Goal: Task Accomplishment & Management: Complete application form

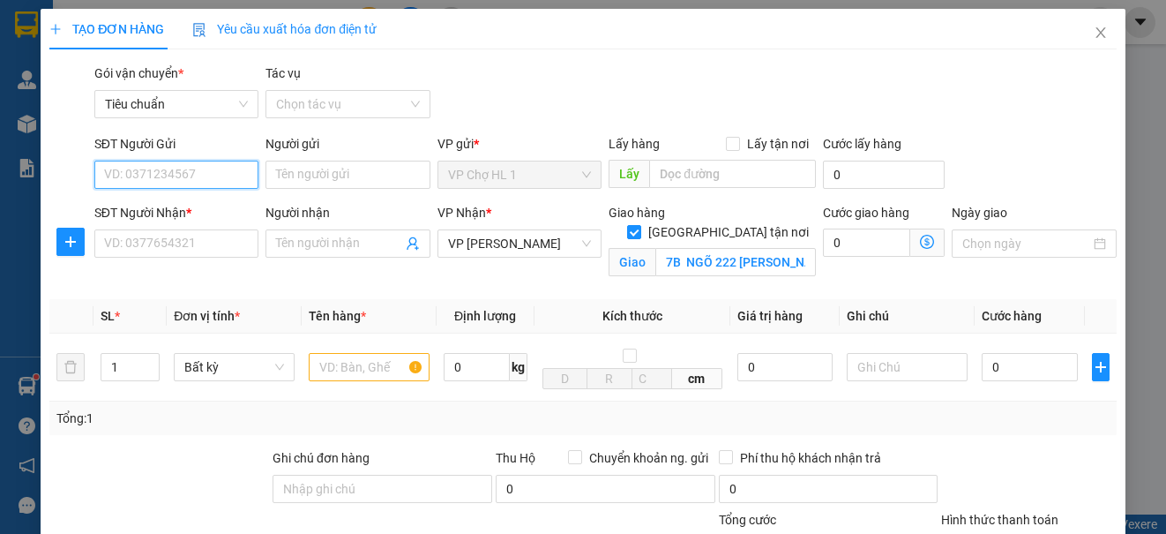
click at [211, 173] on input "SĐT Người Gửi" at bounding box center [176, 175] width 164 height 28
click at [305, 176] on input "Người gửi" at bounding box center [348, 175] width 164 height 28
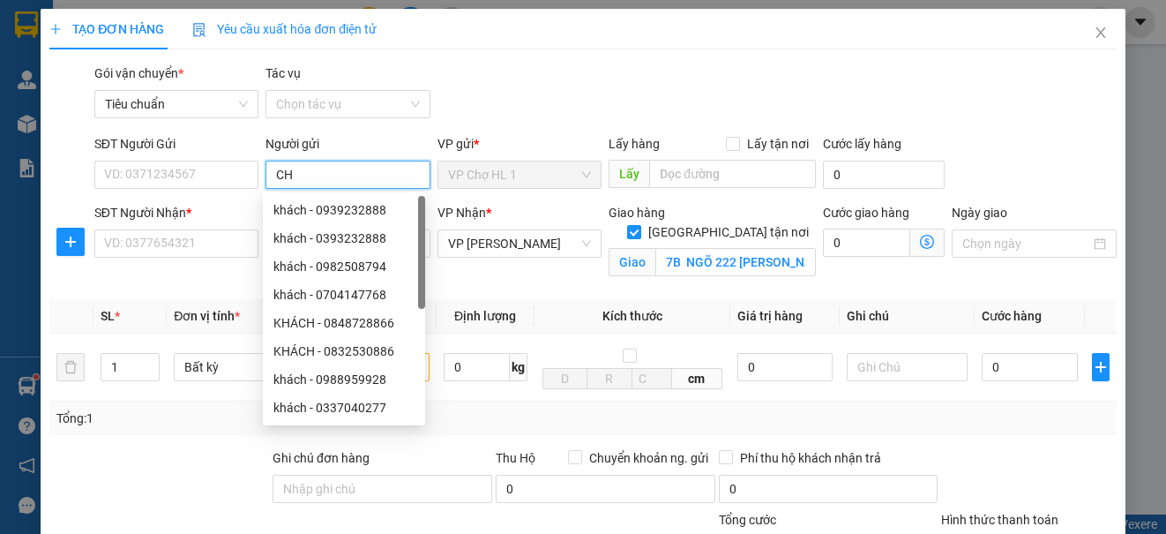
type input "C"
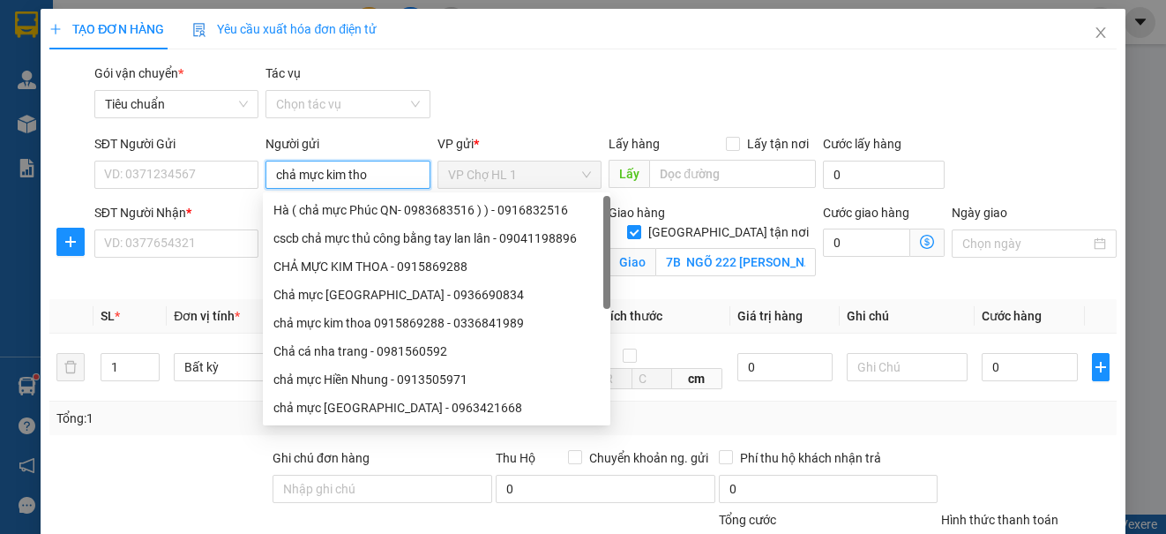
type input "chả mực kim thoa"
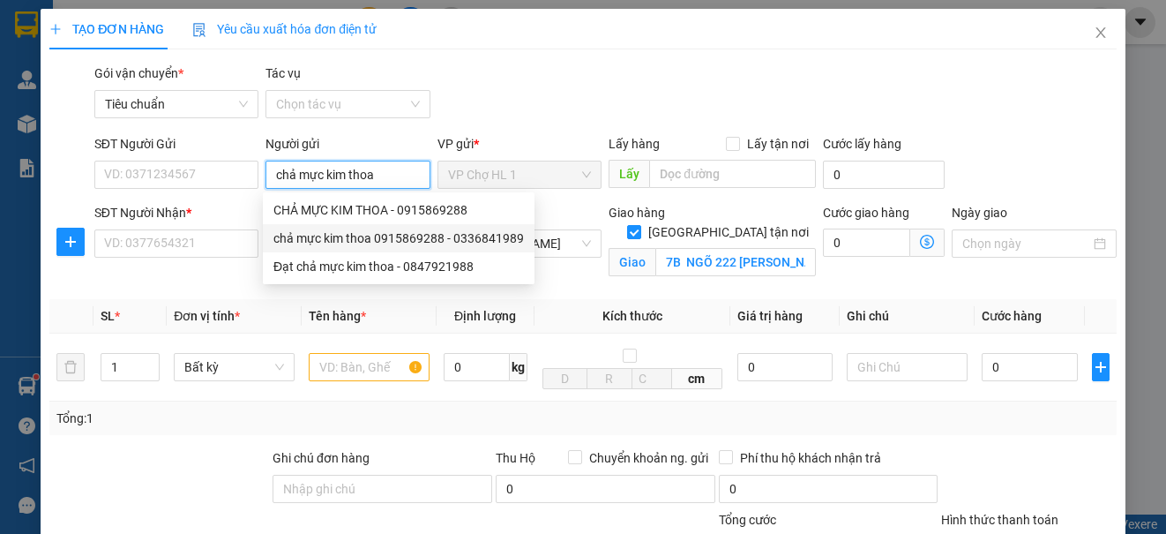
click at [348, 237] on div "chả mực kim thoa 0915869288 - 0336841989" at bounding box center [399, 238] width 251 height 19
type input "0336841989"
type input "chả mực kim thoa 0915869288"
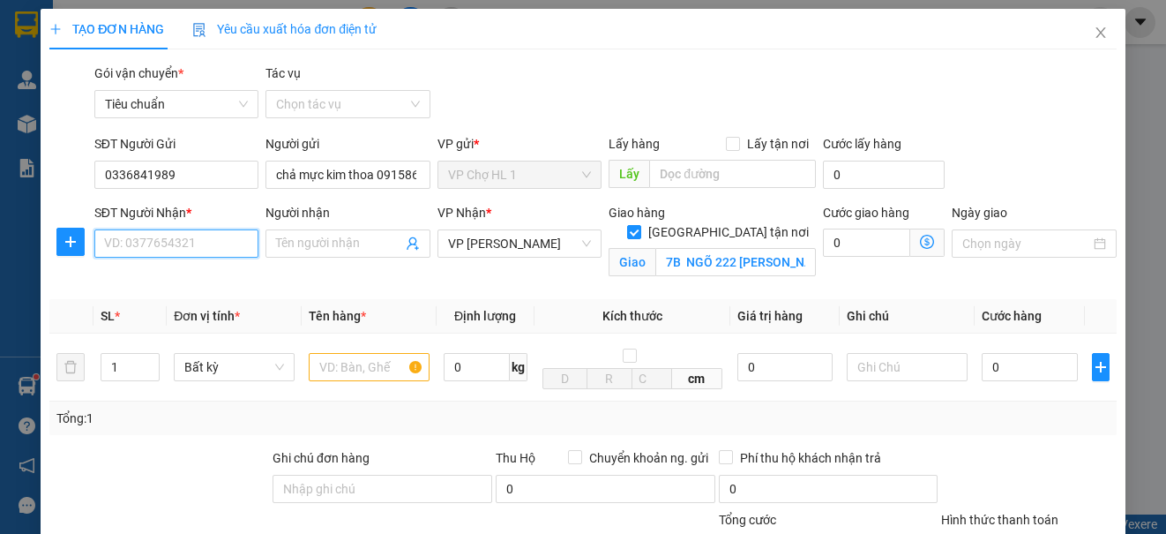
click at [214, 240] on input "SĐT Người Nhận *" at bounding box center [176, 243] width 164 height 28
type input "0929756868"
click at [323, 247] on input "Người nhận" at bounding box center [338, 243] width 125 height 19
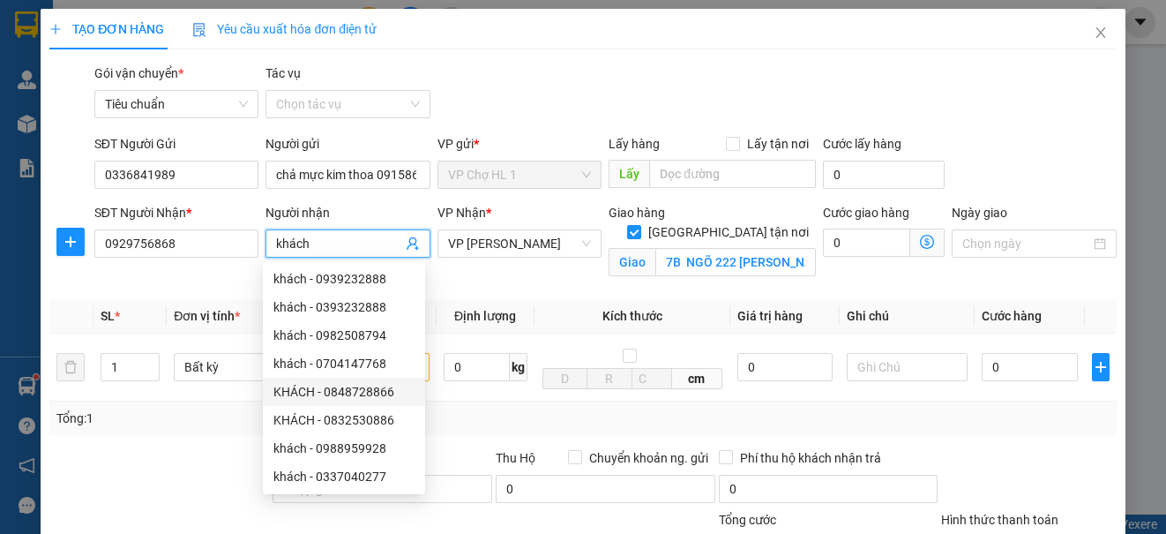
type input "khách"
click at [711, 269] on div "Giao hàng Giao tận nơi Giao 7B NGÕ 222 [PERSON_NAME],P, [PERSON_NAME],QUỐC TỬ G…" at bounding box center [712, 244] width 214 height 83
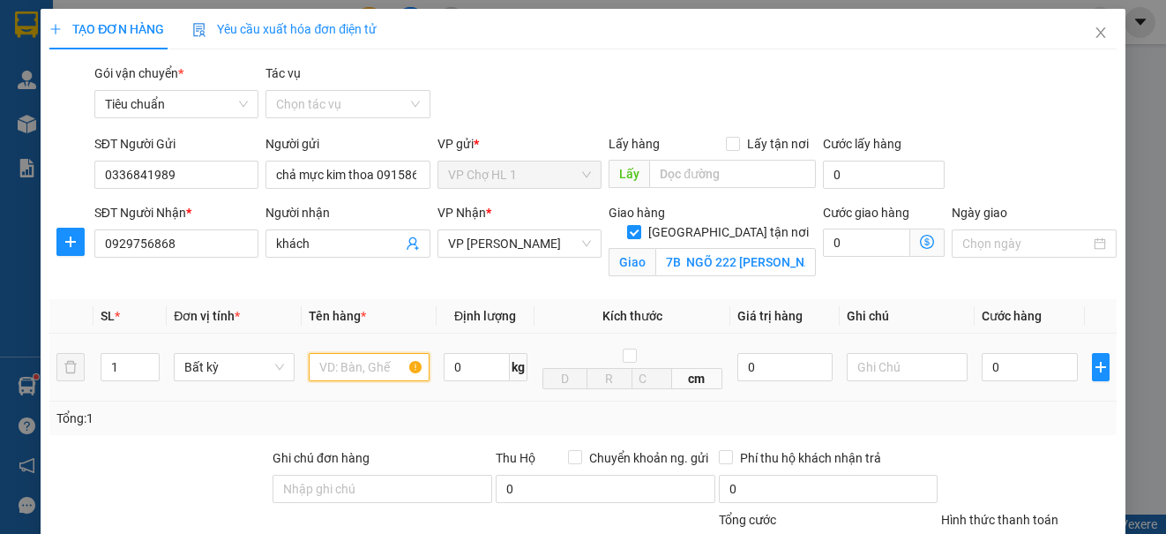
click at [377, 374] on input "text" at bounding box center [369, 367] width 121 height 28
type input "xốp"
click at [920, 236] on icon "dollar-circle" at bounding box center [927, 242] width 14 height 14
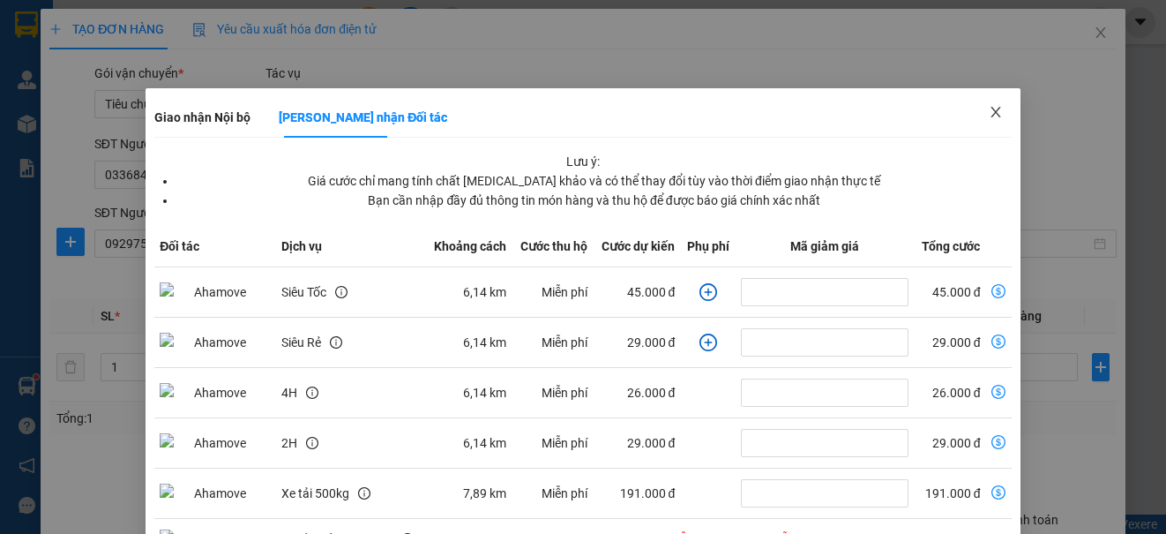
click at [989, 108] on icon "close" at bounding box center [996, 112] width 14 height 14
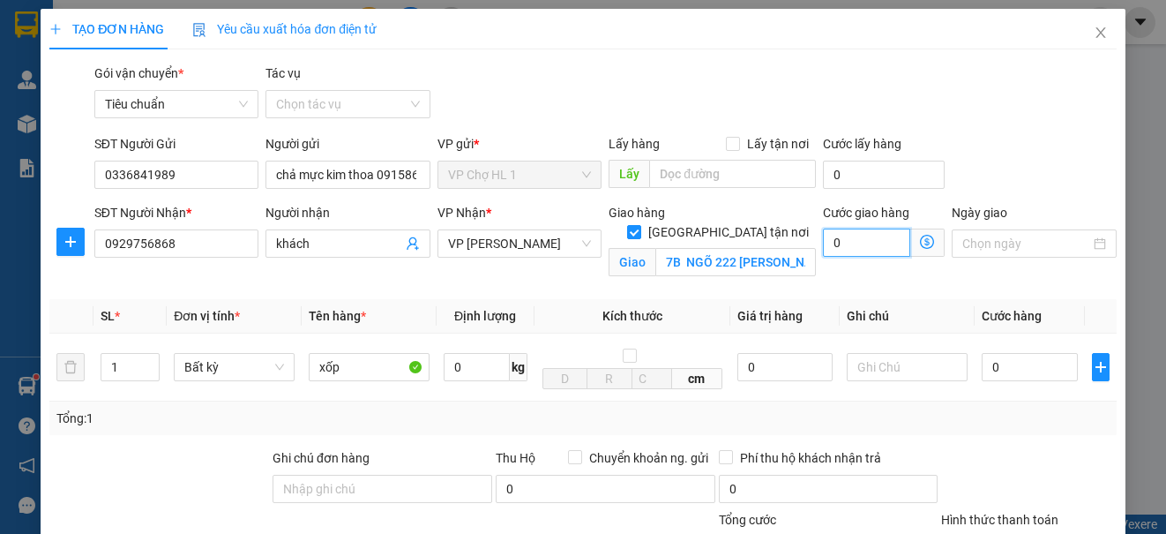
click at [852, 243] on input "0" at bounding box center [866, 243] width 87 height 28
type input "6"
type input "60"
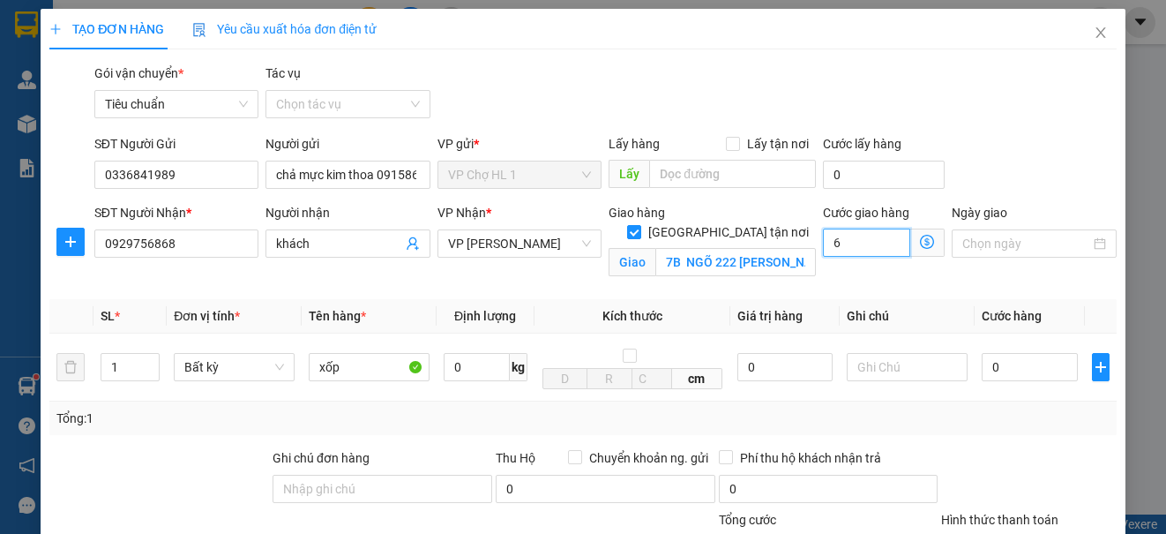
type input "60"
type input "60.000"
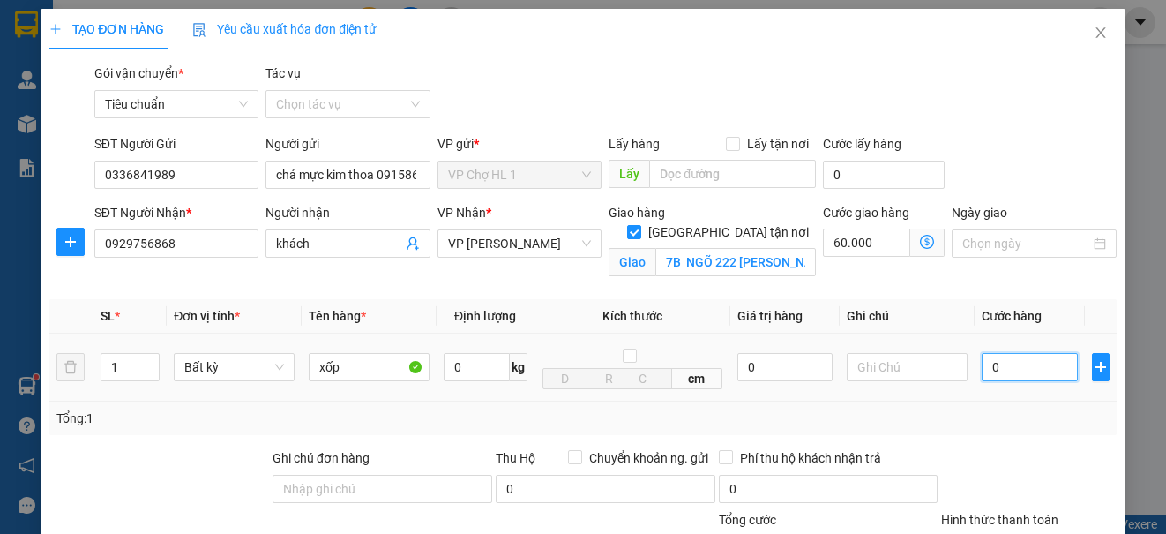
type input "7"
type input "60.007"
type input "70"
type input "60.070"
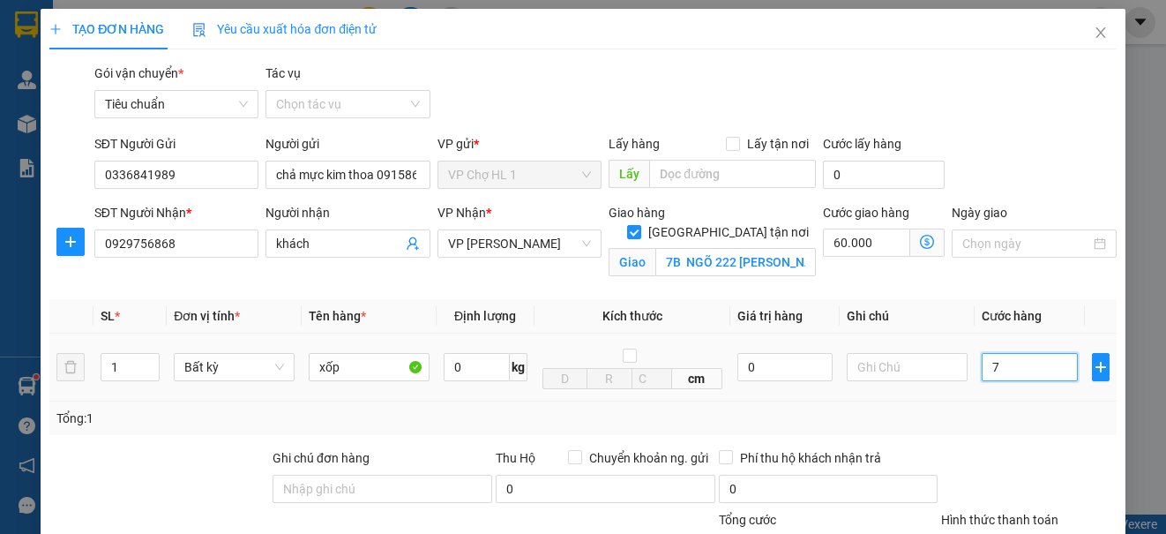
type input "60.070"
click at [1000, 160] on div "SĐT Người Gửi 0336841989 Người gửi chả mực kim thoa 0915869288 VP gửi * VP Chợ …" at bounding box center [606, 165] width 1030 height 62
type input "70.000"
type input "130.000"
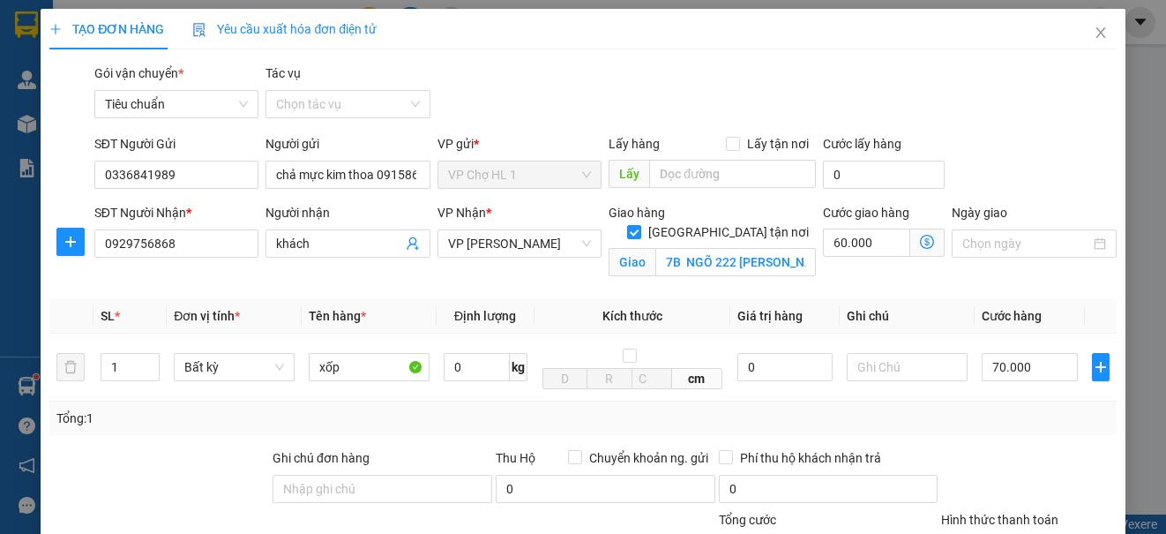
scroll to position [240, 0]
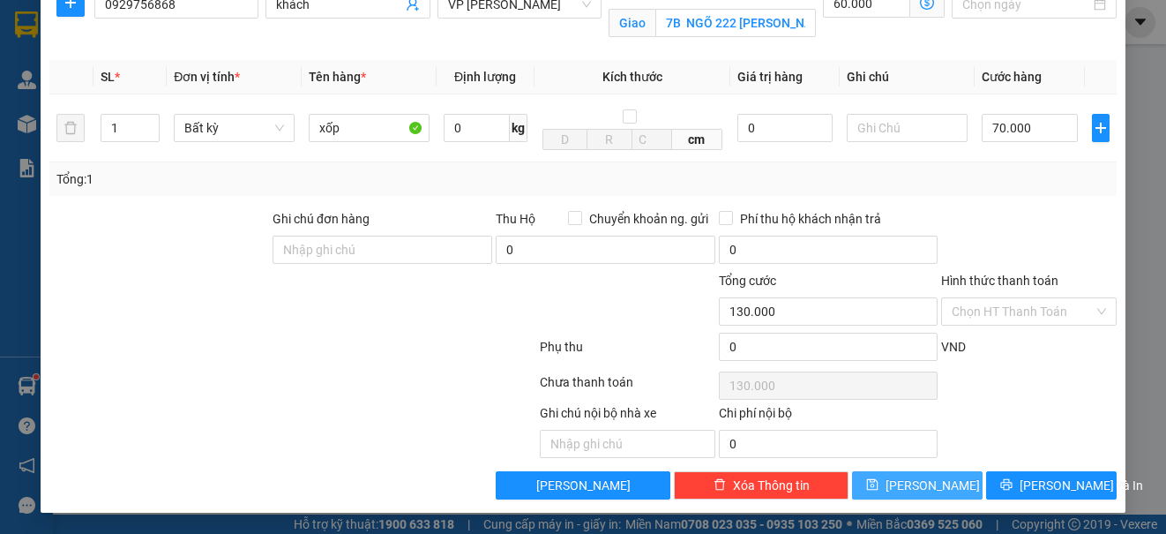
click at [905, 485] on button "[PERSON_NAME]" at bounding box center [917, 485] width 131 height 28
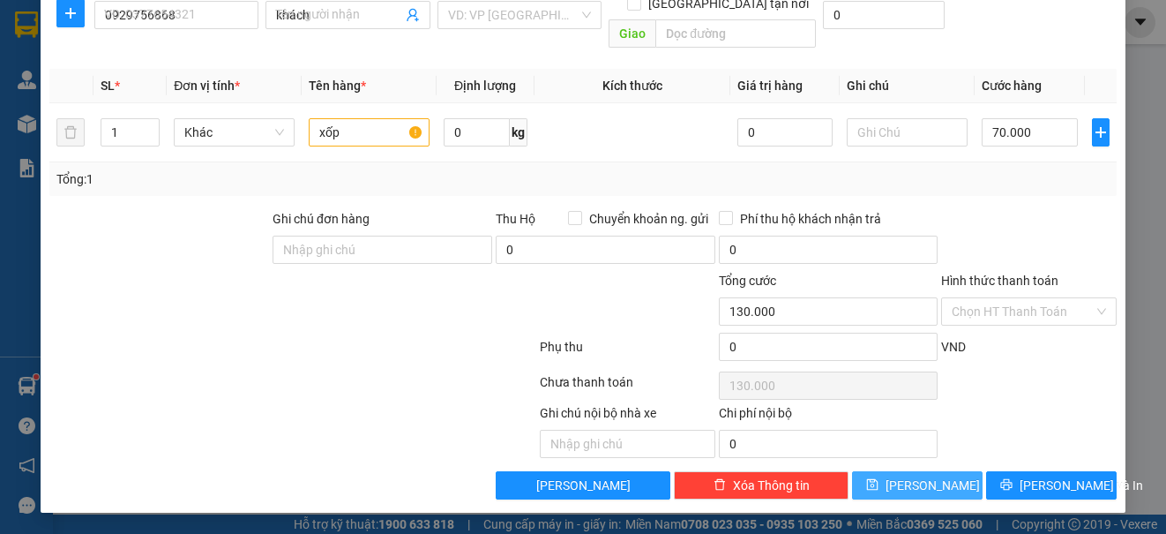
checkbox input "false"
type input "0"
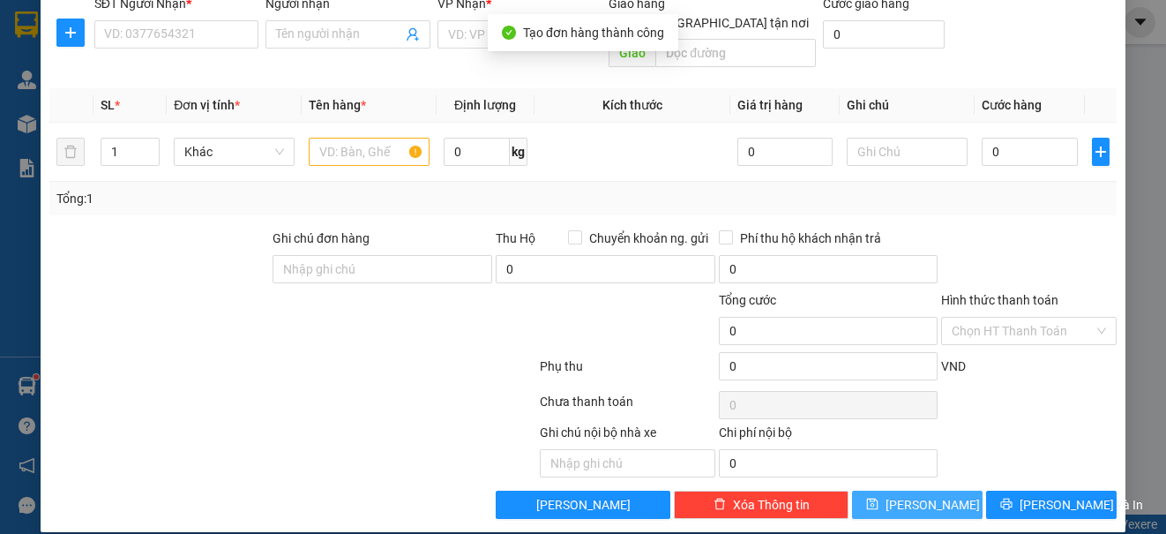
scroll to position [0, 0]
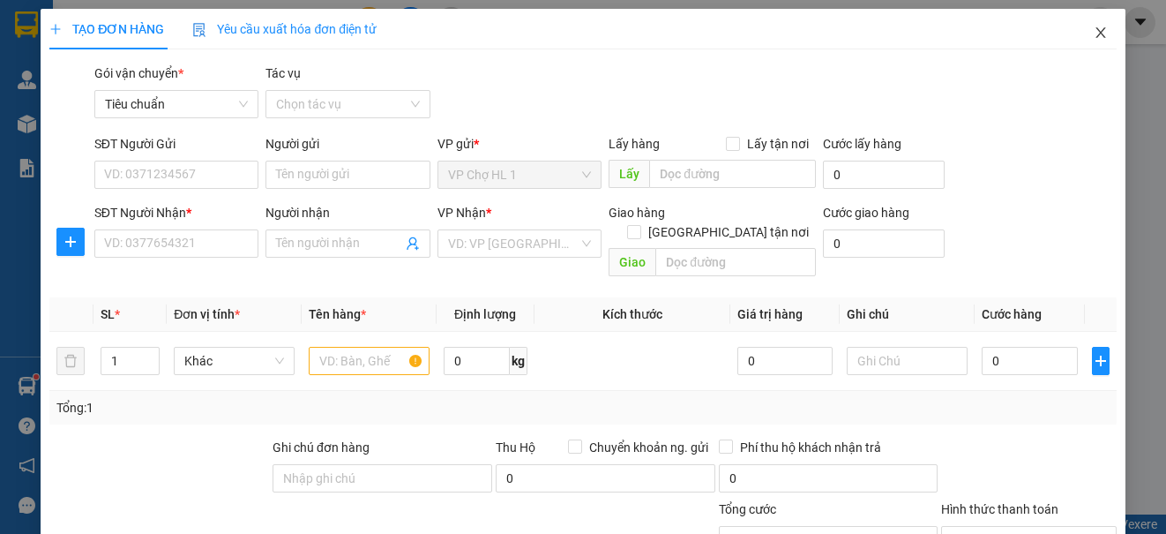
click at [1094, 34] on icon "close" at bounding box center [1101, 33] width 14 height 14
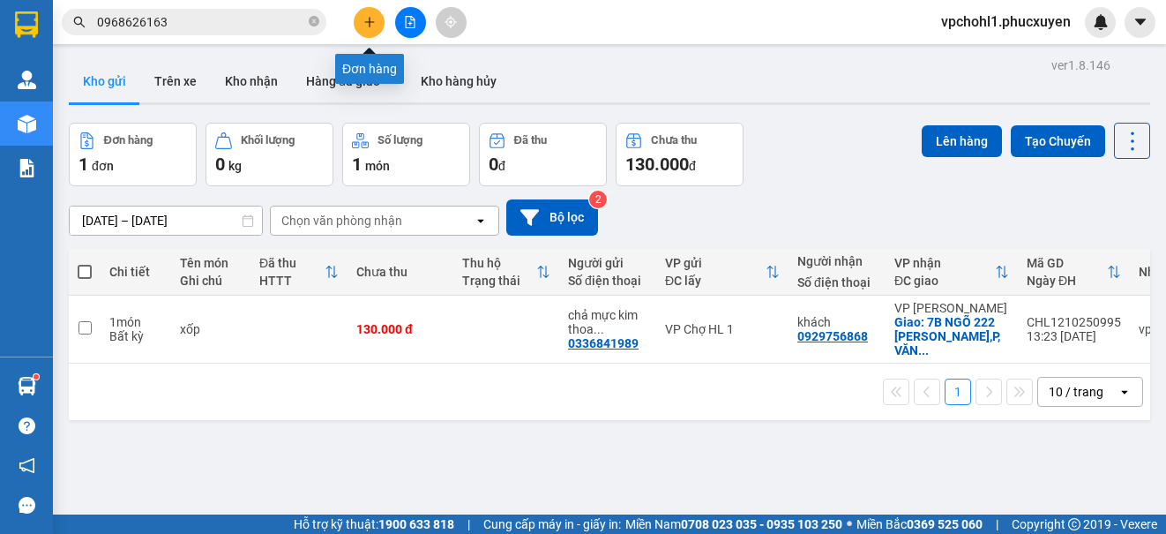
click at [373, 20] on icon "plus" at bounding box center [369, 22] width 12 height 12
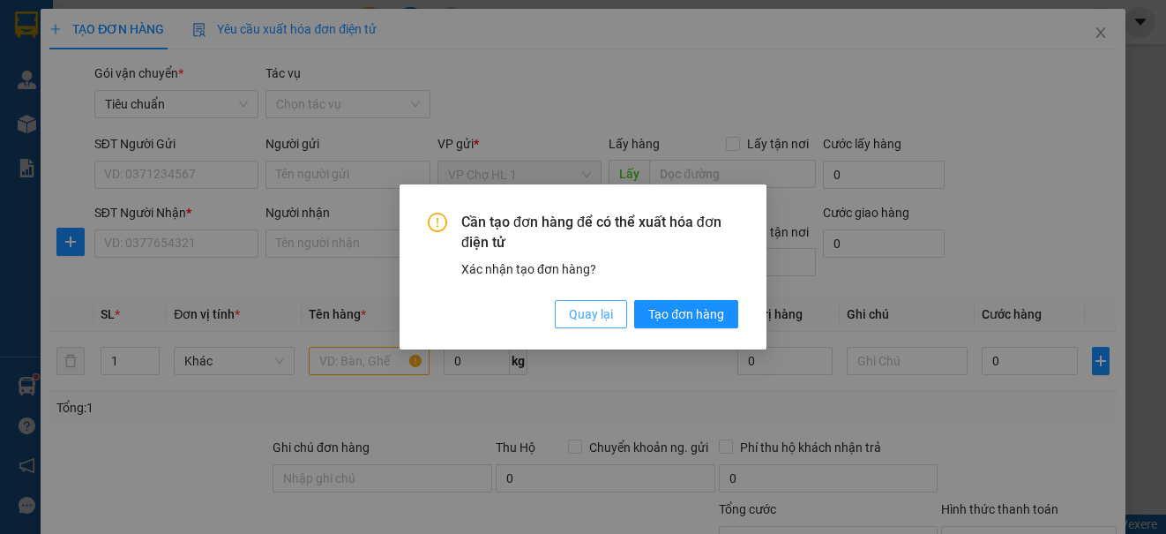
click at [575, 315] on span "Quay lại" at bounding box center [591, 313] width 44 height 19
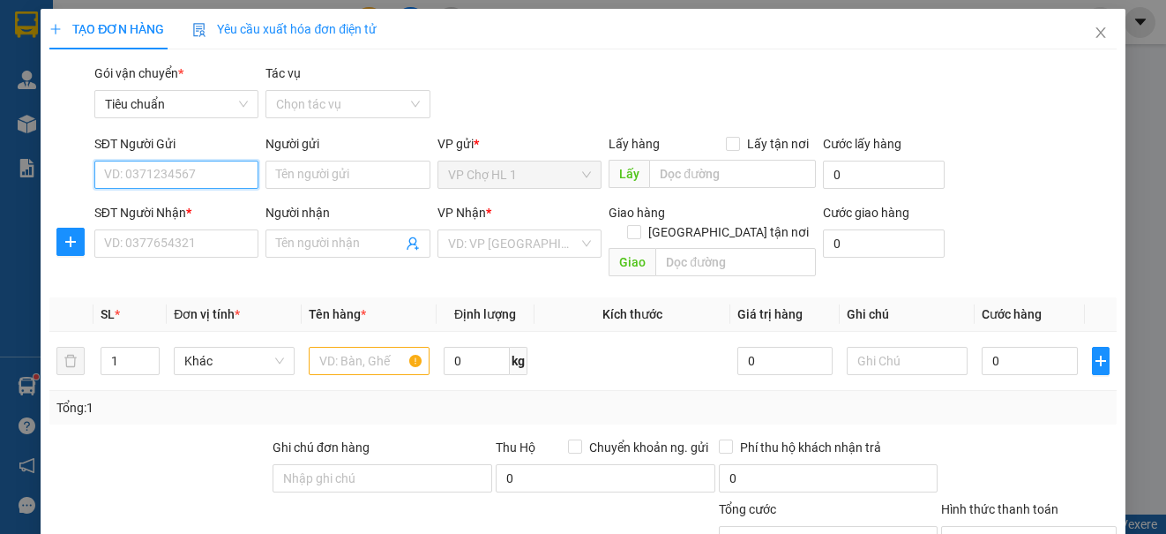
click at [195, 169] on input "SĐT Người Gửi" at bounding box center [176, 175] width 164 height 28
click at [176, 175] on input "SĐT Người Gửi" at bounding box center [176, 175] width 164 height 28
type input "0"
click at [1094, 29] on icon "close" at bounding box center [1101, 33] width 14 height 14
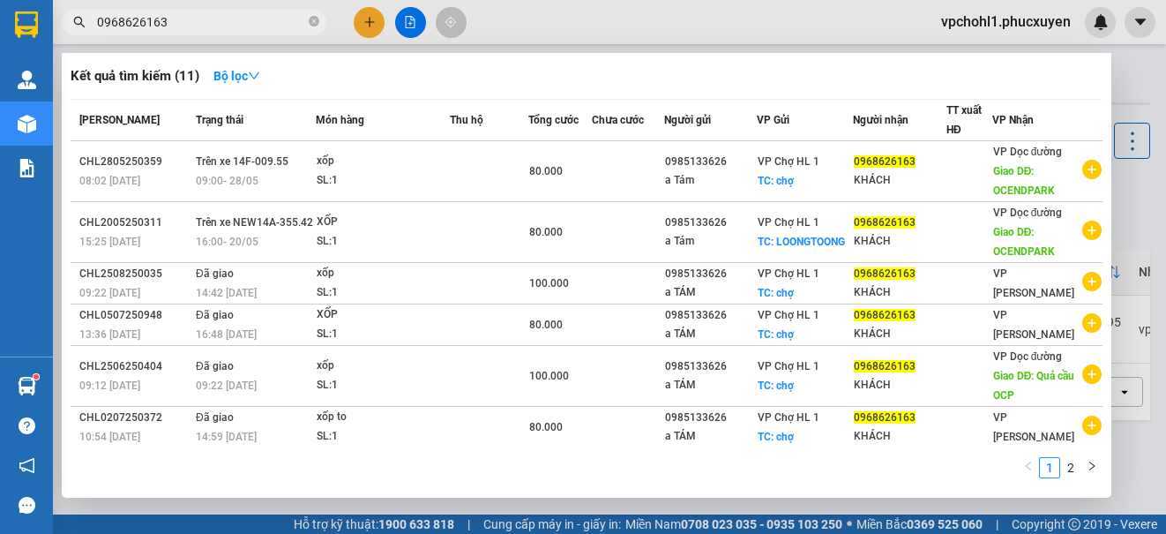
drag, startPoint x: 176, startPoint y: 25, endPoint x: 103, endPoint y: 17, distance: 72.8
click at [103, 17] on input "0968626163" at bounding box center [201, 21] width 208 height 19
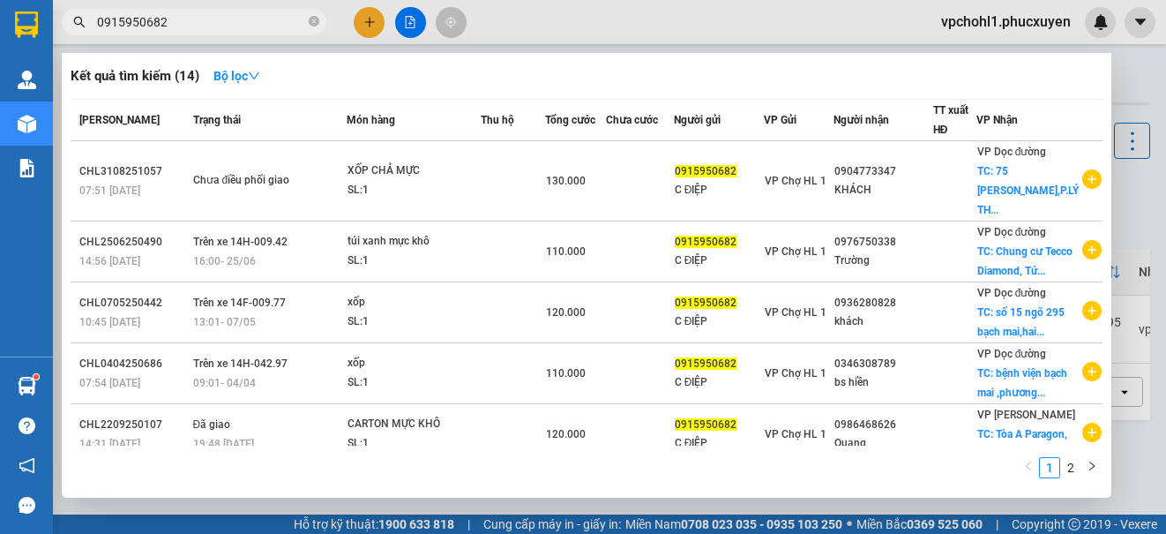
drag, startPoint x: 176, startPoint y: 22, endPoint x: 77, endPoint y: 22, distance: 99.7
click at [77, 22] on div "0915950682" at bounding box center [172, 22] width 344 height 26
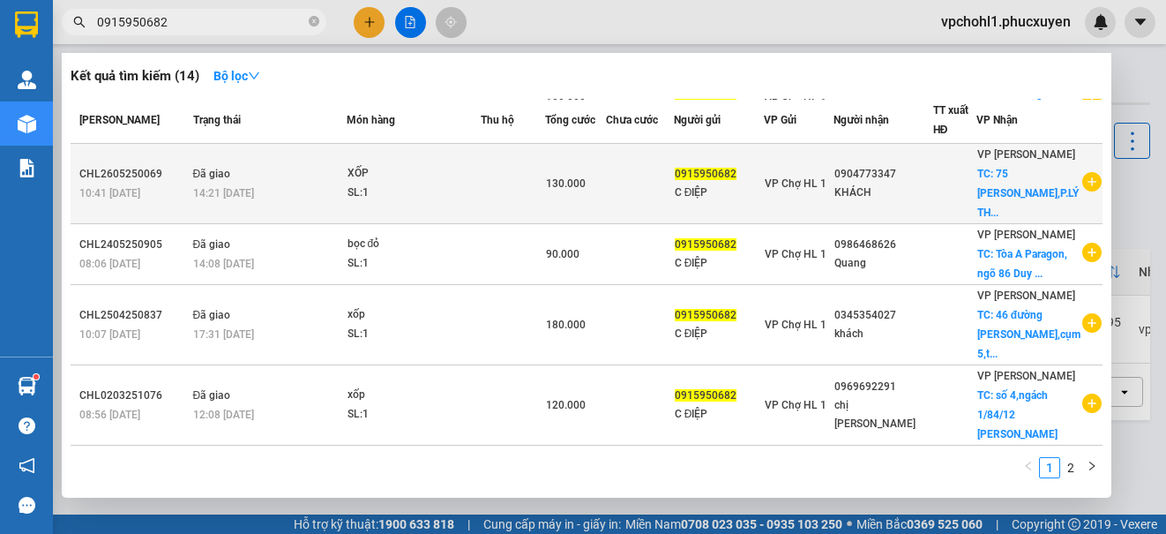
scroll to position [615, 0]
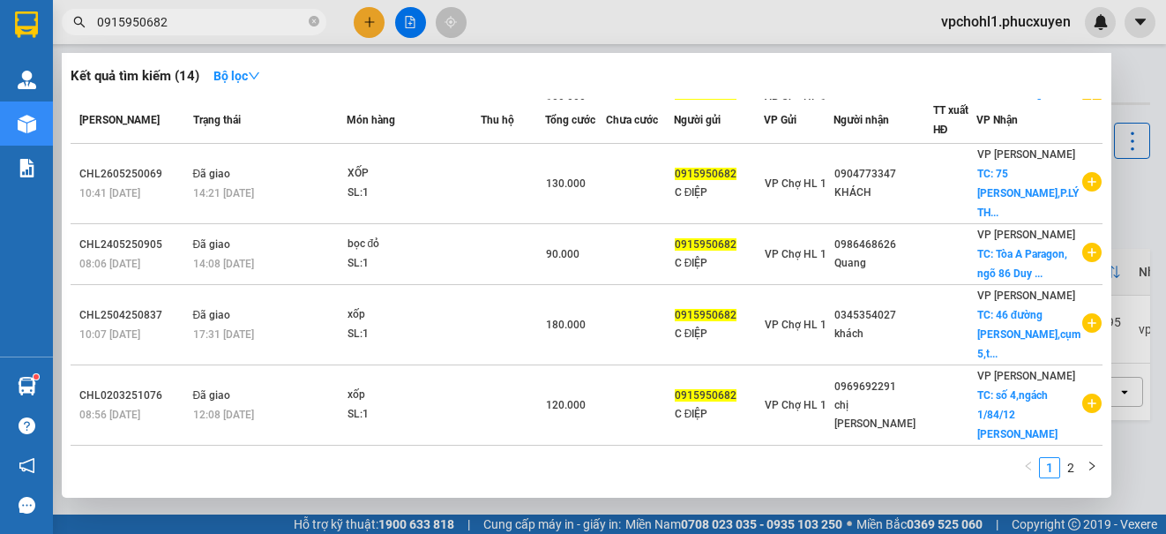
type input "0915950682"
click at [372, 16] on div at bounding box center [583, 267] width 1166 height 534
click at [372, 16] on icon "plus" at bounding box center [369, 22] width 12 height 12
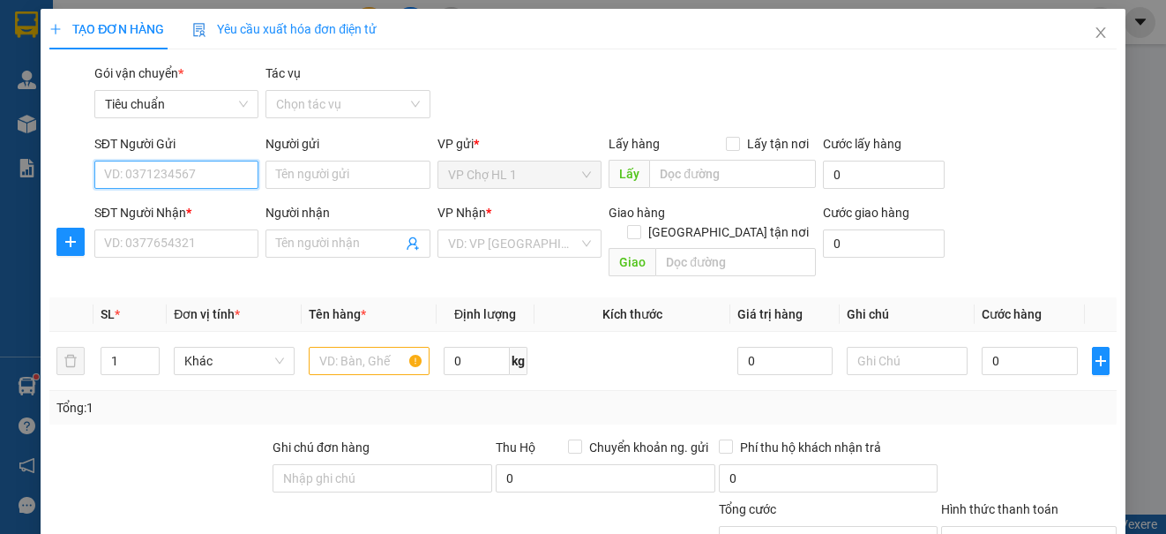
click at [219, 176] on input "SĐT Người Gửi" at bounding box center [176, 175] width 164 height 28
paste input "0915950682"
type input "0915950682"
click at [197, 208] on div "0915950682 - C ĐIỆP" at bounding box center [174, 209] width 141 height 19
type input "C ĐIỆP"
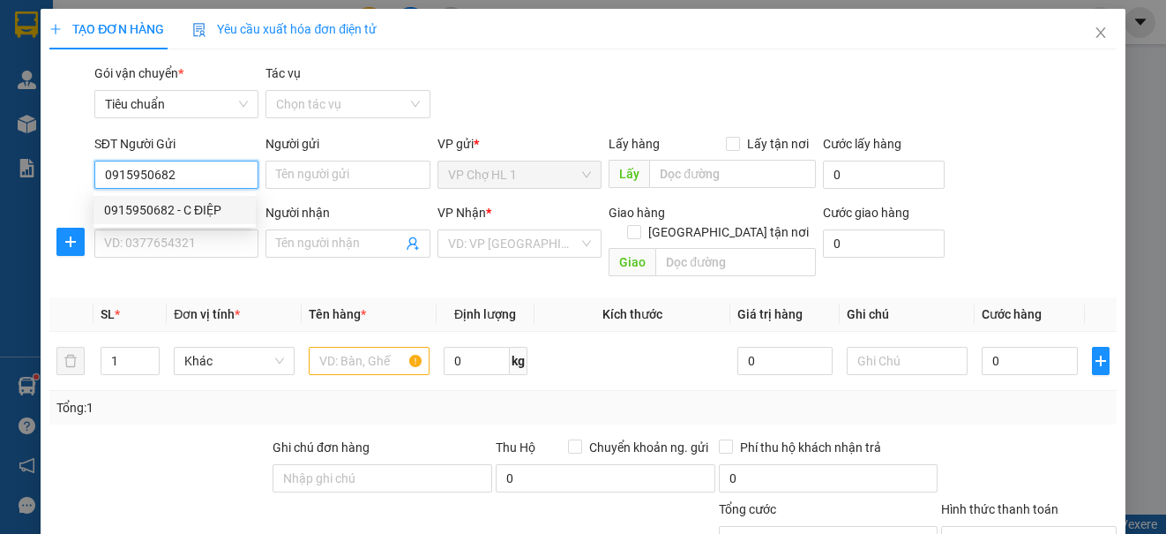
checkbox input "true"
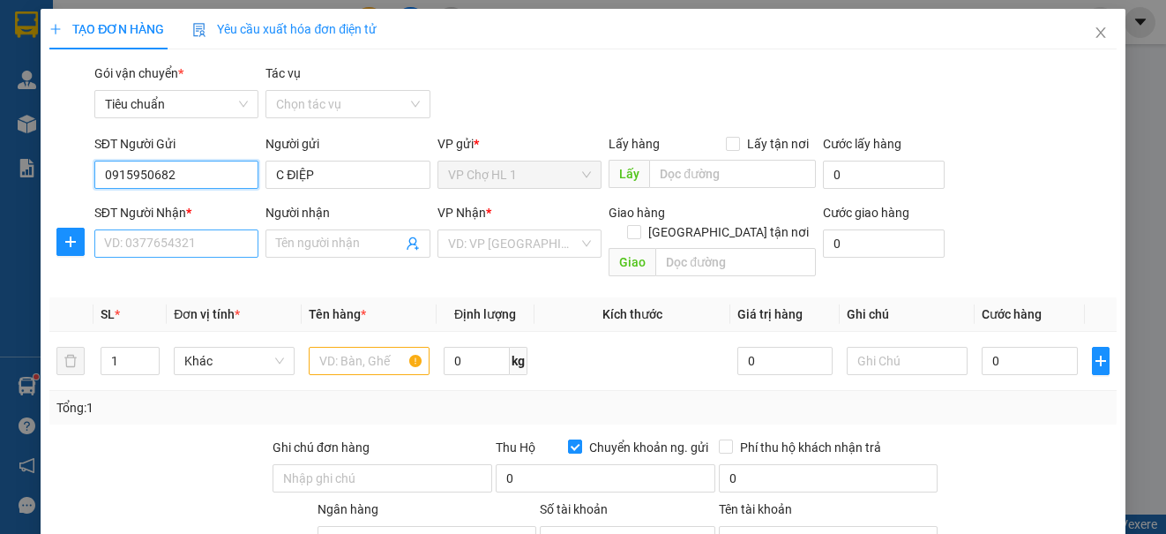
type input "0915950682"
click at [191, 242] on input "SĐT Người Nhận *" at bounding box center [176, 243] width 164 height 28
type input "0969692291"
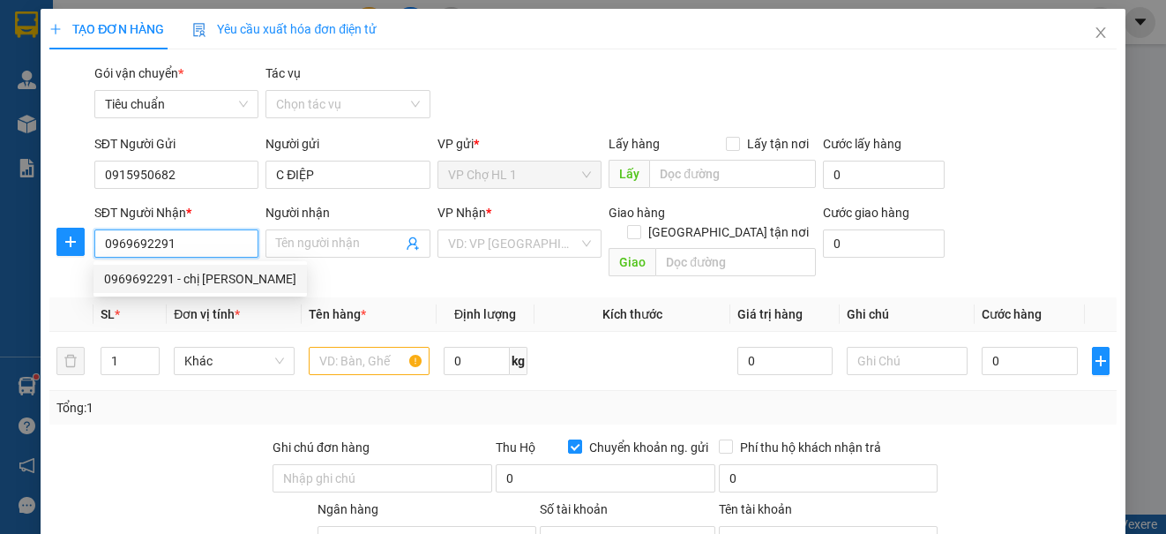
click at [208, 288] on div "0969692291 - chị [PERSON_NAME]" at bounding box center [200, 278] width 192 height 19
type input "chị [PERSON_NAME]"
checkbox input "true"
type input "số 4,ngách 1/84/12 [PERSON_NAME],tổ 1,[GEOGRAPHIC_DATA],[GEOGRAPHIC_DATA],[GEOG…"
checkbox input "false"
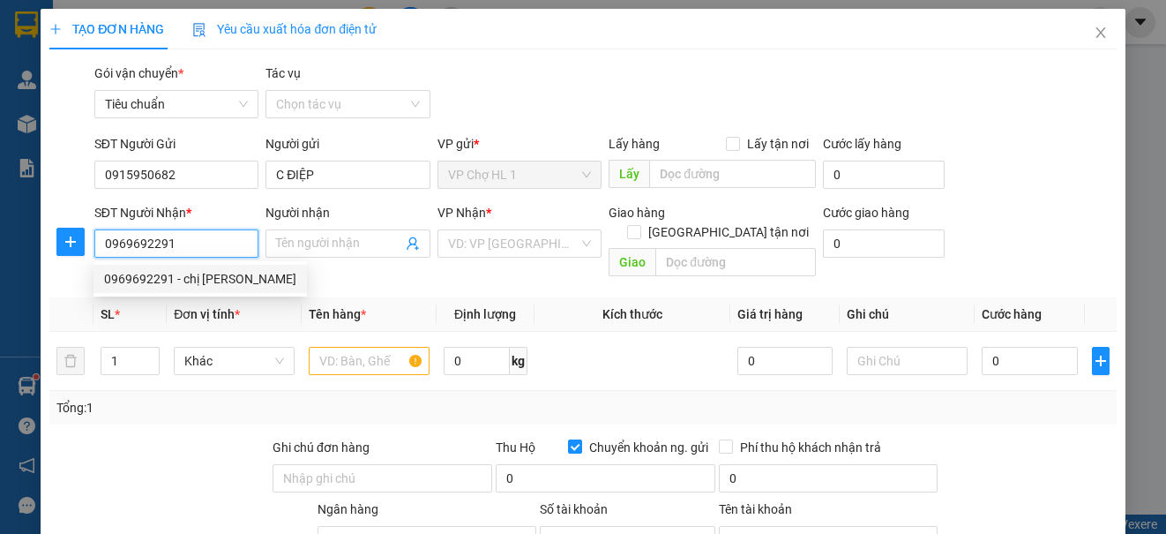
type input "40.000"
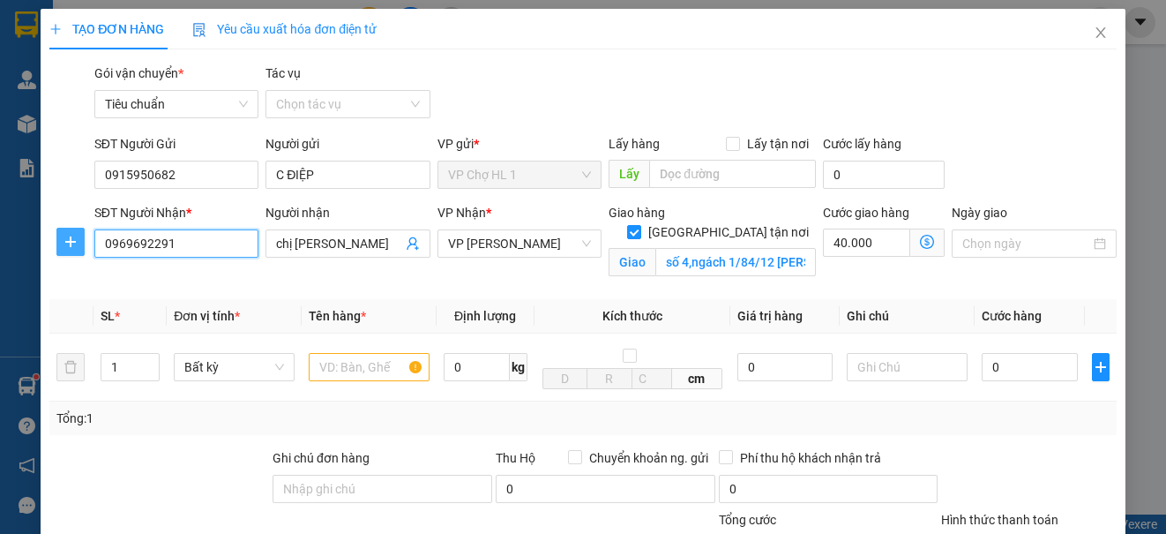
drag, startPoint x: 177, startPoint y: 244, endPoint x: 82, endPoint y: 240, distance: 95.4
click at [82, 240] on div "SĐT Người Nhận * 0969692291 Người nhận chị [PERSON_NAME] VP Nhận * VP [PERSON_N…" at bounding box center [583, 244] width 1070 height 83
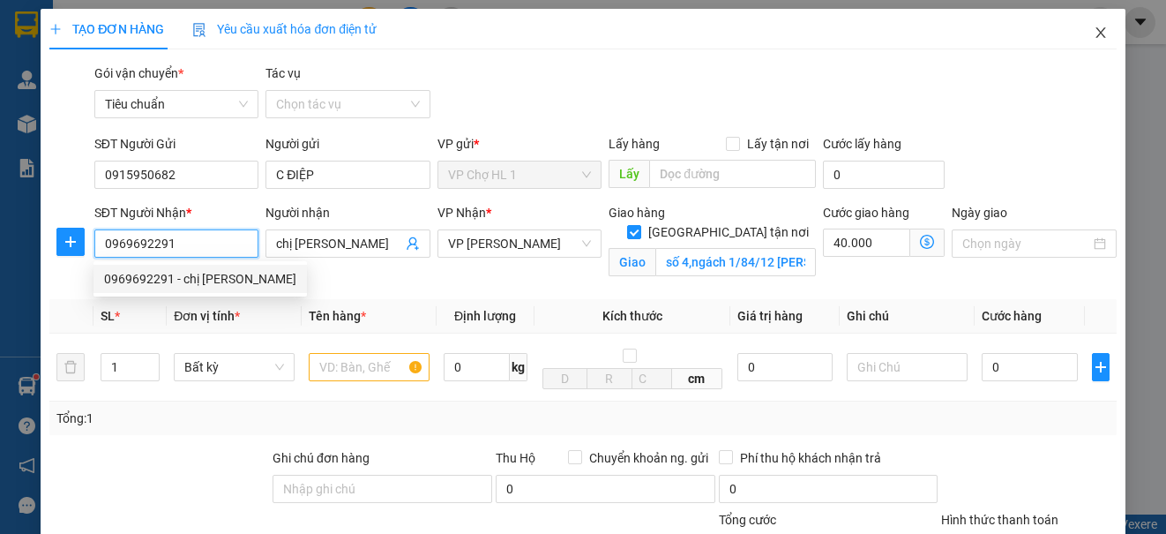
type input "0969692291"
click at [1096, 30] on icon "close" at bounding box center [1101, 32] width 10 height 11
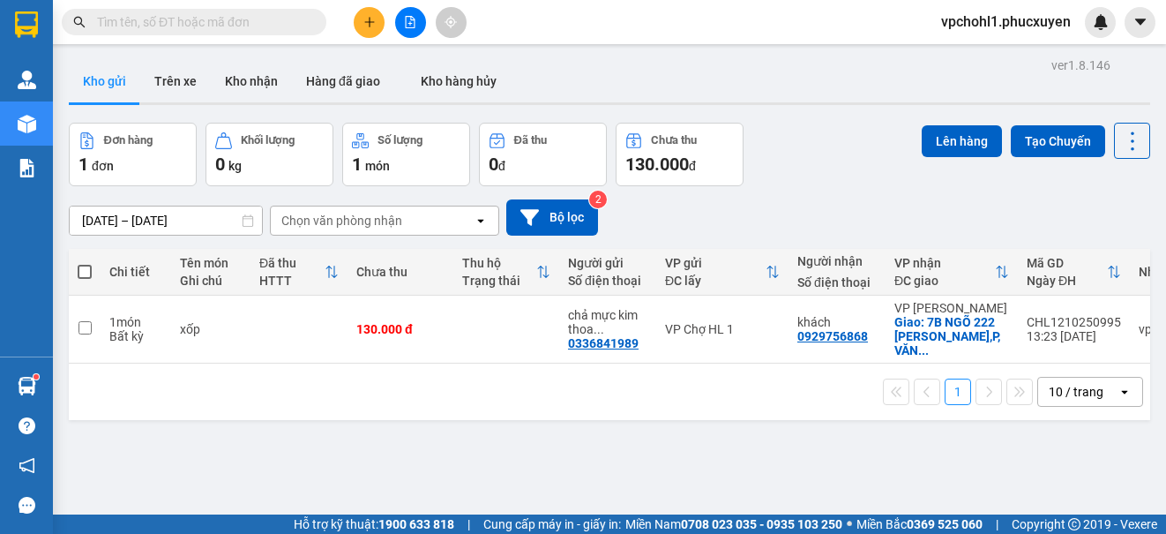
paste input "0969692291"
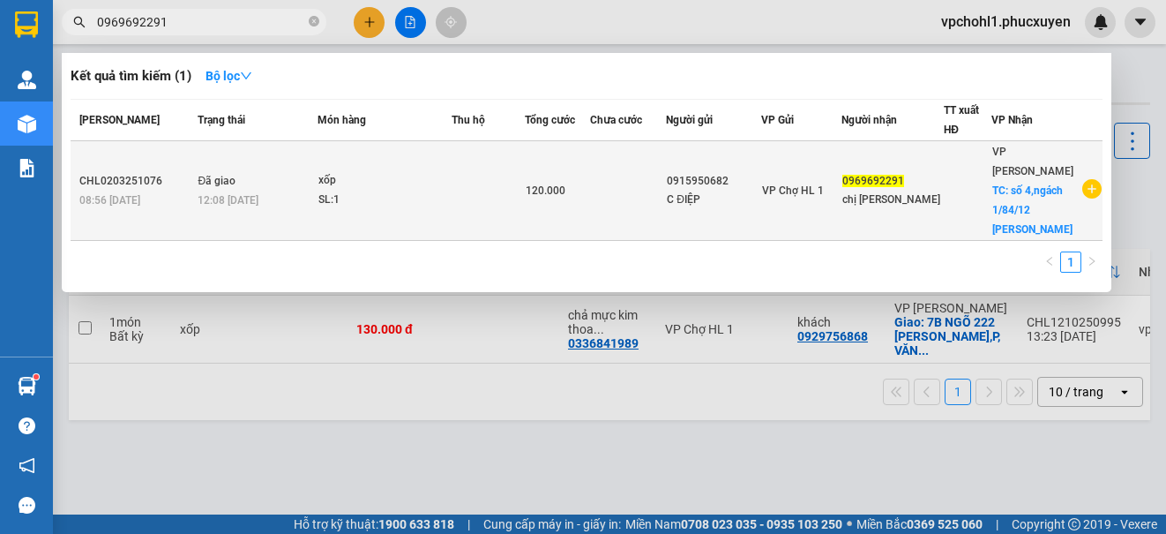
type input "0969692291"
click at [656, 194] on td at bounding box center [628, 191] width 76 height 100
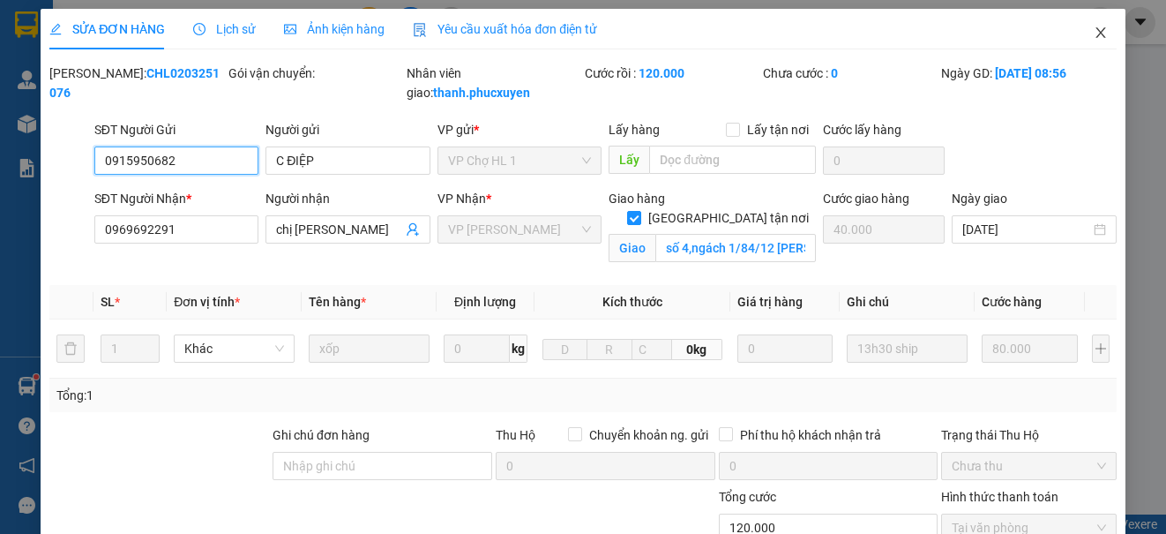
type input "0915950682"
type input "C ĐIỆP"
type input "0969692291"
type input "chị [PERSON_NAME]"
checkbox input "true"
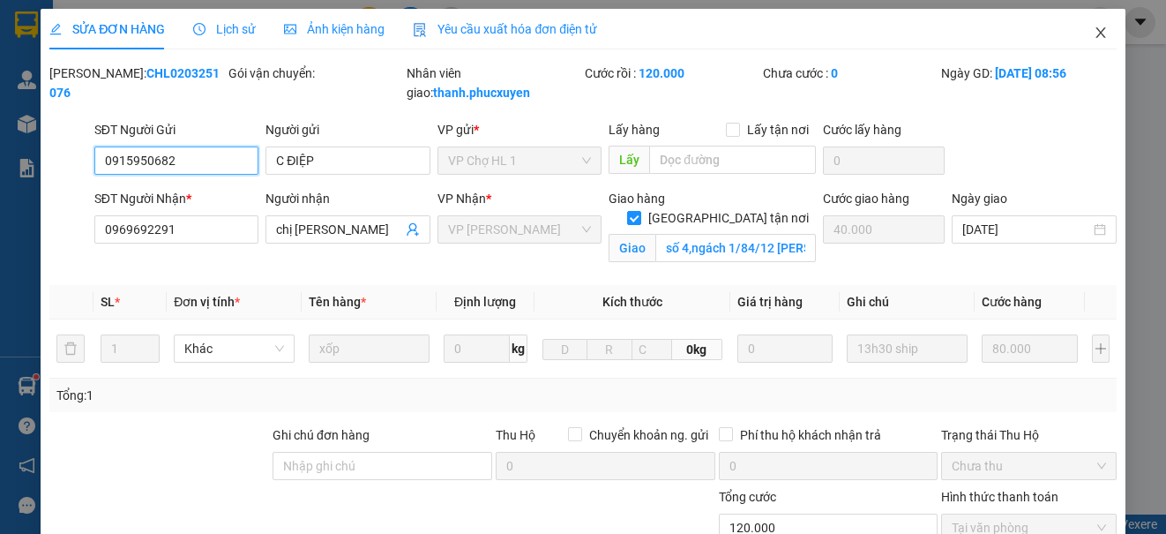
type input "số 4,ngách 1/84/12 [PERSON_NAME],tổ 1,[GEOGRAPHIC_DATA],[GEOGRAPHIC_DATA],[GEOG…"
type input "40.000"
type input "0"
type input "120.000"
click at [1094, 30] on icon "close" at bounding box center [1101, 33] width 14 height 14
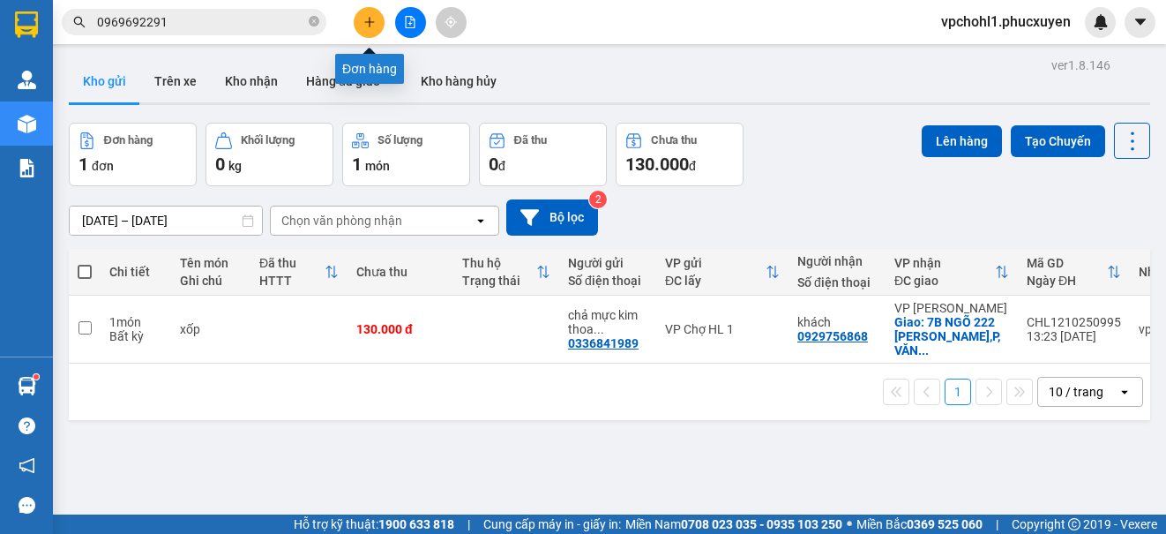
click at [372, 19] on icon "plus" at bounding box center [369, 22] width 12 height 12
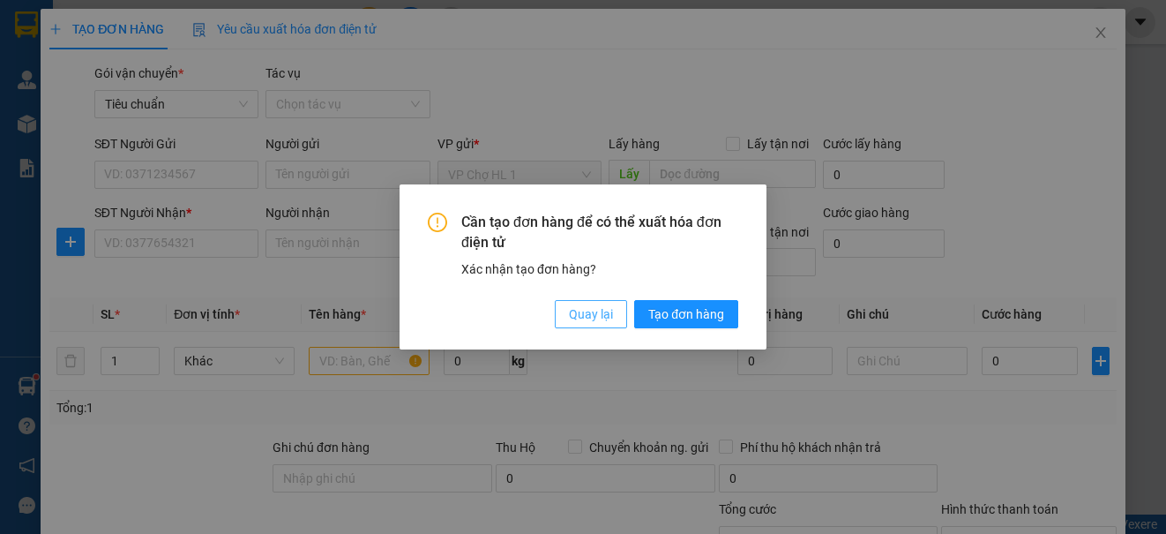
click at [565, 316] on button "Quay lại" at bounding box center [591, 314] width 72 height 28
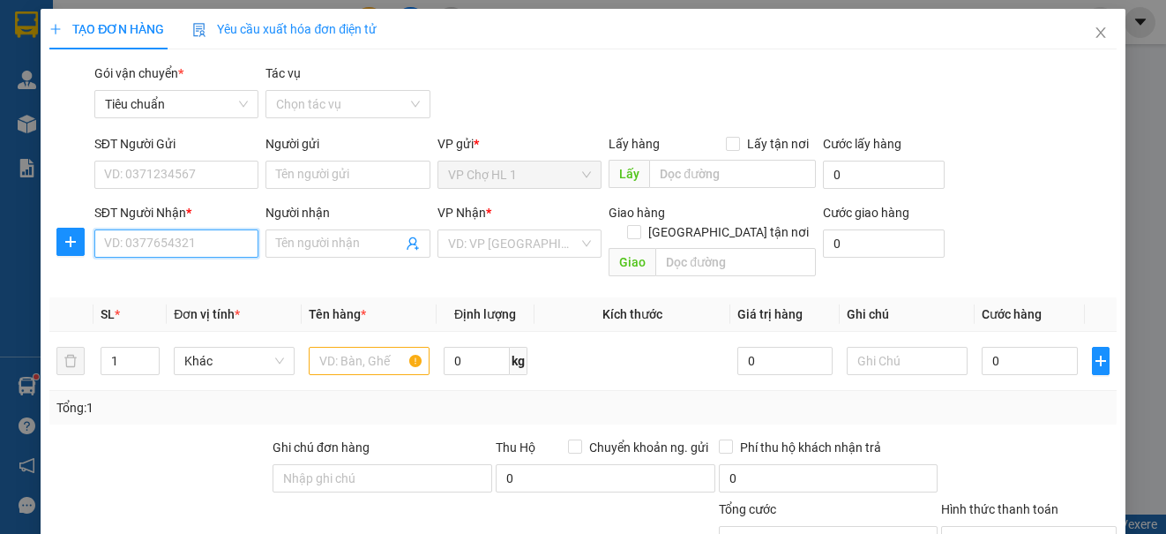
click at [199, 235] on input "SĐT Người Nhận *" at bounding box center [176, 243] width 164 height 28
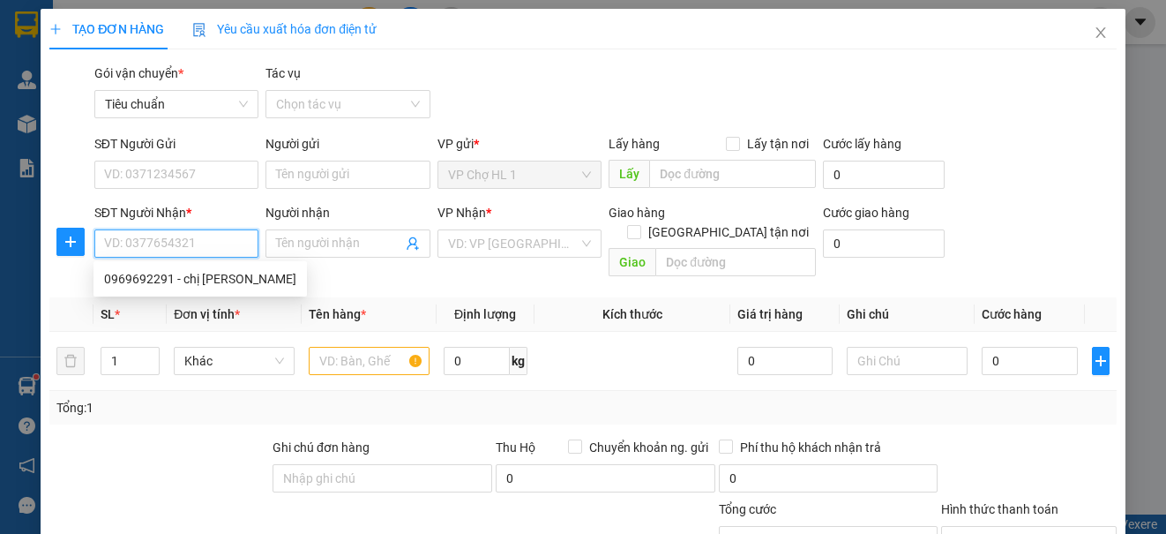
paste input "0969692291"
click at [204, 286] on div "0969692291 - chị [PERSON_NAME]" at bounding box center [200, 278] width 192 height 19
type input "0969692291"
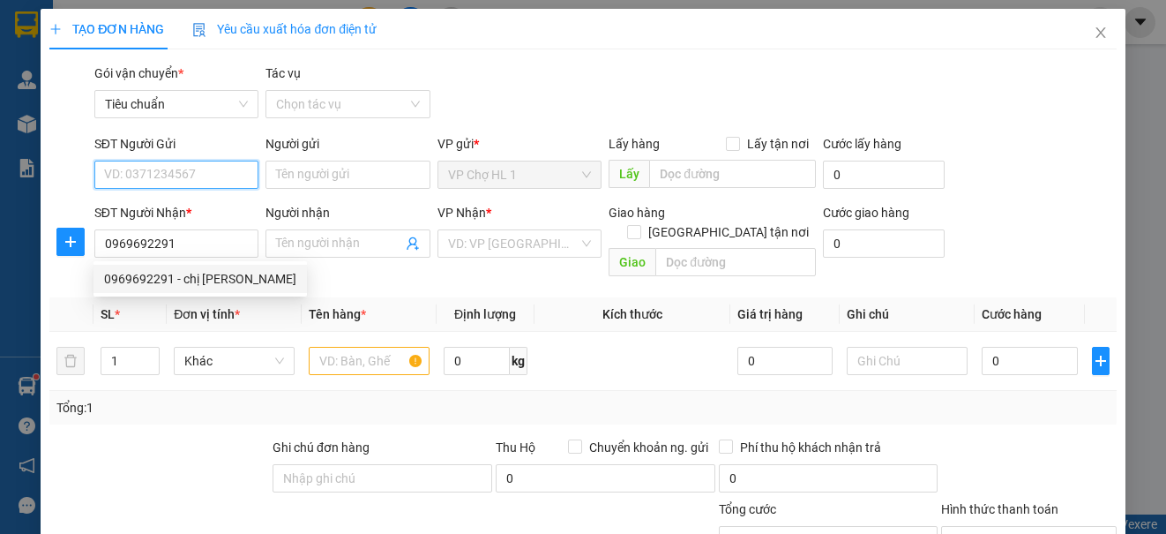
type input "chị [PERSON_NAME]"
checkbox input "true"
type input "số 4,ngách 1/84/12 [PERSON_NAME],tổ 1,[GEOGRAPHIC_DATA],[GEOGRAPHIC_DATA],[GEOG…"
type input "40.000"
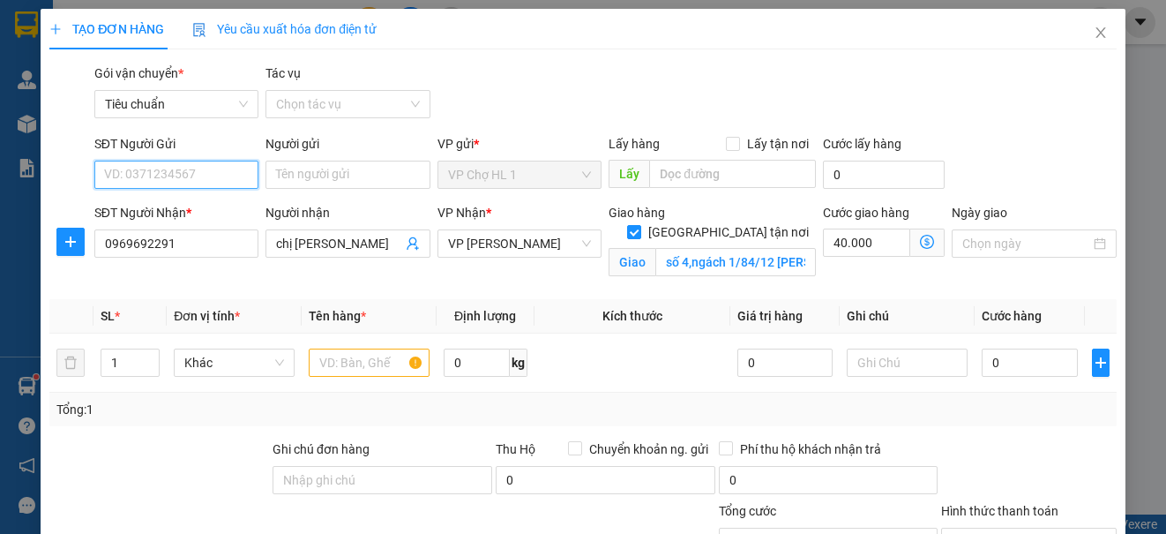
click at [208, 176] on input "SĐT Người Gửi" at bounding box center [176, 175] width 164 height 28
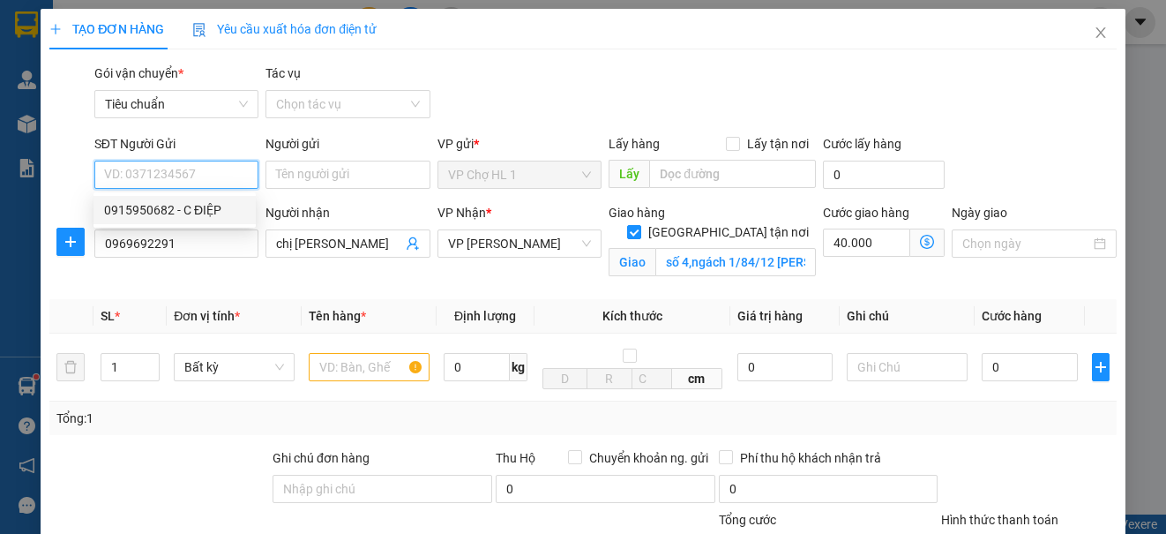
click at [212, 214] on div "0915950682 - C ĐIỆP" at bounding box center [174, 209] width 141 height 19
type input "0915950682"
type input "C ĐIỆP"
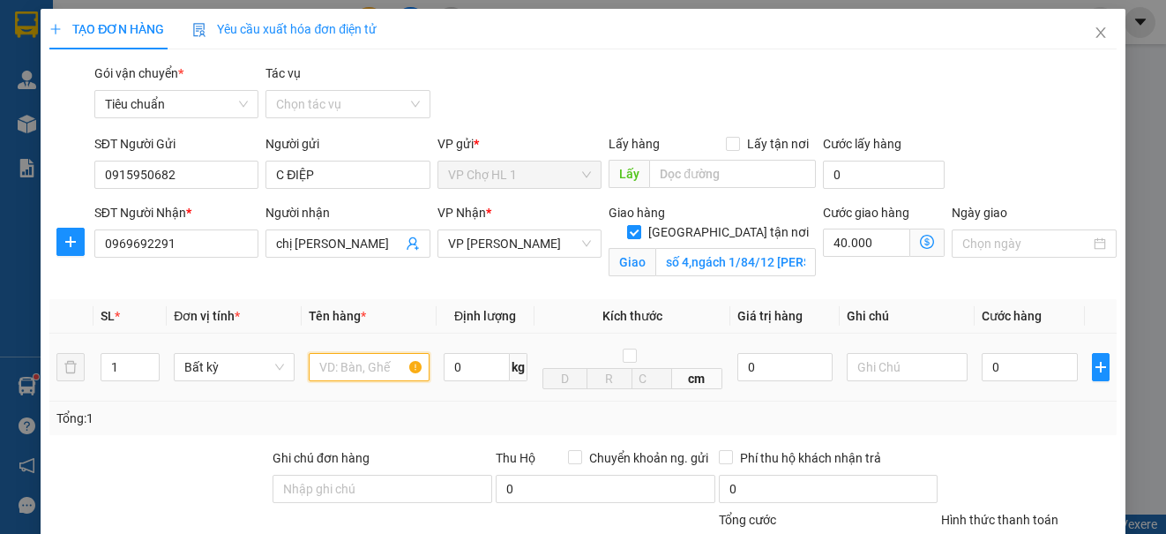
click at [342, 362] on input "text" at bounding box center [369, 367] width 121 height 28
type input "bọc đen hàng khô"
click at [1012, 176] on div "SĐT Người Gửi 0915950682 Người gửi C ĐIỆP VP gửi * VP Chợ HL 1 Lấy hàng Lấy tận…" at bounding box center [606, 165] width 1030 height 62
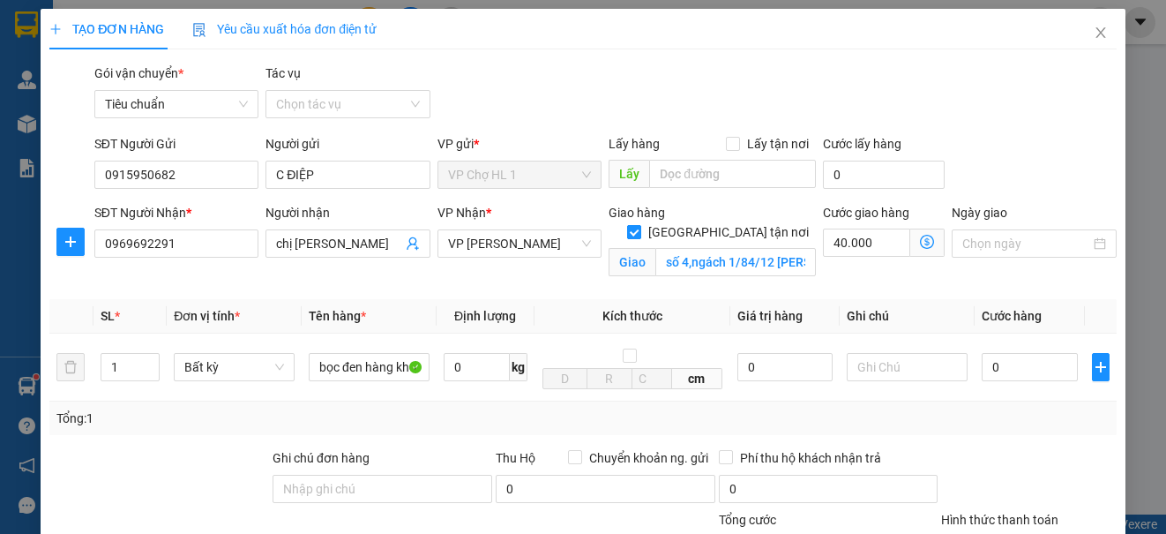
click at [640, 225] on input "[GEOGRAPHIC_DATA] tận nơi" at bounding box center [633, 231] width 12 height 12
checkbox input "false"
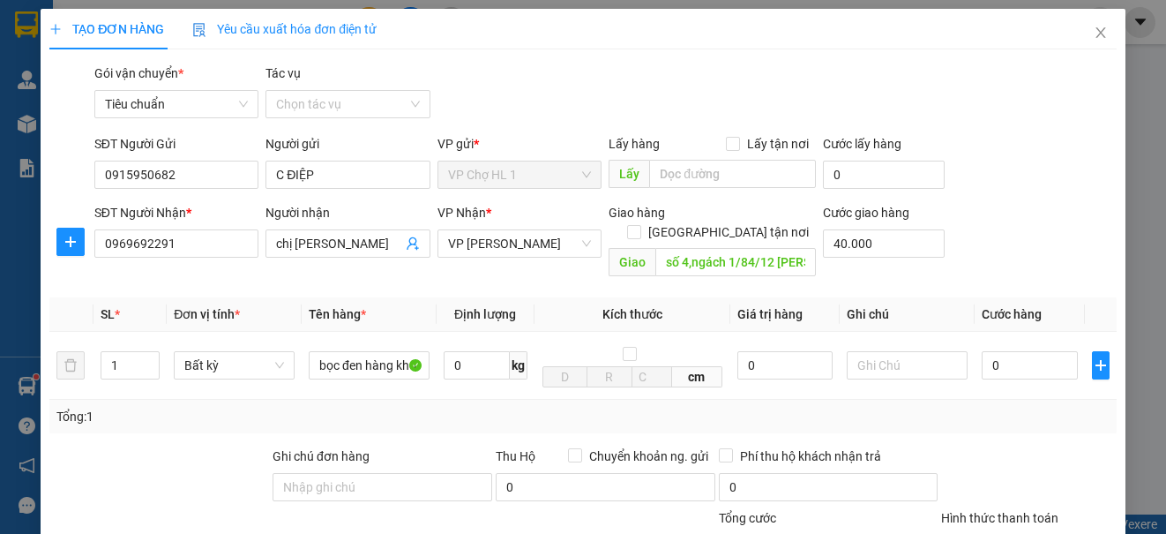
click at [715, 223] on div "Giao hàng [GEOGRAPHIC_DATA] tận nơi" at bounding box center [712, 226] width 207 height 46
click at [918, 246] on input "40.000" at bounding box center [884, 243] width 122 height 28
type input "0"
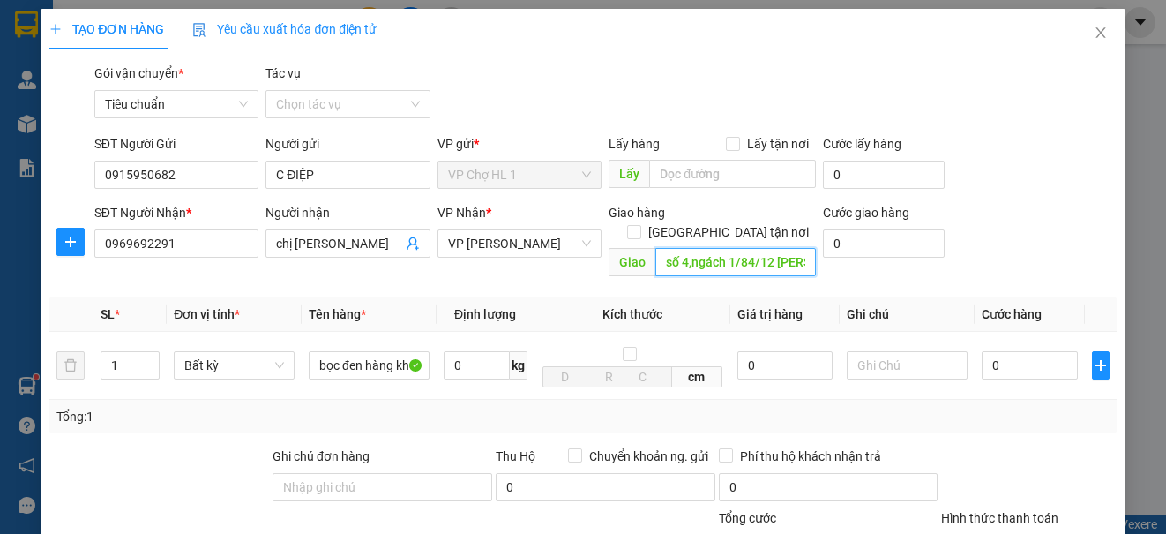
click at [798, 248] on input "số 4,ngách 1/84/12 [PERSON_NAME],tổ 1,[GEOGRAPHIC_DATA],[GEOGRAPHIC_DATA],[GEOG…" at bounding box center [736, 262] width 161 height 28
click at [974, 203] on div "SĐT Người Nhận * 0969692291 Người nhận chị [PERSON_NAME] VP Nhận * VP [PERSON_N…" at bounding box center [606, 243] width 1030 height 81
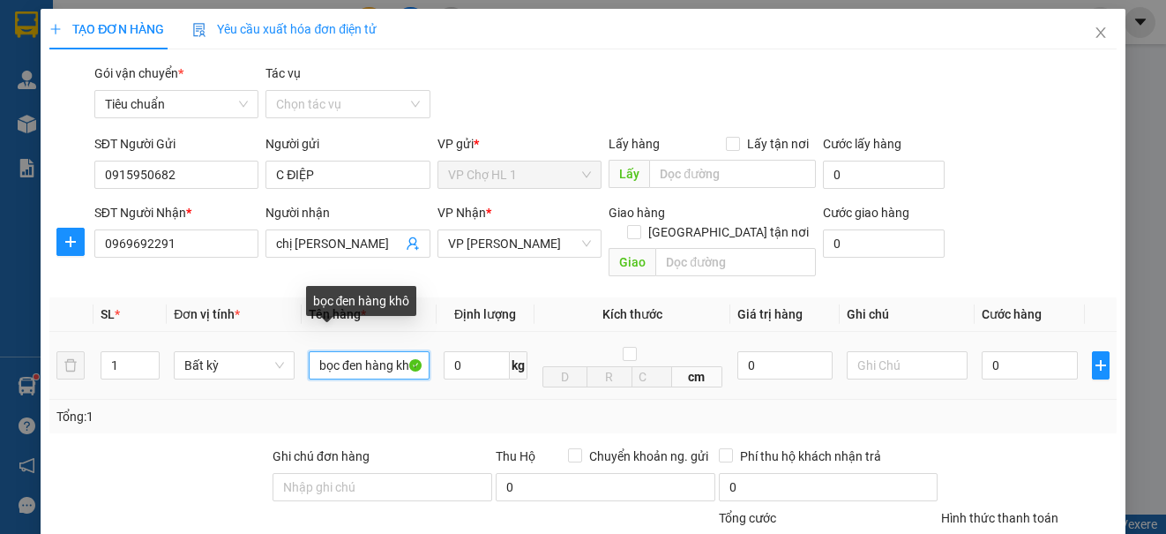
scroll to position [0, 1]
drag, startPoint x: 311, startPoint y: 341, endPoint x: 398, endPoint y: 351, distance: 87.9
click at [398, 351] on input "bọc đen hàng khô" at bounding box center [369, 365] width 121 height 28
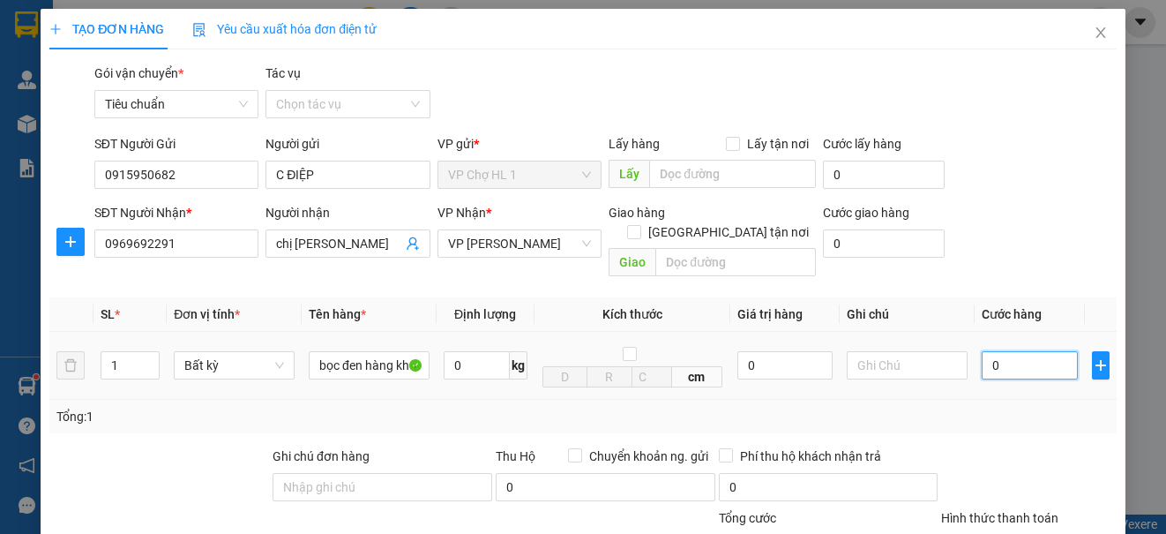
click at [1004, 351] on input "0" at bounding box center [1030, 365] width 96 height 28
type input "8"
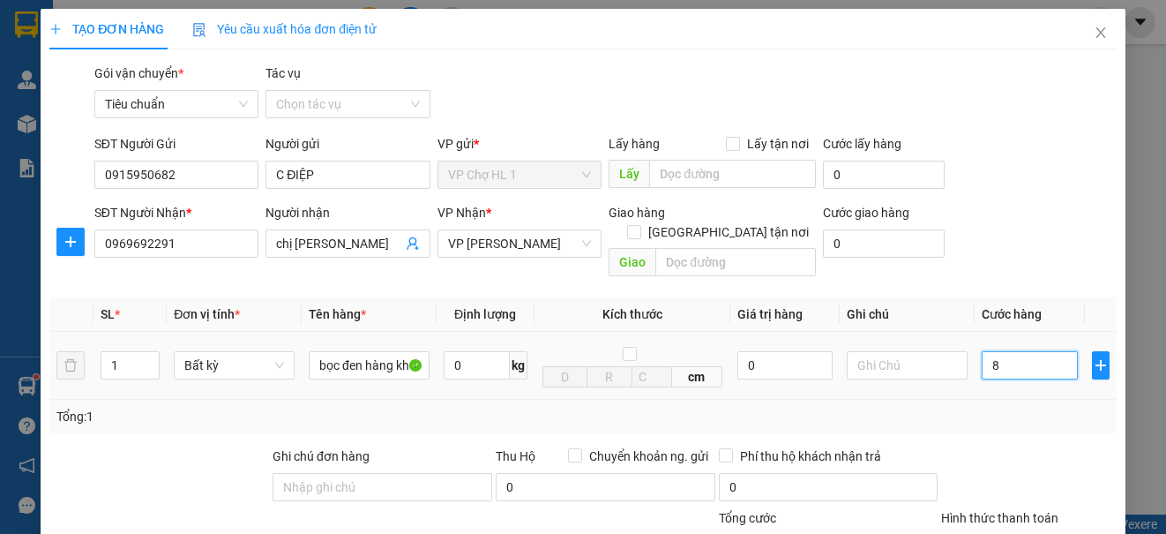
type input "80"
type input "80.000"
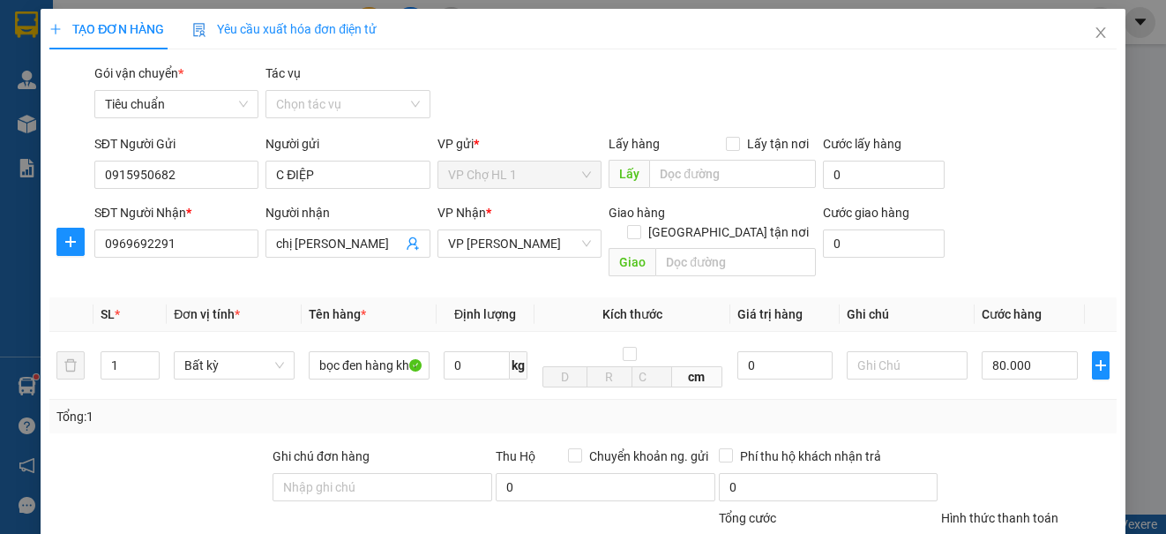
click at [1045, 204] on div "SĐT Người Nhận * 0969692291 Người nhận chị [PERSON_NAME] VP Nhận * VP [PERSON_N…" at bounding box center [606, 243] width 1030 height 81
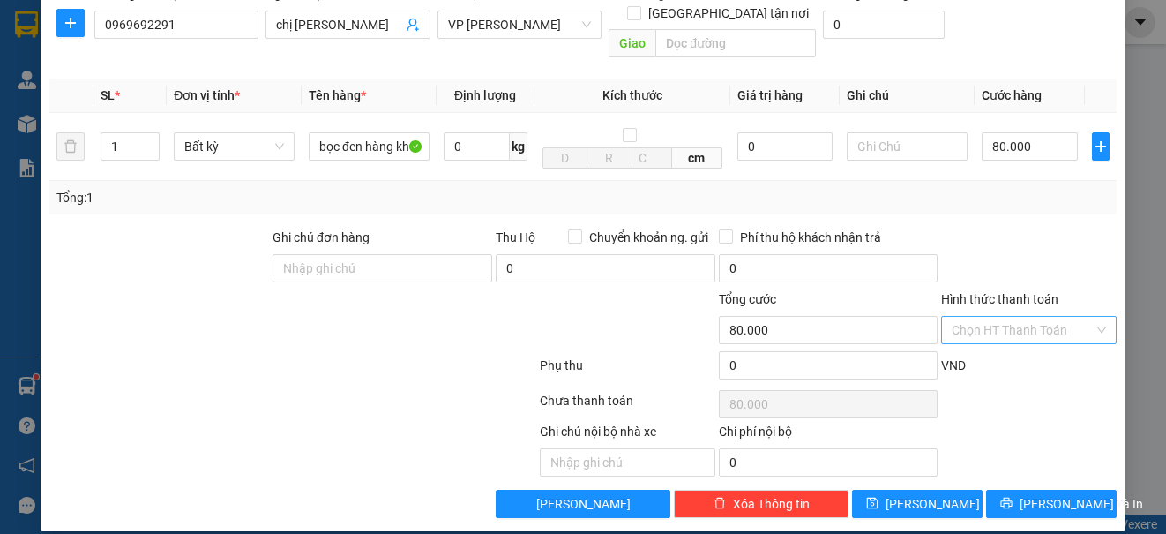
click at [1000, 317] on input "Hình thức thanh toán" at bounding box center [1022, 330] width 141 height 26
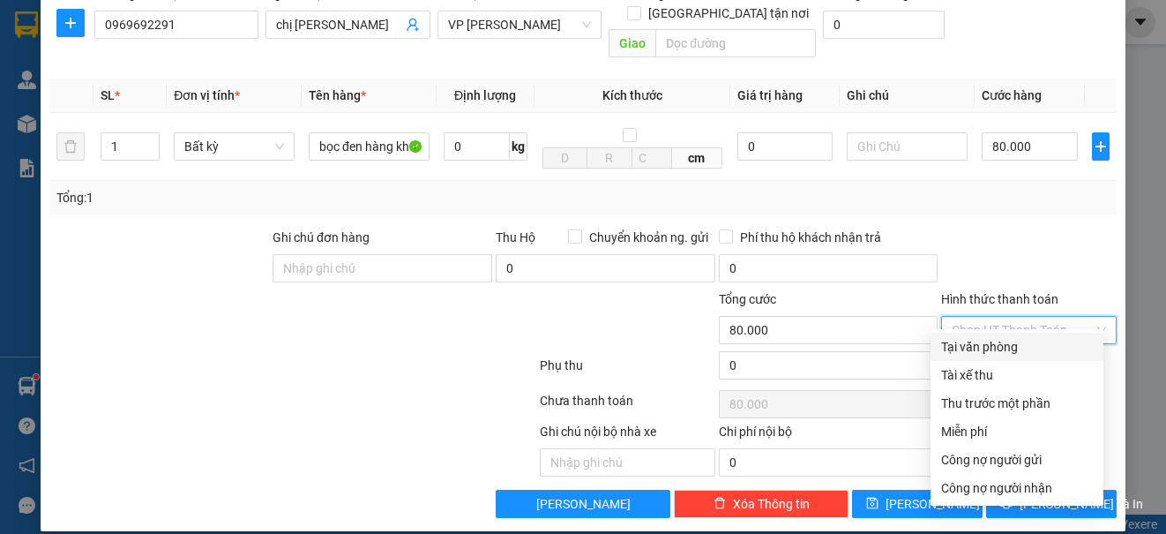
click at [978, 359] on div "Tại văn phòng" at bounding box center [1017, 347] width 173 height 28
type input "0"
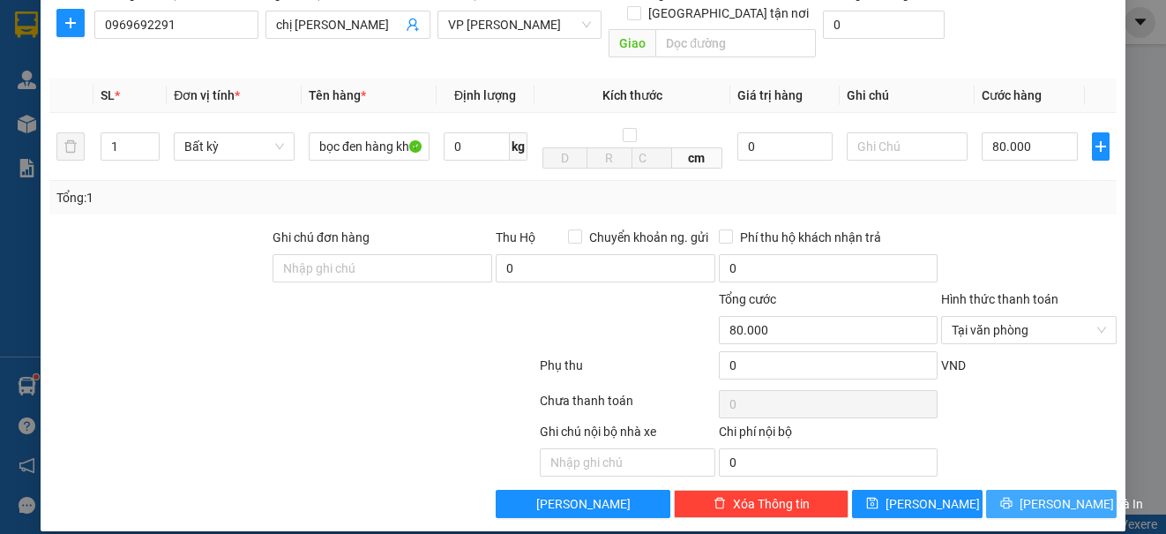
click at [1048, 494] on span "[PERSON_NAME] và In" at bounding box center [1082, 503] width 124 height 19
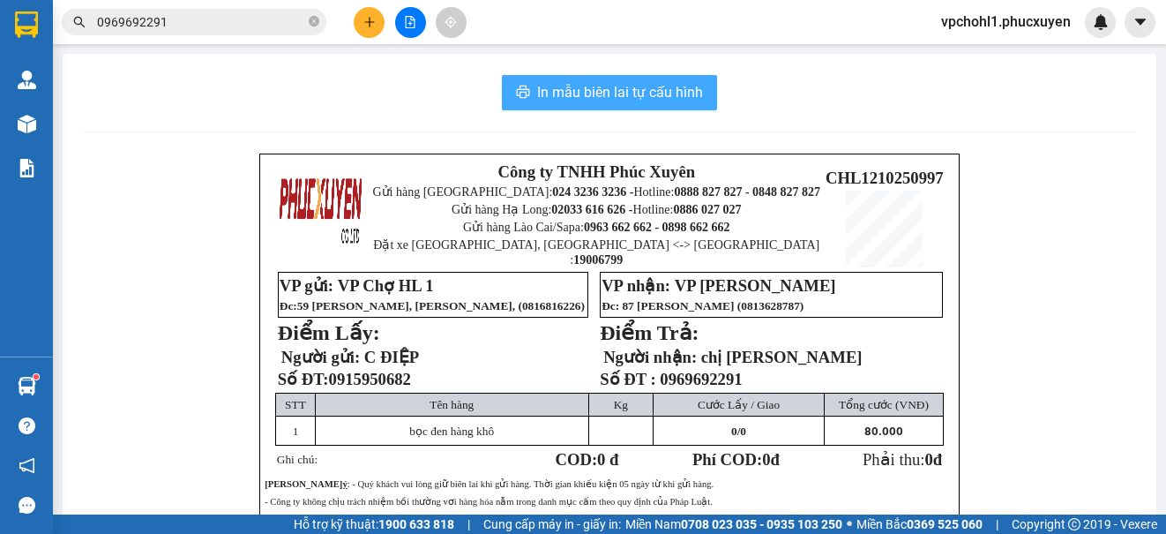
click at [652, 92] on span "In mẫu biên lai tự cấu hình" at bounding box center [620, 92] width 166 height 22
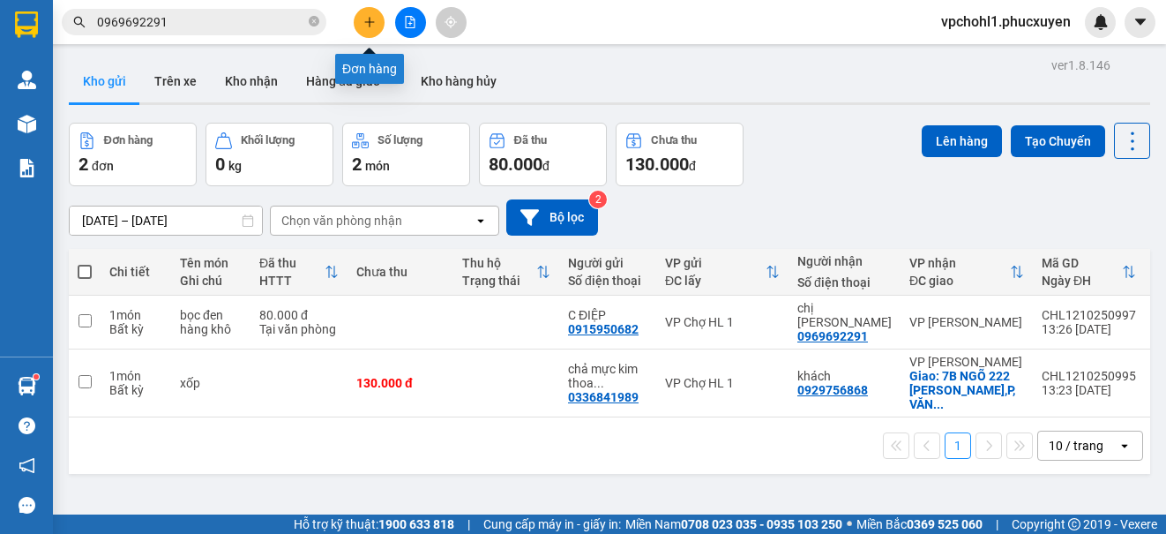
click at [369, 15] on button at bounding box center [369, 22] width 31 height 31
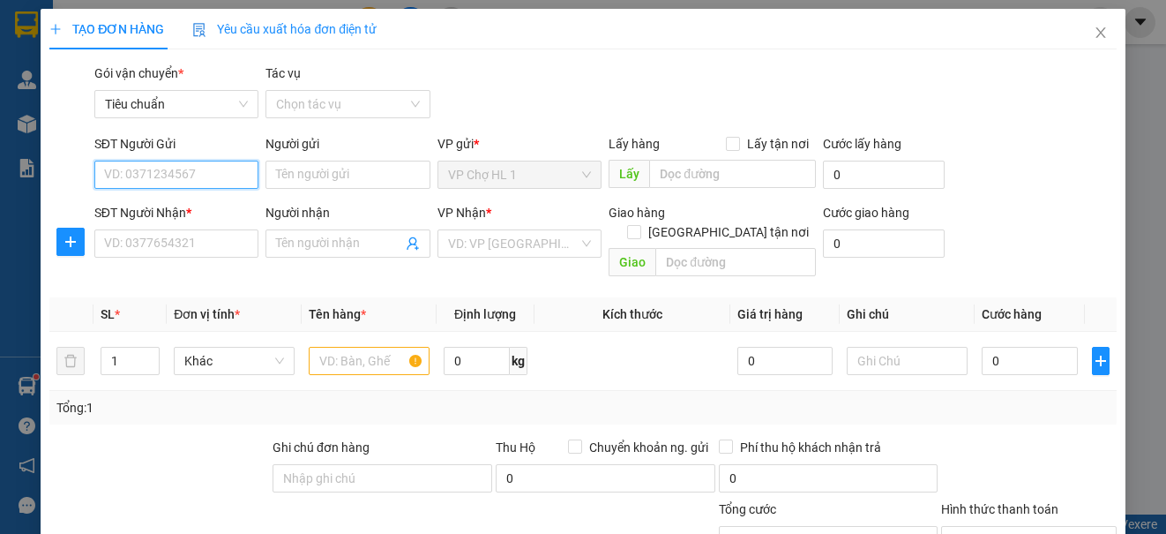
click at [211, 169] on input "SĐT Người Gửi" at bounding box center [176, 175] width 164 height 28
click at [192, 203] on div "0985133626 - a TÁM" at bounding box center [174, 209] width 141 height 19
type input "0985133626"
type input "a TÁM"
type input "0985133626"
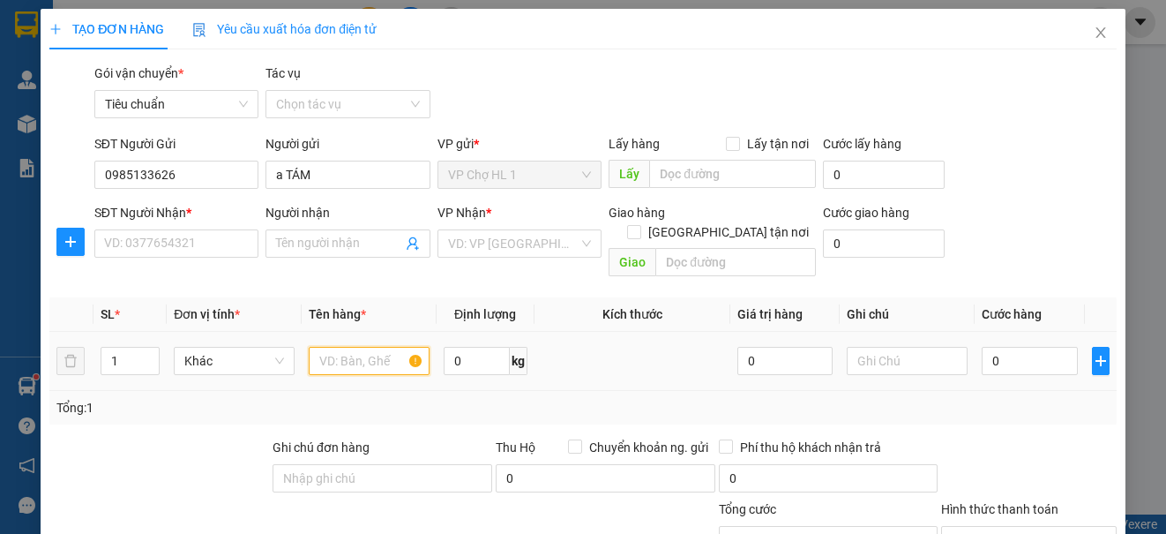
click at [340, 347] on input "text" at bounding box center [369, 361] width 121 height 28
type input "xốp"
click at [544, 242] on input "search" at bounding box center [513, 243] width 131 height 26
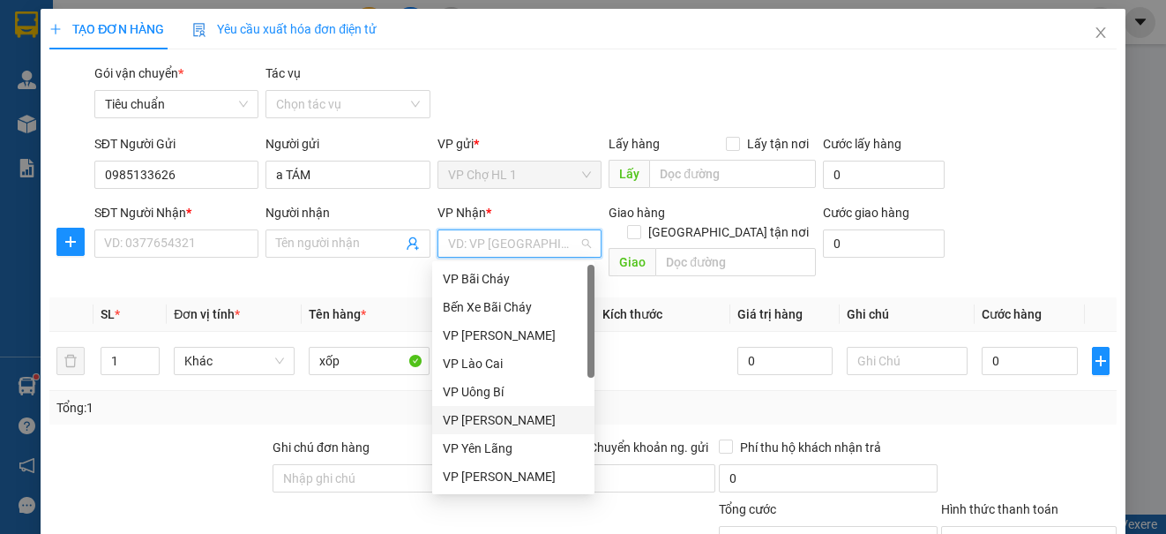
scroll to position [265, 0]
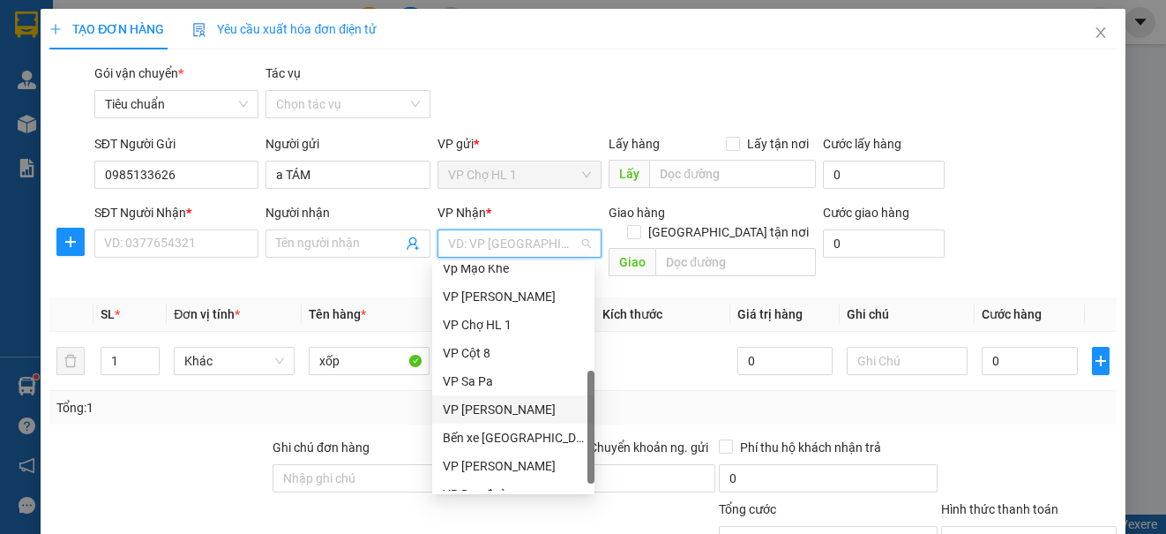
click at [495, 406] on div "VP [PERSON_NAME]" at bounding box center [513, 409] width 141 height 19
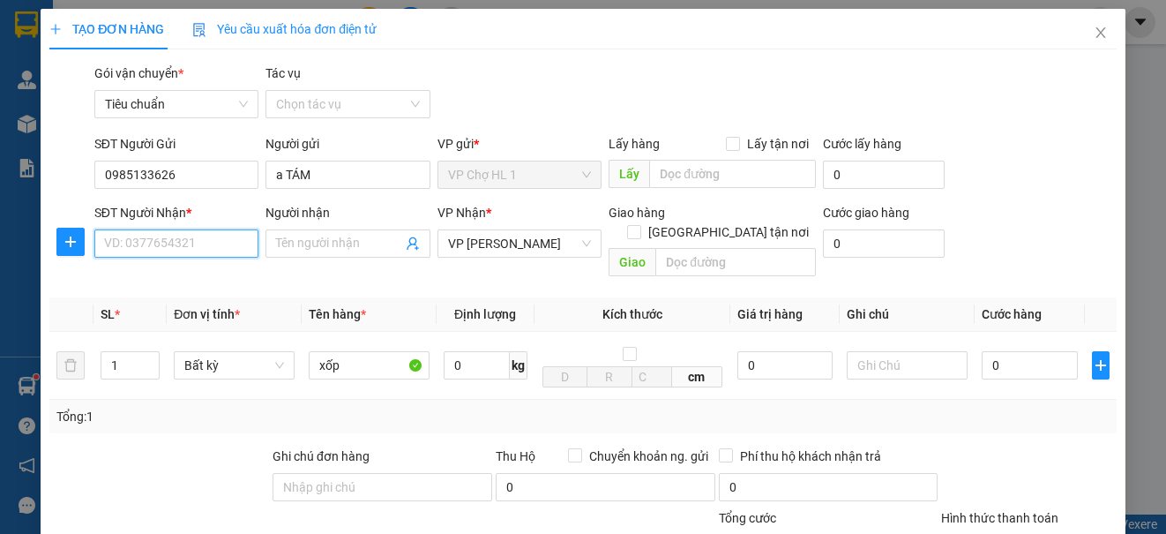
click at [236, 246] on input "SĐT Người Nhận *" at bounding box center [176, 243] width 164 height 28
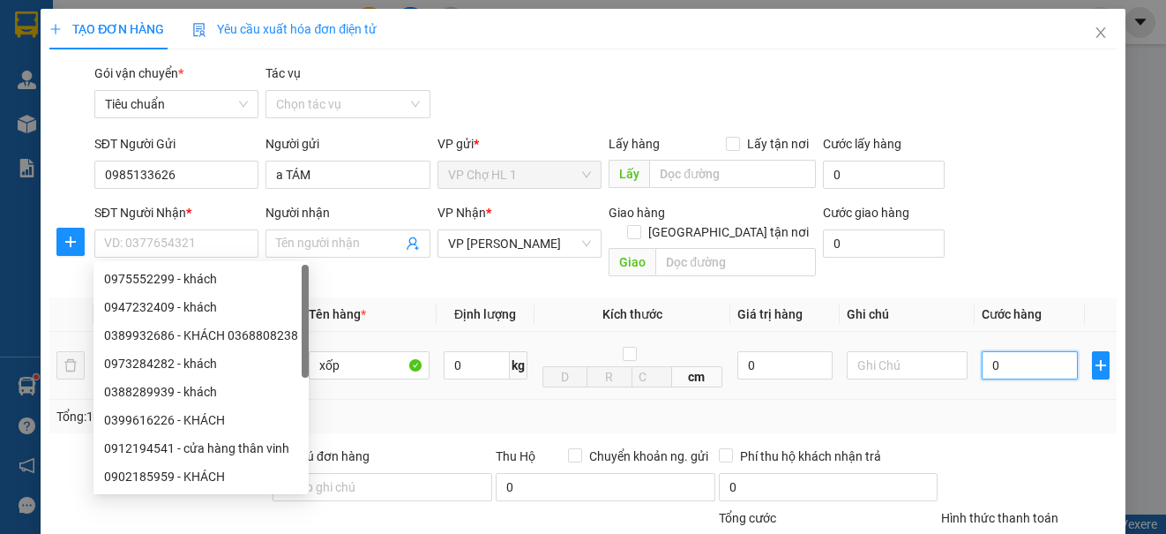
click at [1016, 351] on input "0" at bounding box center [1030, 365] width 96 height 28
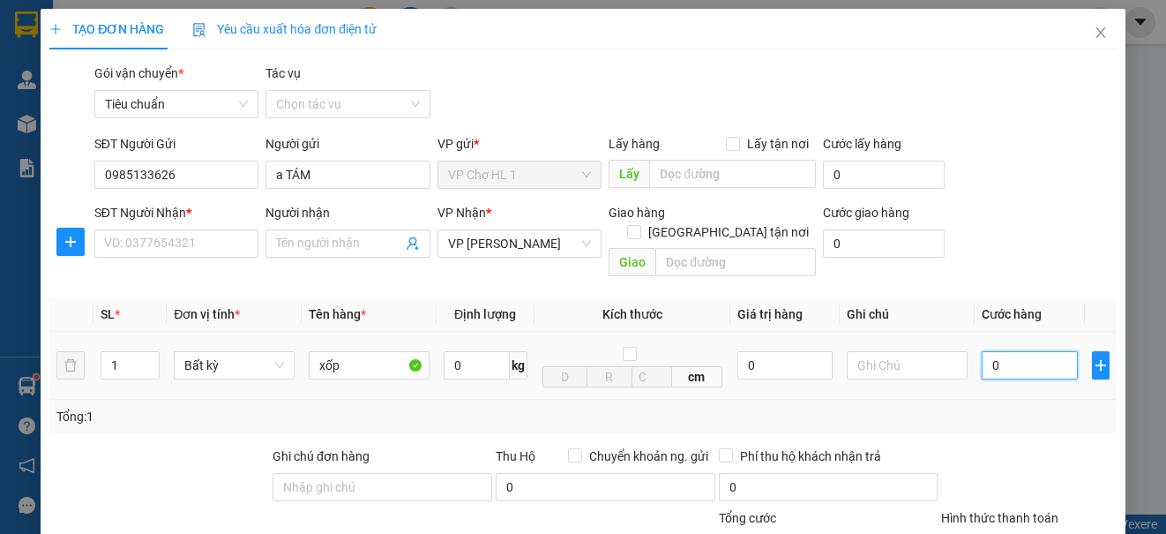
type input "8"
type input "80"
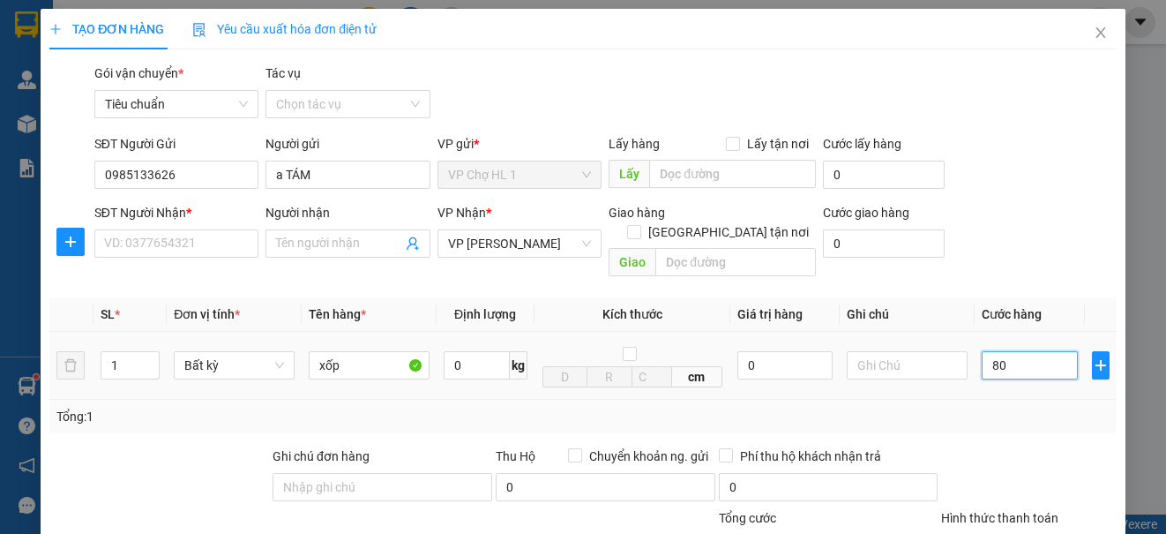
type input "80"
type input "80.000"
click at [726, 143] on input "Lấy tận nơi" at bounding box center [732, 143] width 12 height 12
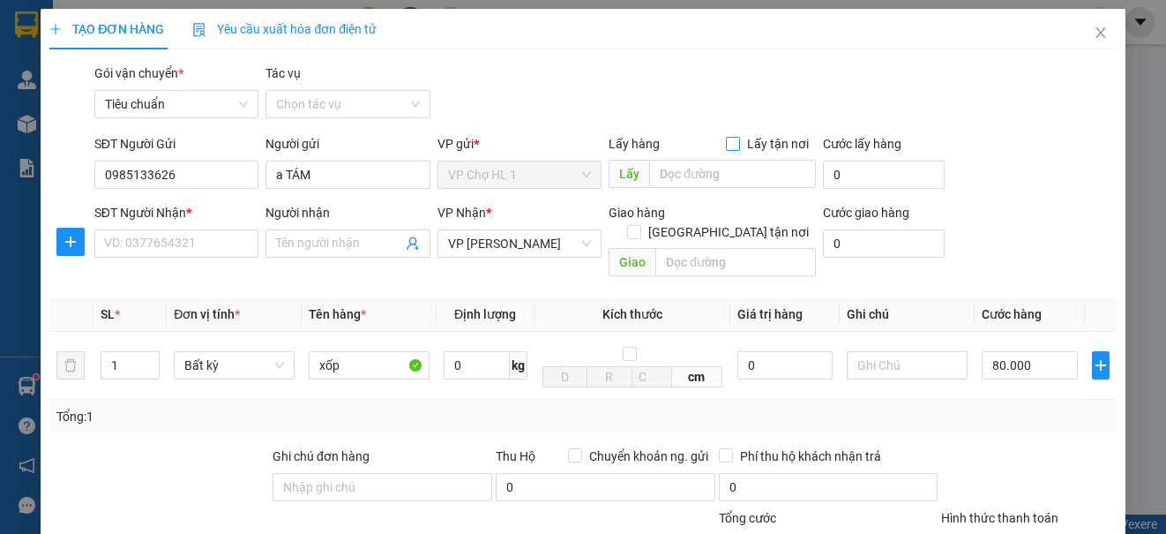
checkbox input "true"
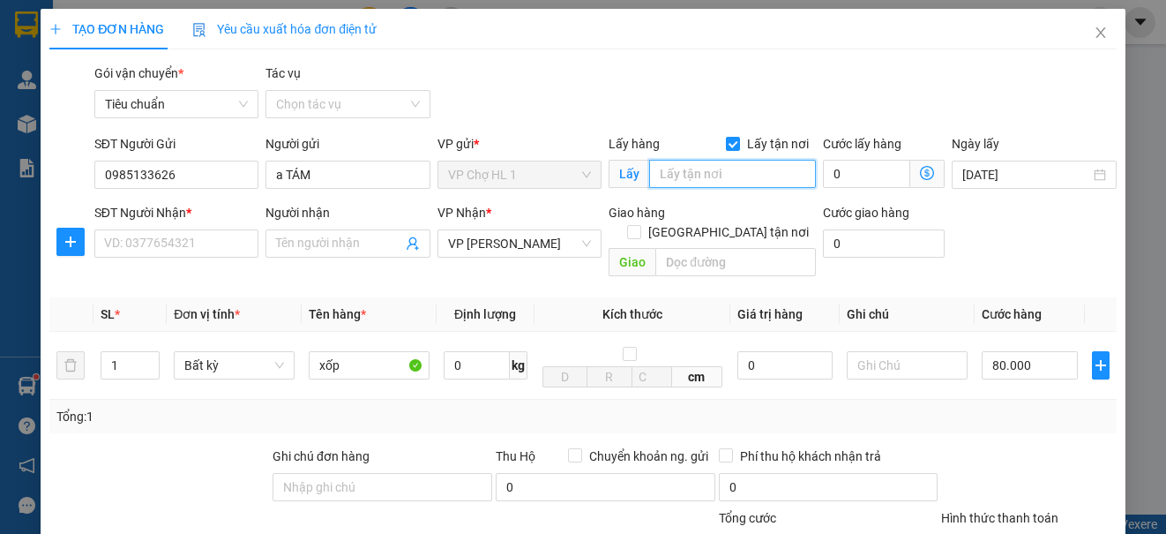
click at [711, 167] on input "text" at bounding box center [732, 174] width 167 height 28
type input "20"
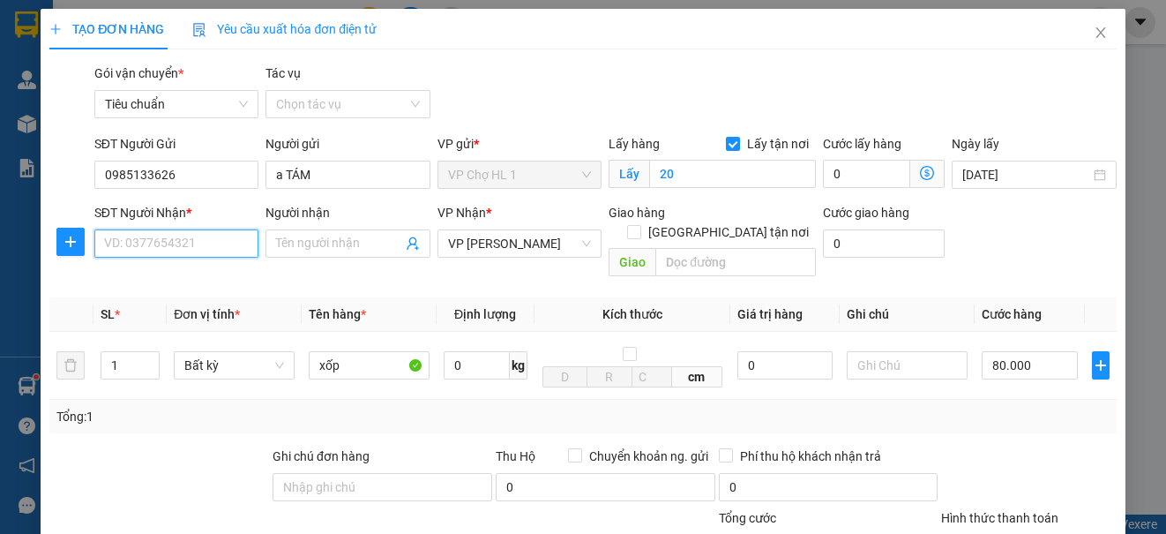
click at [223, 247] on input "SĐT Người Nhận *" at bounding box center [176, 243] width 164 height 28
type input "0968626163"
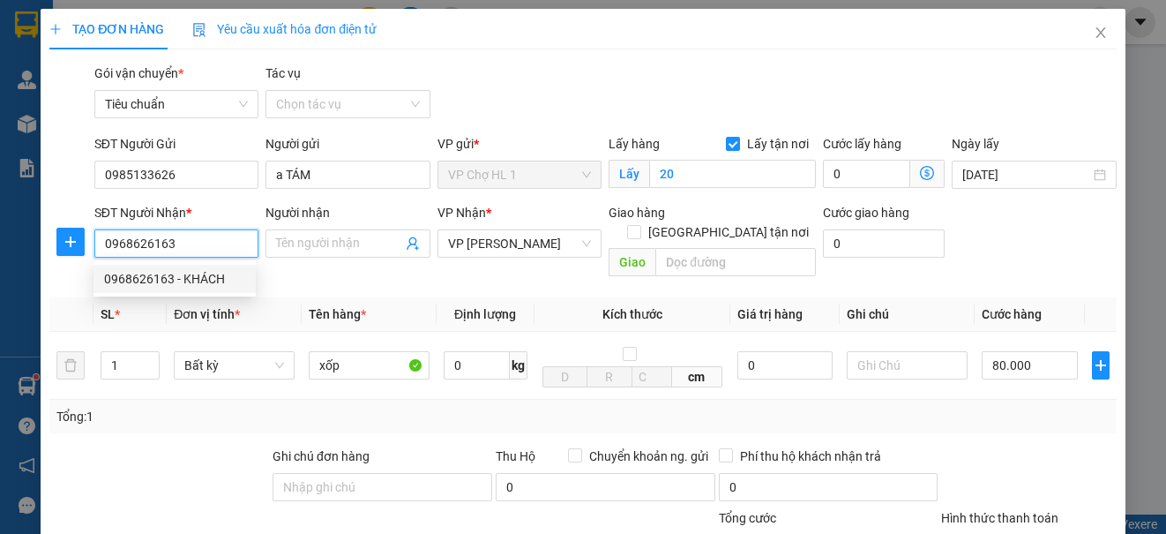
click at [206, 278] on div "0968626163 - KHÁCH" at bounding box center [174, 278] width 141 height 19
type input "KHÁCH"
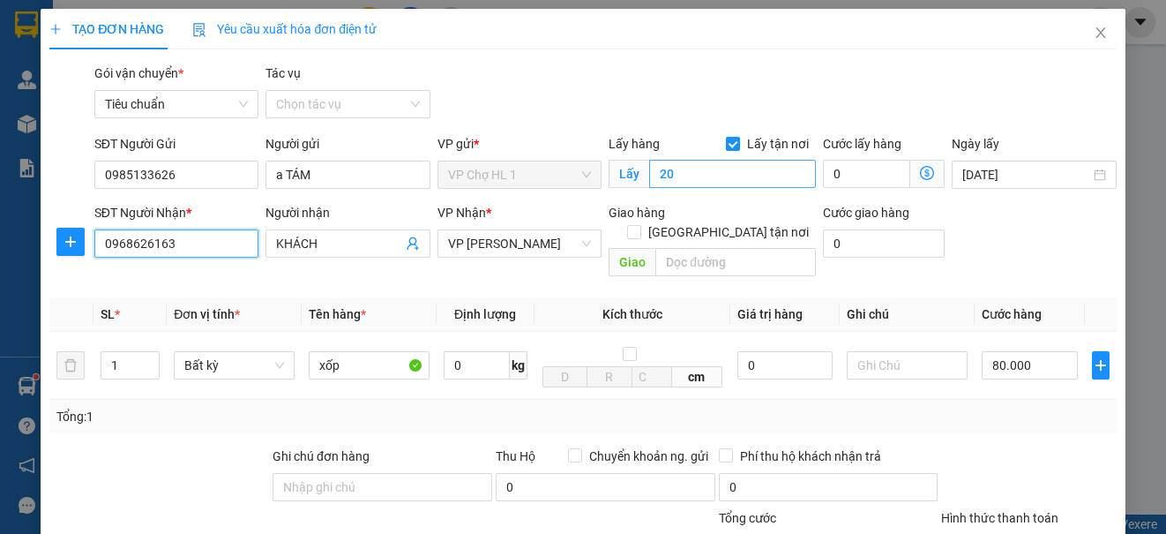
type input "0968626163"
type input "chợ"
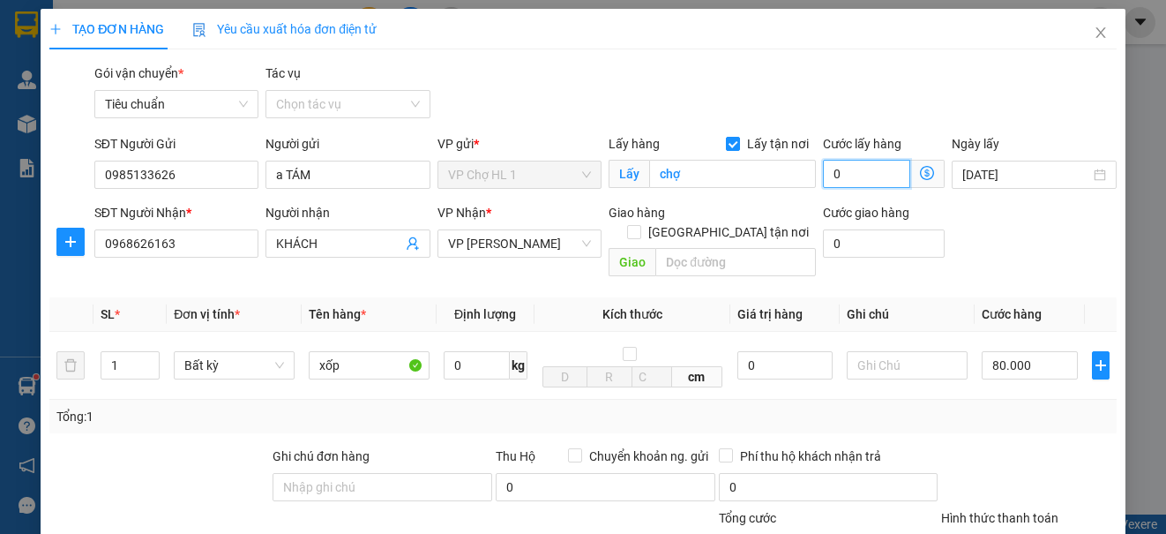
click at [877, 180] on input "0" at bounding box center [866, 174] width 87 height 28
type input "2"
type input "80.002"
type input "80.020"
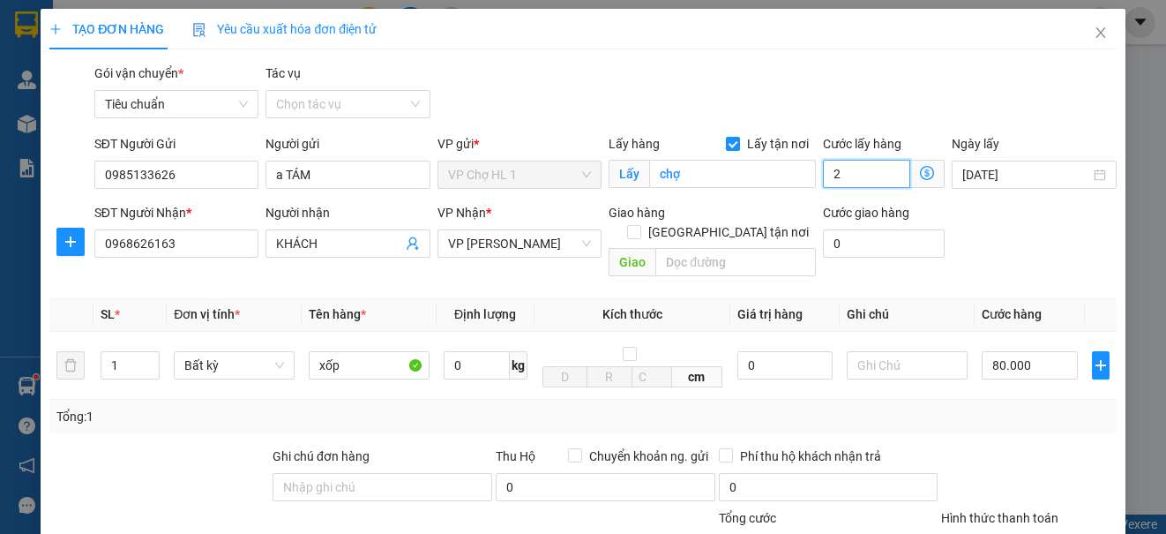
type input "80.020"
type input "20"
type input "100.000"
type input "20.000"
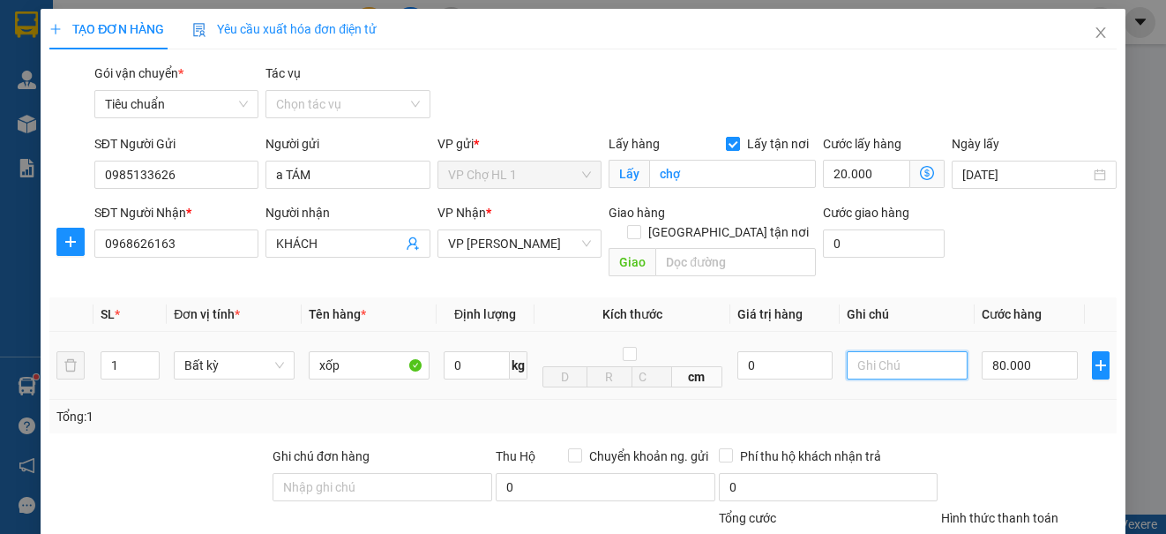
click at [897, 352] on input "text" at bounding box center [907, 365] width 121 height 28
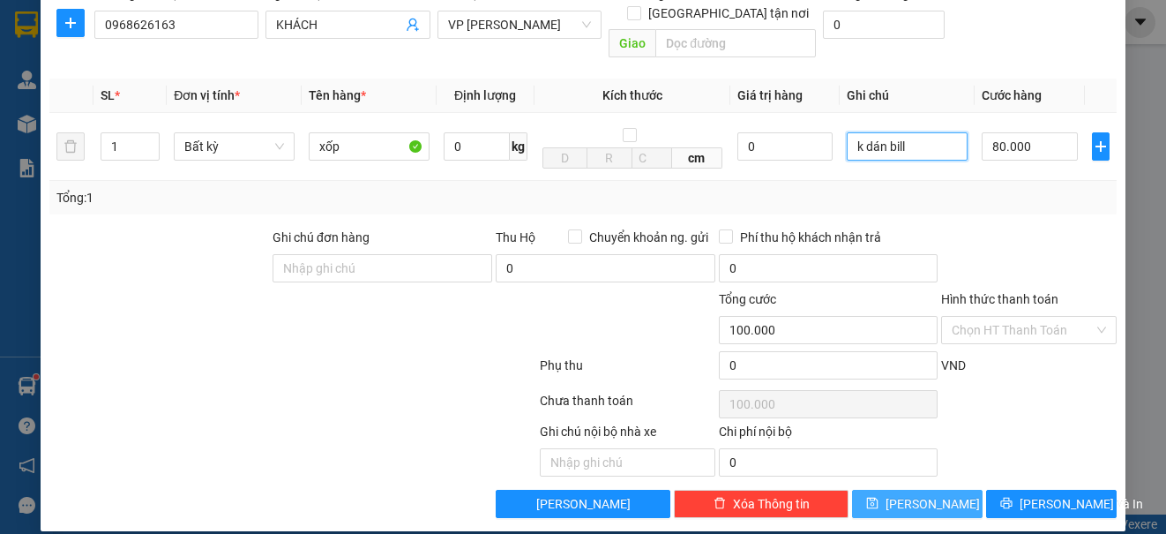
type input "k dán bill"
click at [879, 498] on icon "save" at bounding box center [872, 503] width 11 height 11
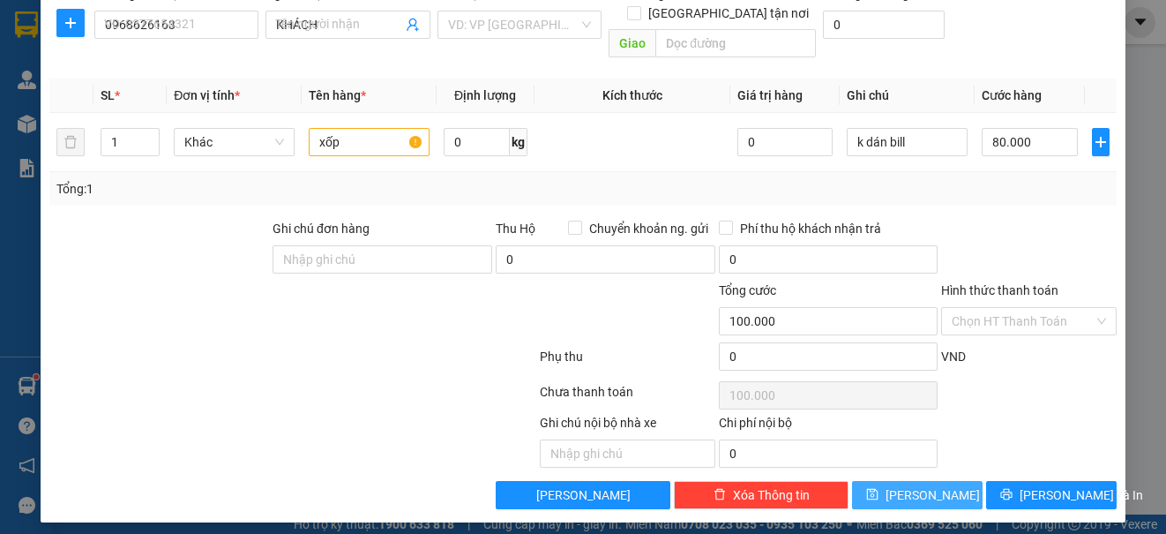
checkbox input "false"
type input "0"
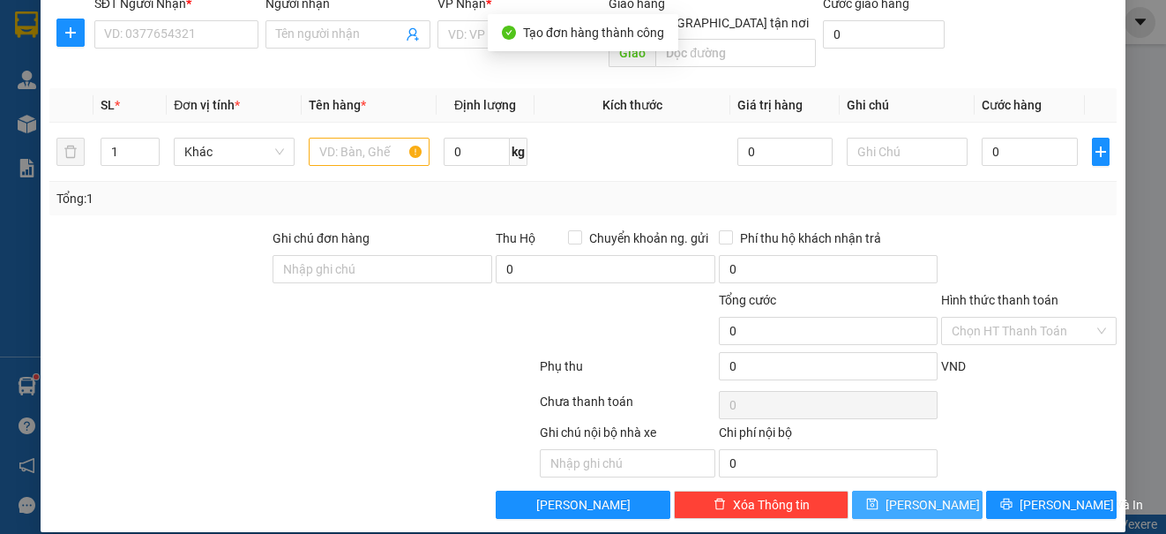
scroll to position [0, 0]
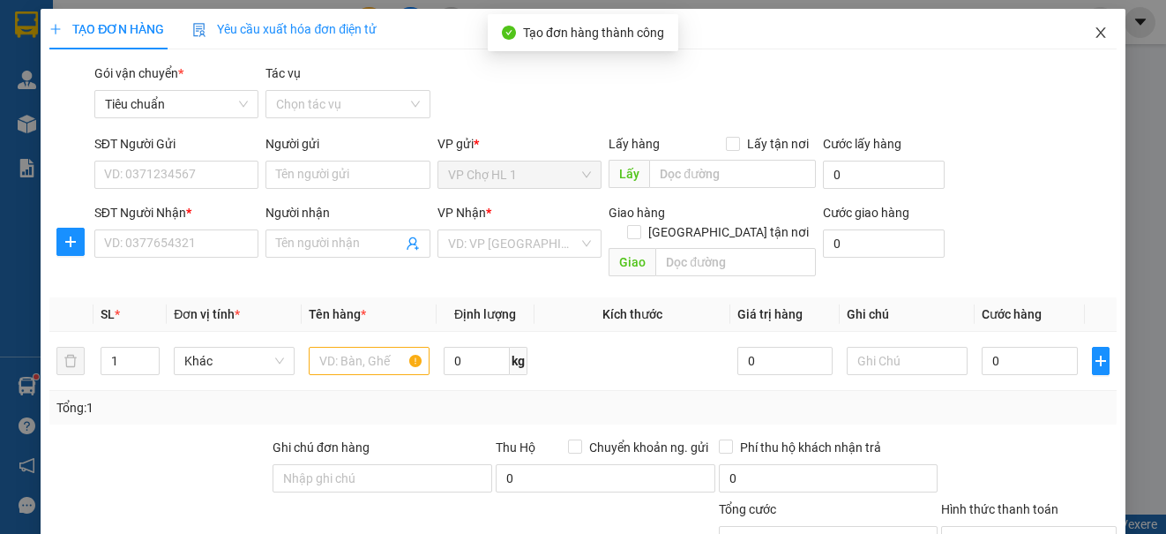
click at [1094, 30] on icon "close" at bounding box center [1101, 33] width 14 height 14
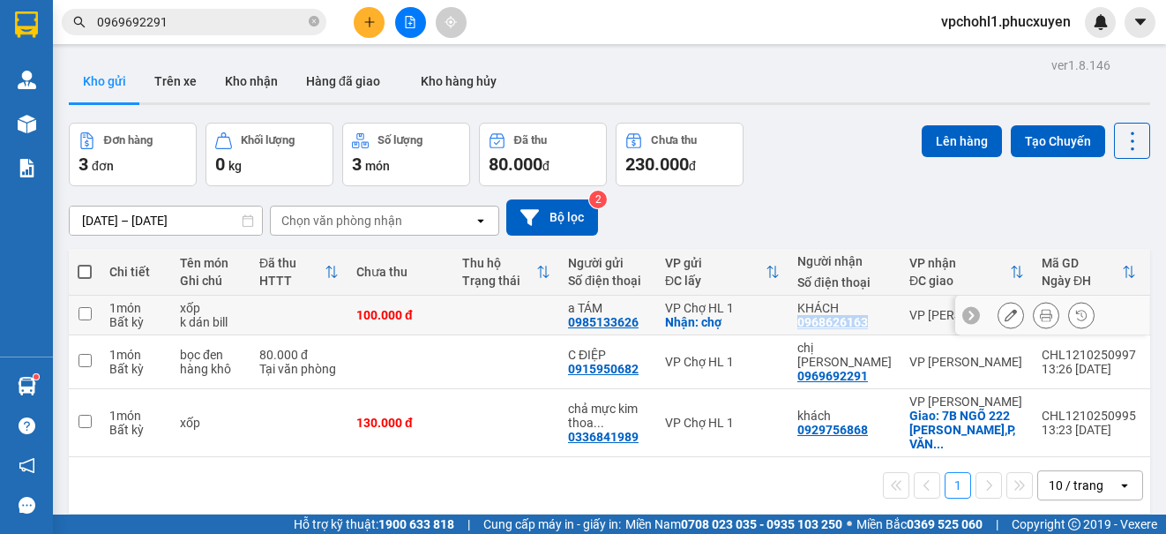
copy div "0968626163"
drag, startPoint x: 797, startPoint y: 323, endPoint x: 873, endPoint y: 322, distance: 76.8
click at [873, 322] on td "KHÁCH 0968626163" at bounding box center [845, 316] width 112 height 40
checkbox input "true"
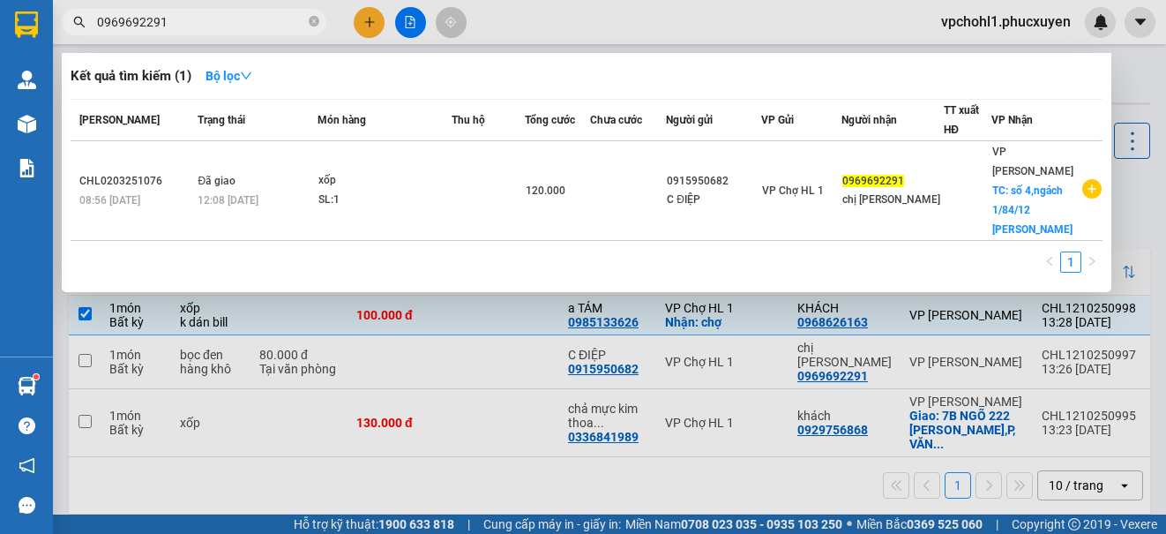
drag, startPoint x: 166, startPoint y: 17, endPoint x: 90, endPoint y: 20, distance: 76.0
click at [90, 20] on span "0969692291" at bounding box center [194, 22] width 265 height 26
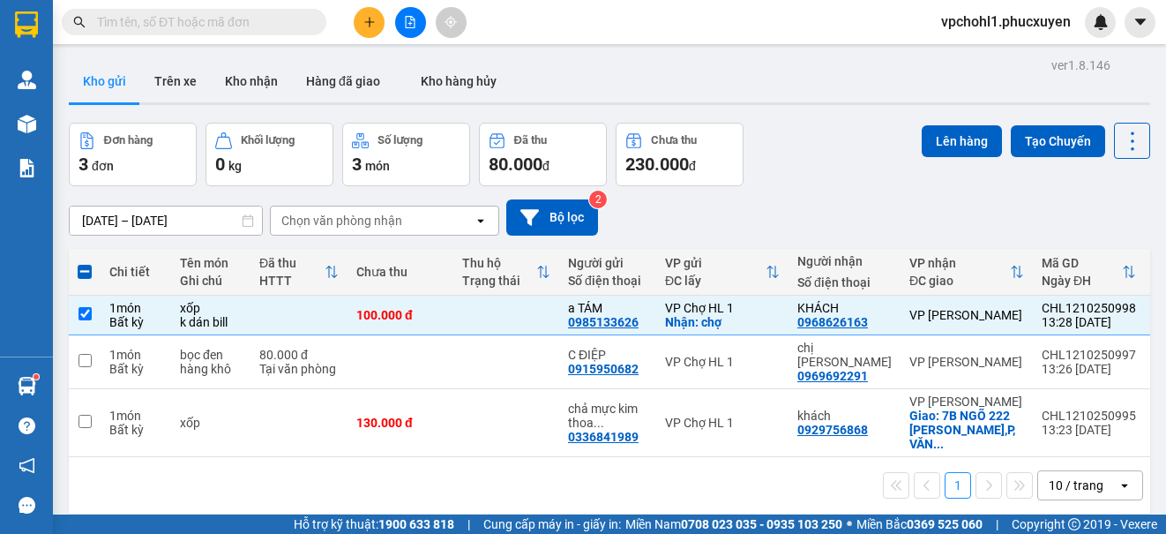
paste input "0968626163"
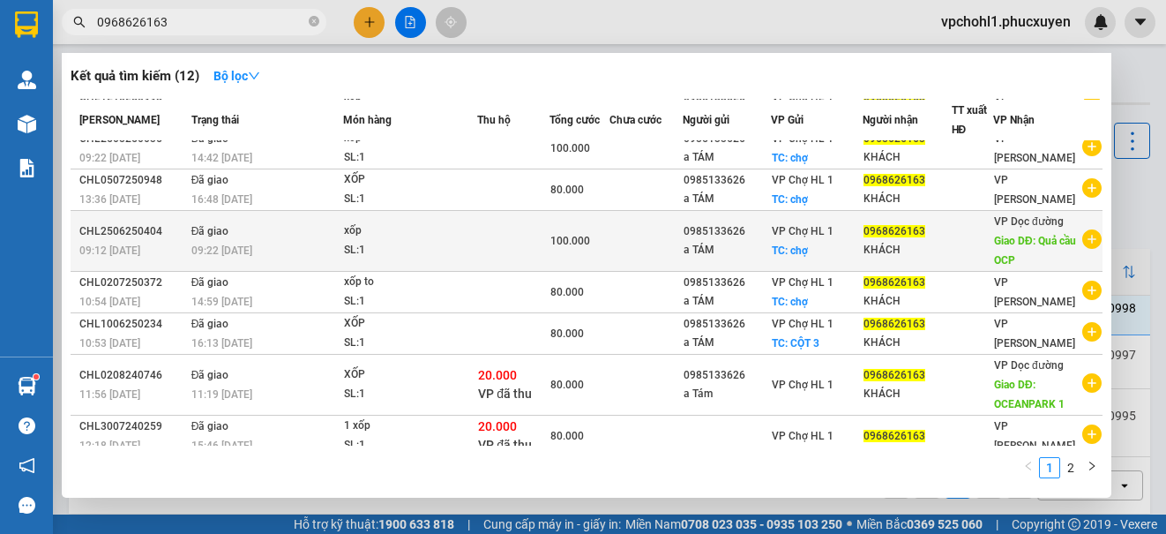
scroll to position [188, 0]
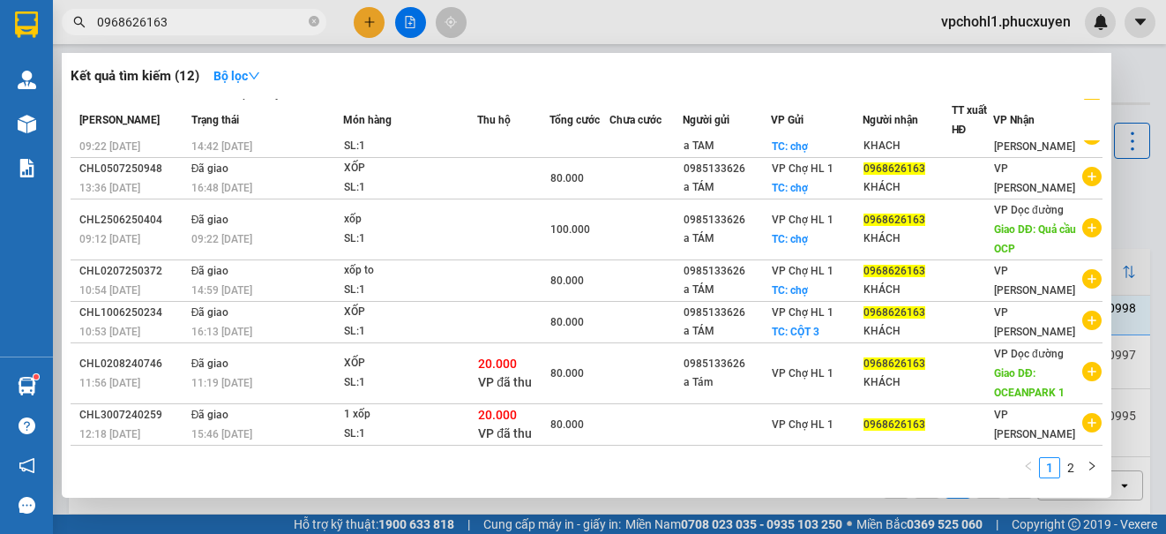
type input "0968626163"
click at [694, 18] on div at bounding box center [583, 267] width 1166 height 534
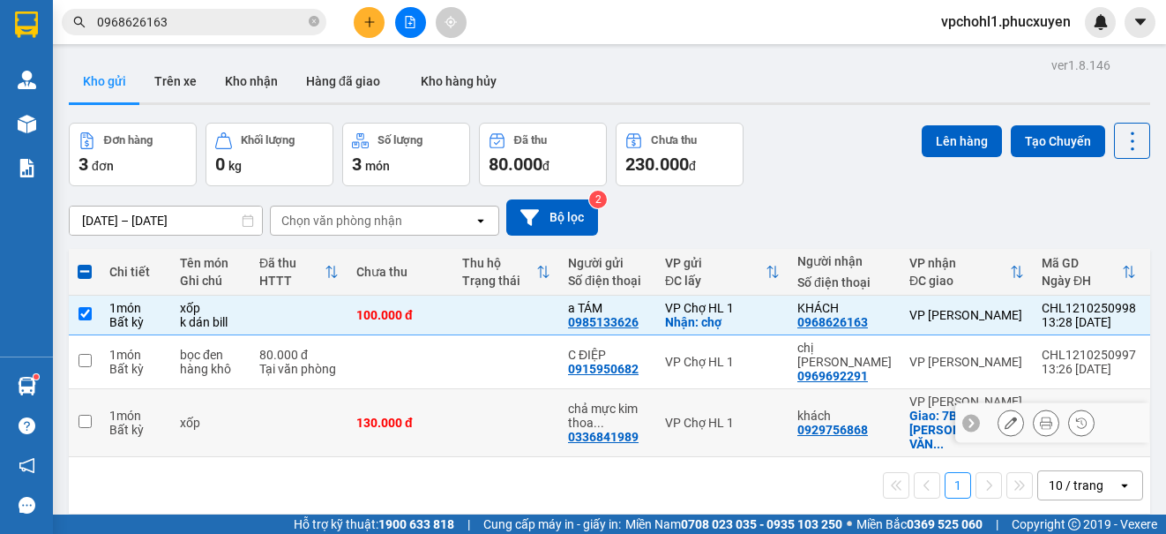
click at [1005, 416] on icon at bounding box center [1011, 422] width 12 height 12
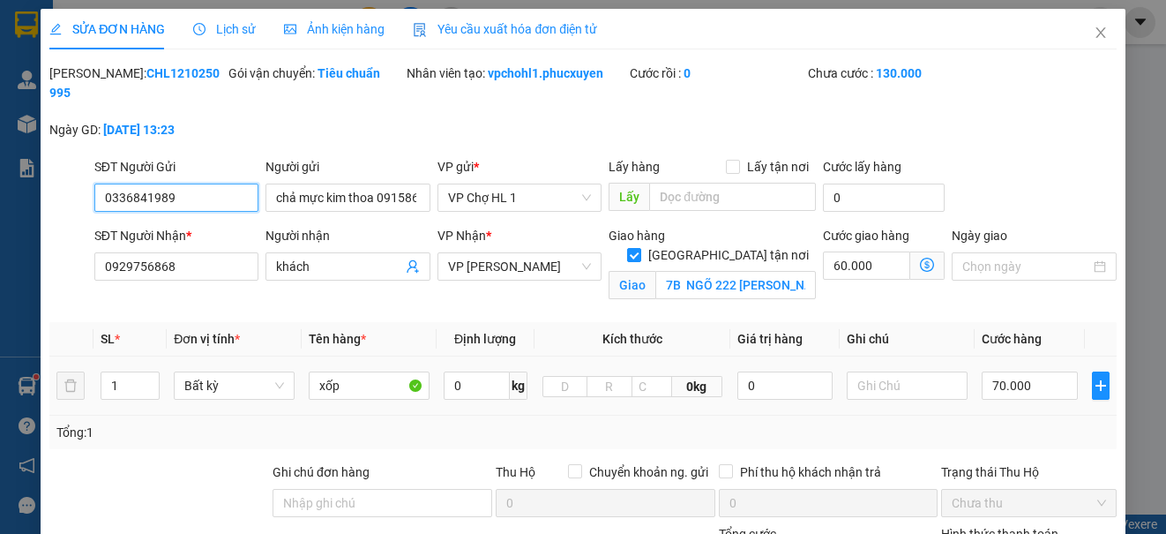
type input "0336841989"
type input "chả mực kim thoa 0915869288"
type input "0929756868"
type input "khách"
checkbox input "true"
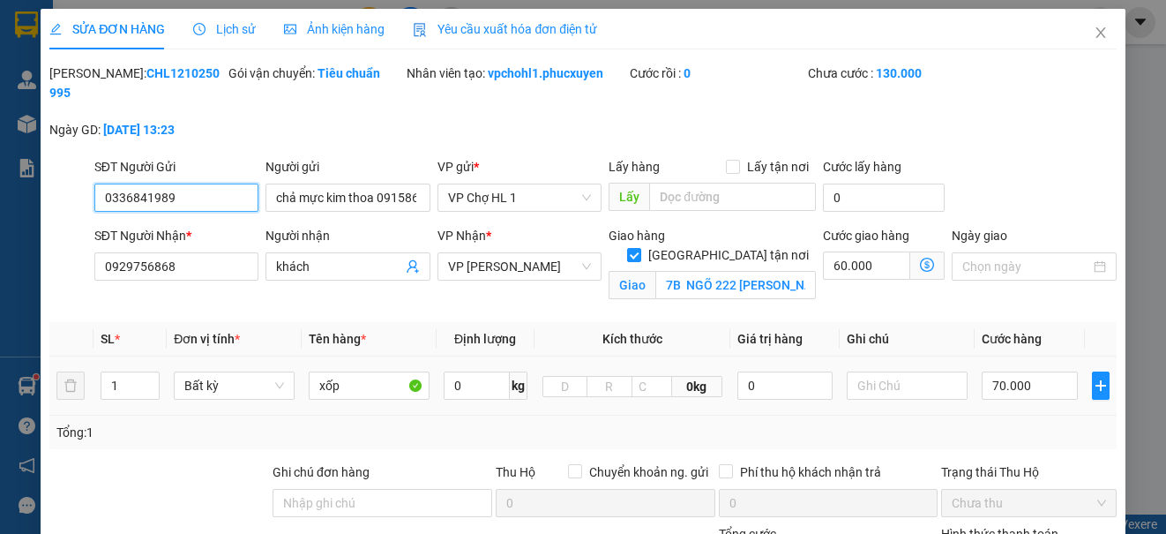
type input "7B NGÕ 222 [PERSON_NAME],P, VĂN MIẾU,QUỐC TỬ GIÁM ,[GEOGRAPHIC_DATA]"
type input "0"
type input "130.000"
click at [894, 393] on input "text" at bounding box center [907, 385] width 121 height 28
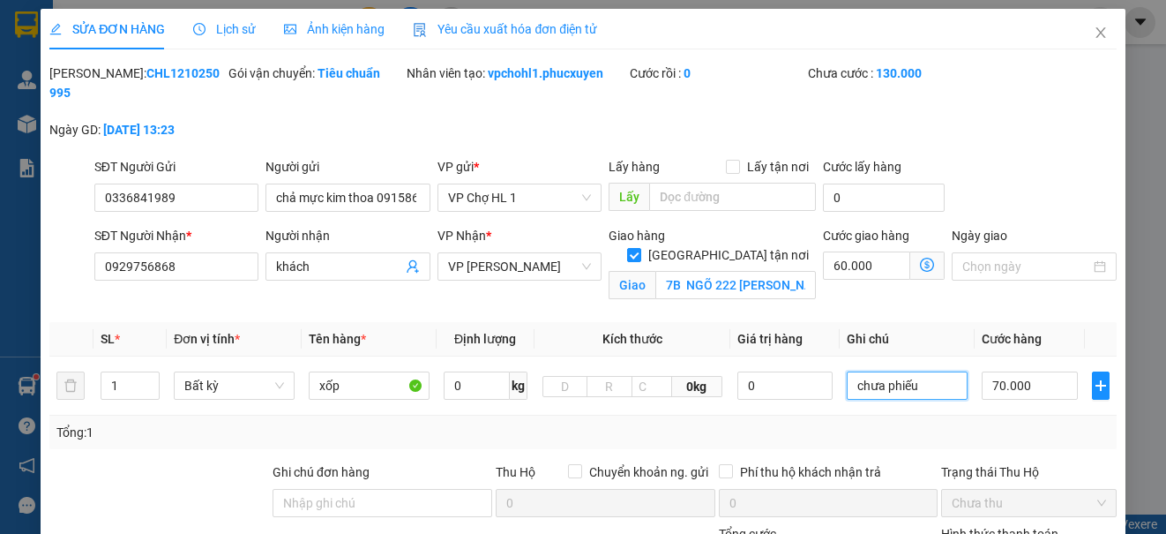
scroll to position [253, 0]
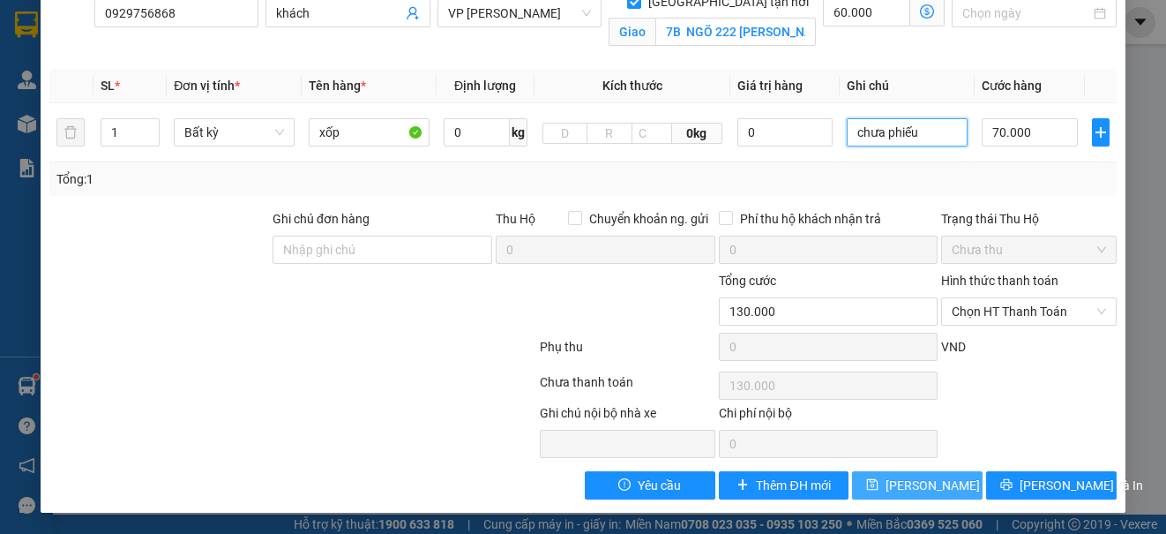
type input "chưa phiếu"
click at [937, 478] on span "[PERSON_NAME] thay đổi" at bounding box center [956, 485] width 141 height 19
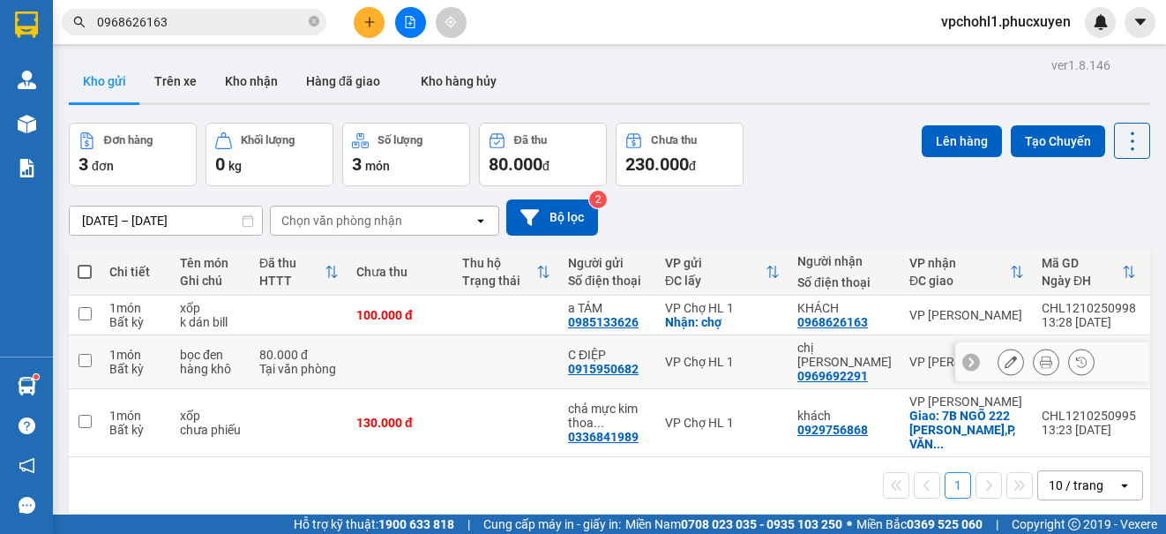
drag, startPoint x: 84, startPoint y: 353, endPoint x: 87, endPoint y: 364, distance: 12.0
click at [84, 354] on input "checkbox" at bounding box center [85, 360] width 13 height 13
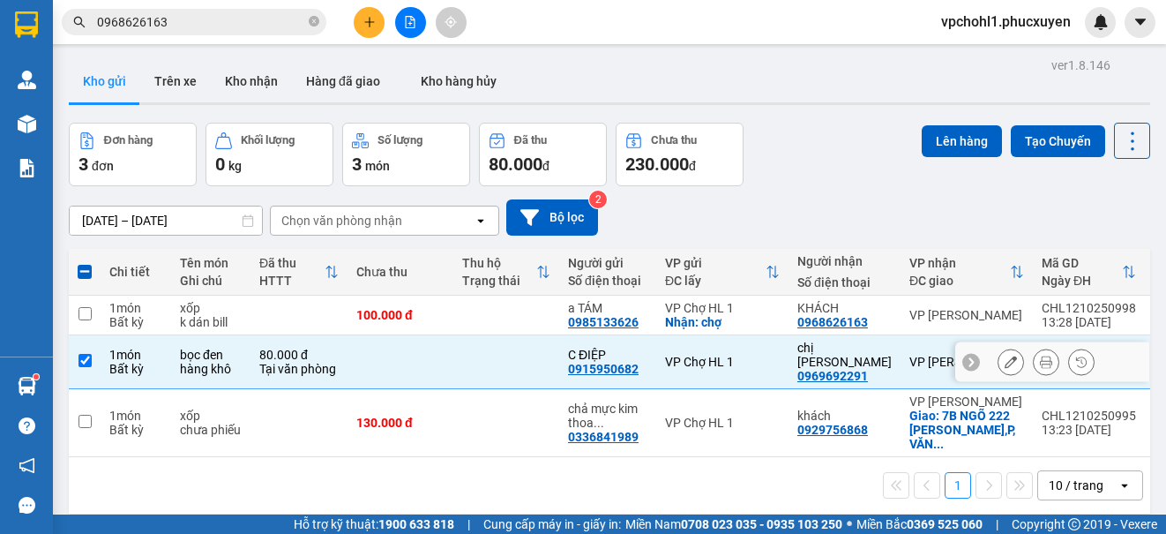
click at [82, 354] on input "checkbox" at bounding box center [85, 360] width 13 height 13
checkbox input "false"
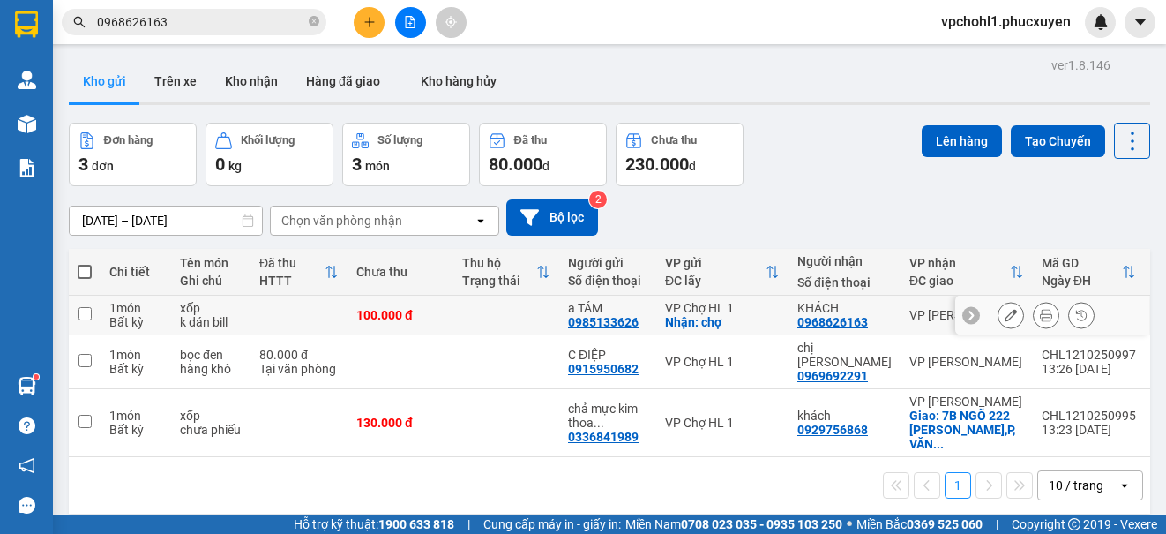
click at [79, 311] on input "checkbox" at bounding box center [85, 313] width 13 height 13
checkbox input "true"
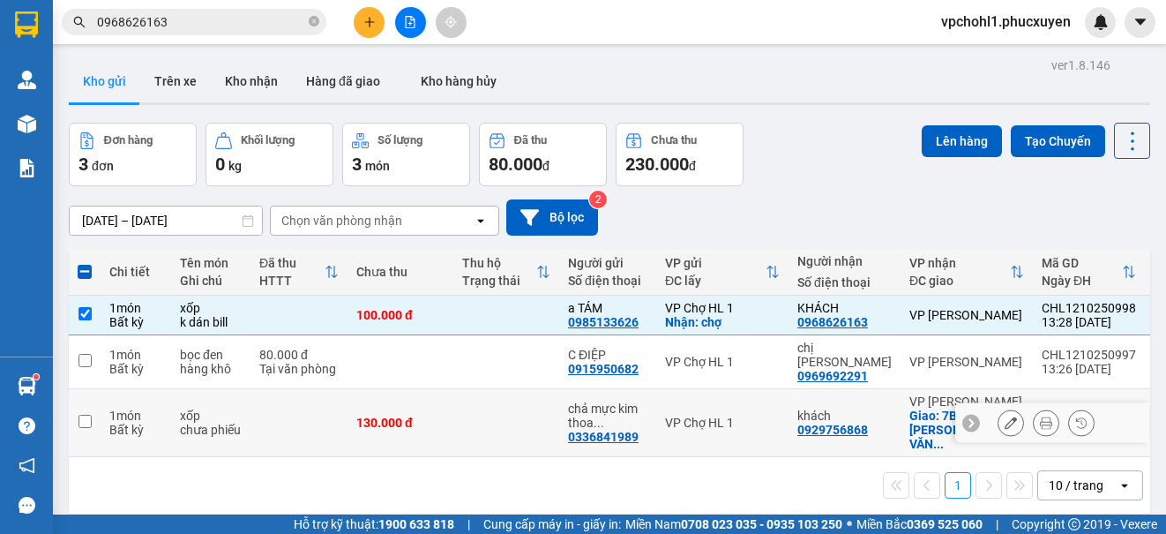
drag, startPoint x: 86, startPoint y: 411, endPoint x: 98, endPoint y: 398, distance: 18.1
click at [86, 415] on input "checkbox" at bounding box center [85, 421] width 13 height 13
checkbox input "true"
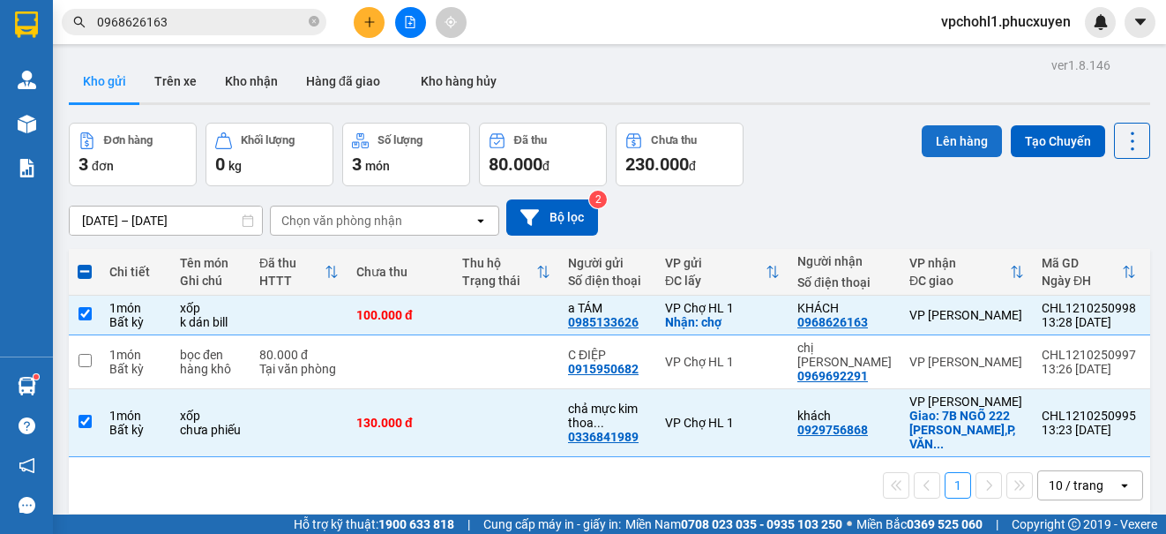
click at [965, 139] on button "Lên hàng" at bounding box center [962, 141] width 80 height 32
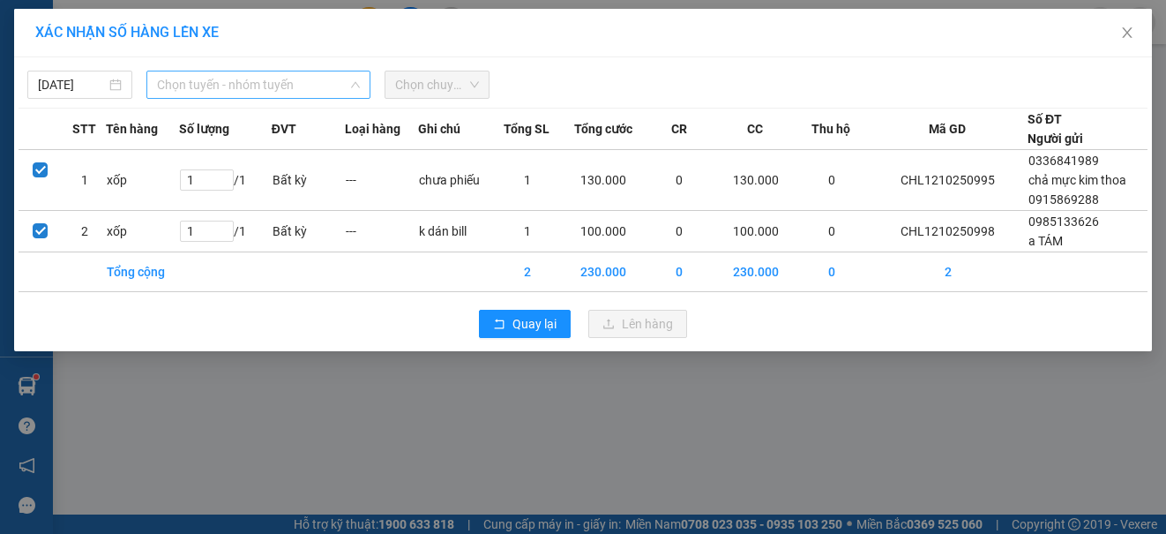
click at [282, 85] on span "Chọn tuyến - nhóm tuyến" at bounding box center [258, 84] width 203 height 26
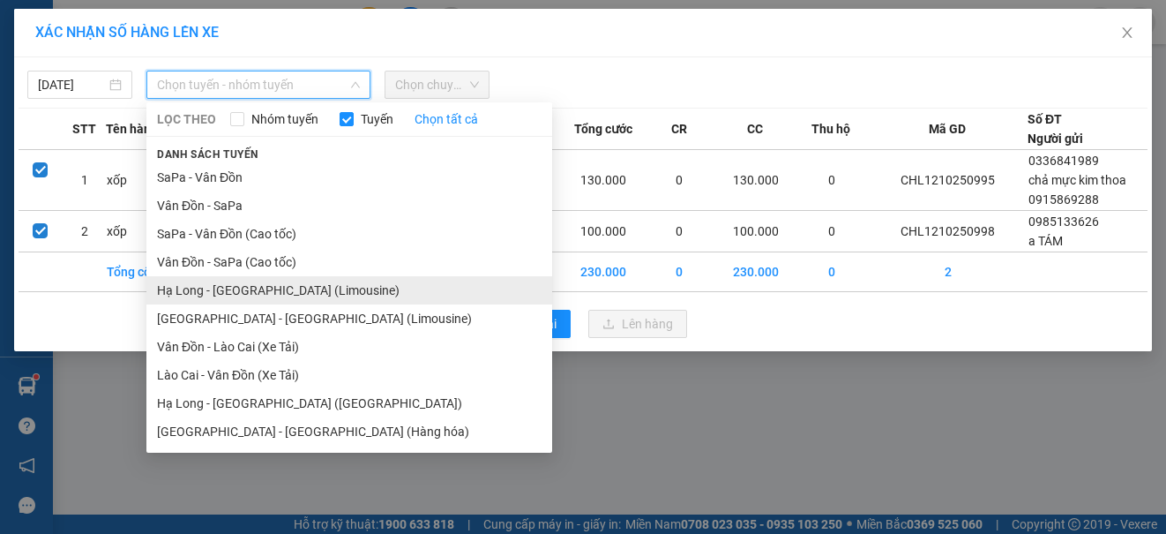
click at [293, 283] on li "Hạ Long - [GEOGRAPHIC_DATA] (Limousine)" at bounding box center [349, 290] width 406 height 28
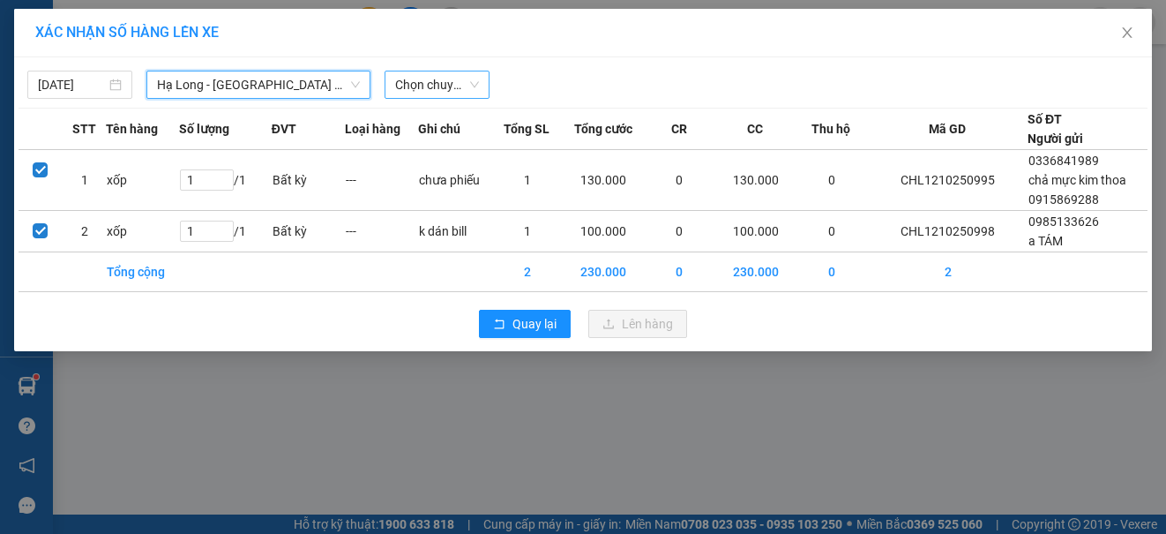
click at [463, 80] on span "Chọn chuyến" at bounding box center [437, 84] width 84 height 26
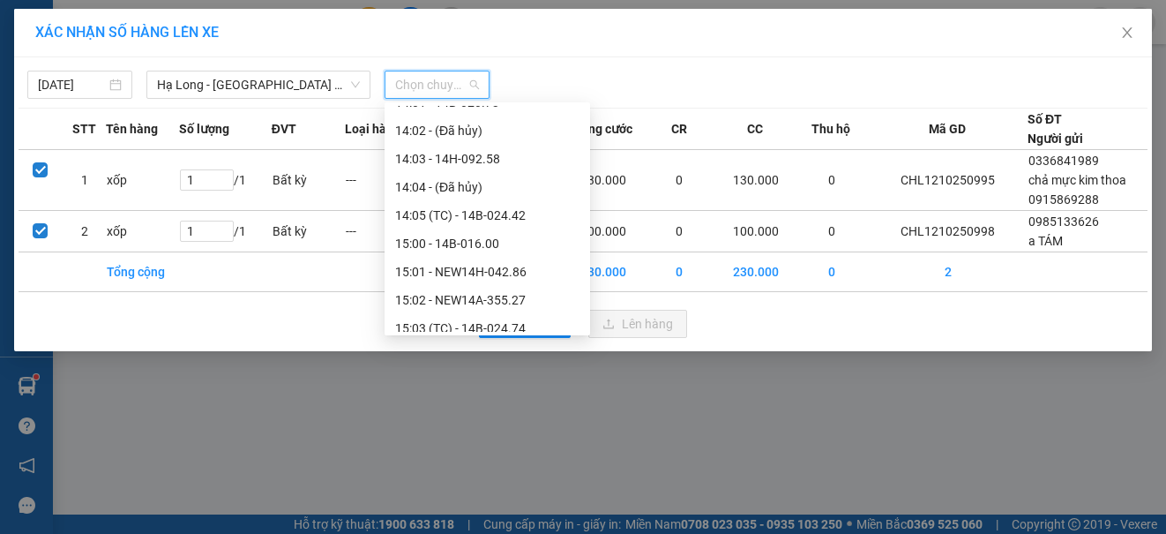
scroll to position [1059, 0]
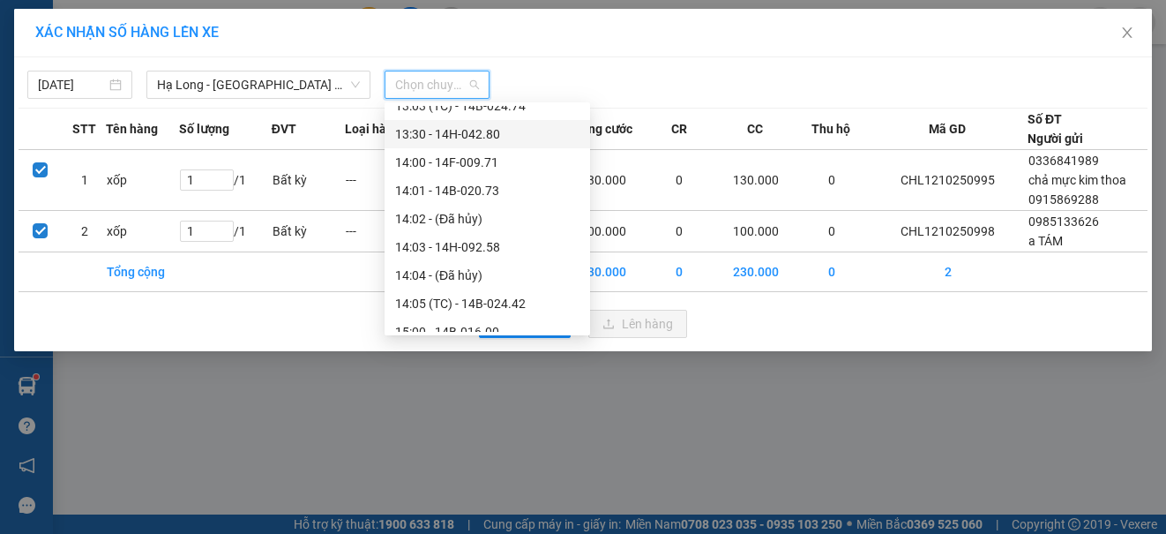
click at [488, 135] on div "13:30 - 14H-042.80" at bounding box center [487, 133] width 184 height 19
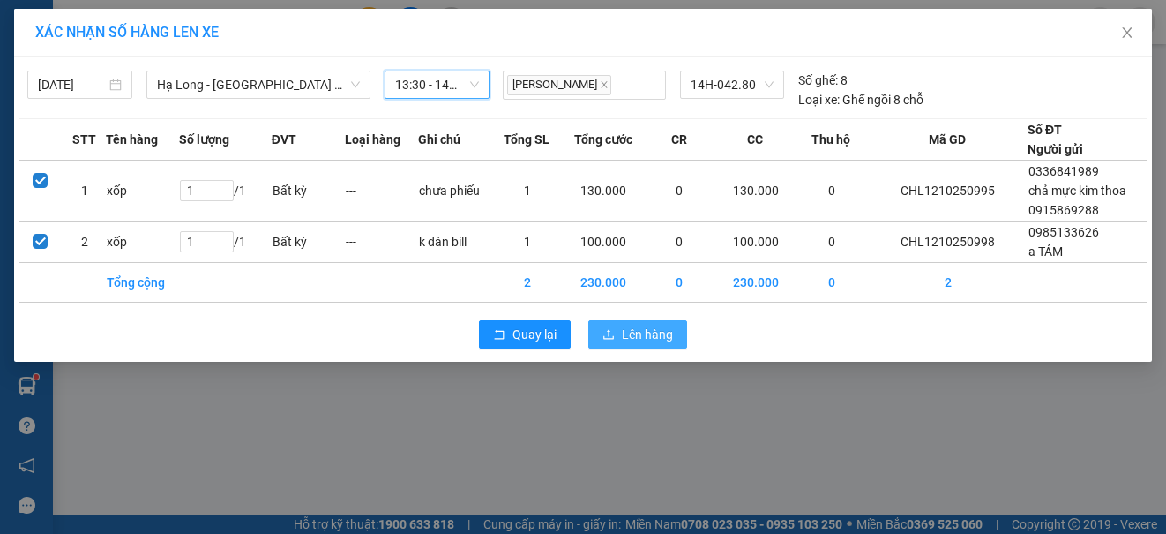
click at [659, 340] on span "Lên hàng" at bounding box center [647, 334] width 51 height 19
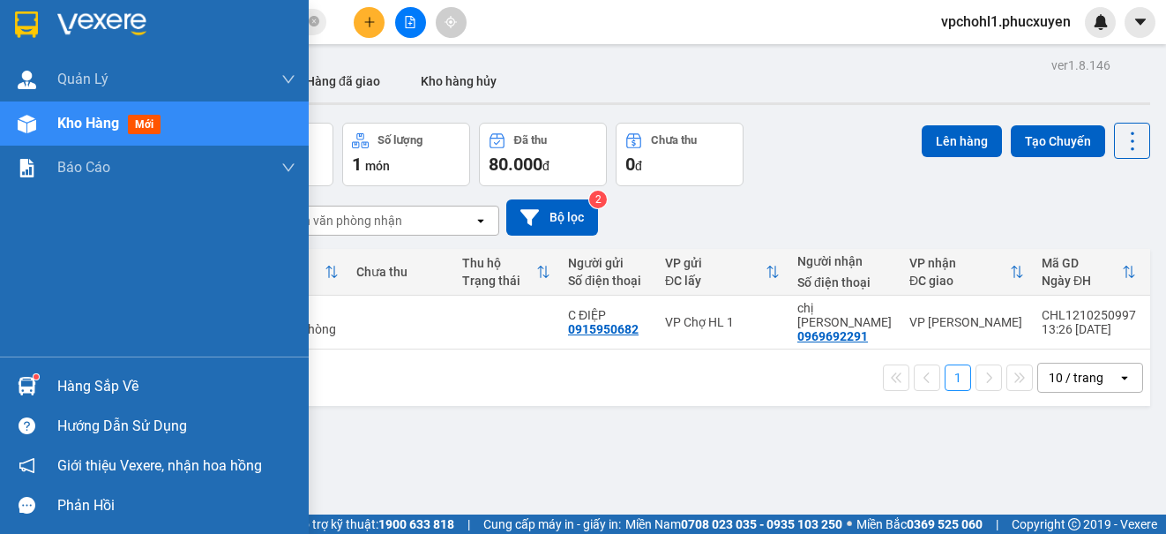
click at [78, 383] on div "Hàng sắp về" at bounding box center [176, 386] width 238 height 26
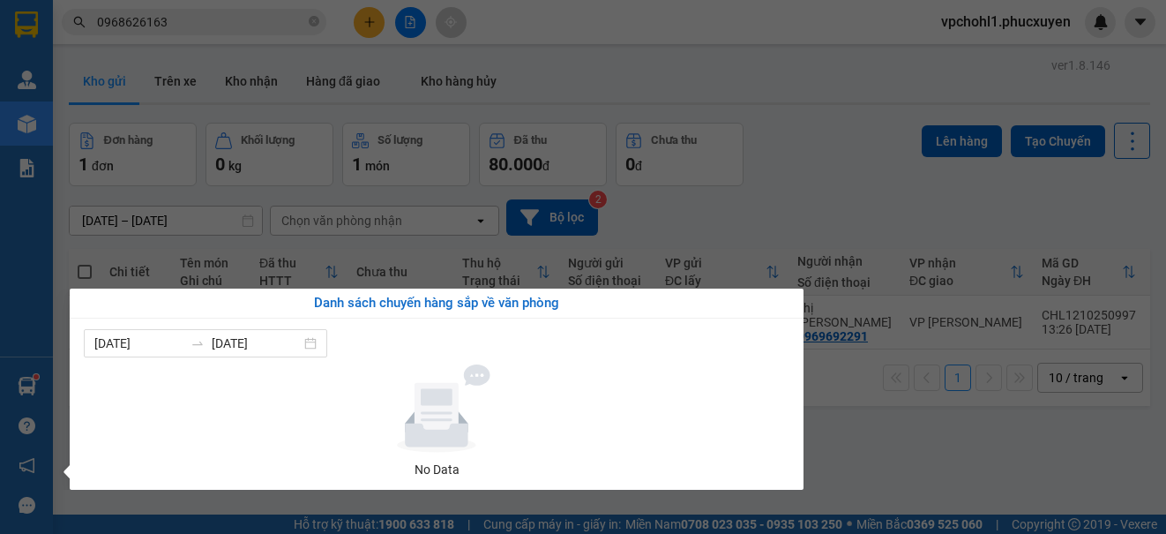
click at [870, 420] on section "Kết quả tìm kiếm ( 12 ) Bộ lọc Mã ĐH Trạng thái Món hàng Thu hộ Tổng cước Chưa …" at bounding box center [583, 267] width 1166 height 534
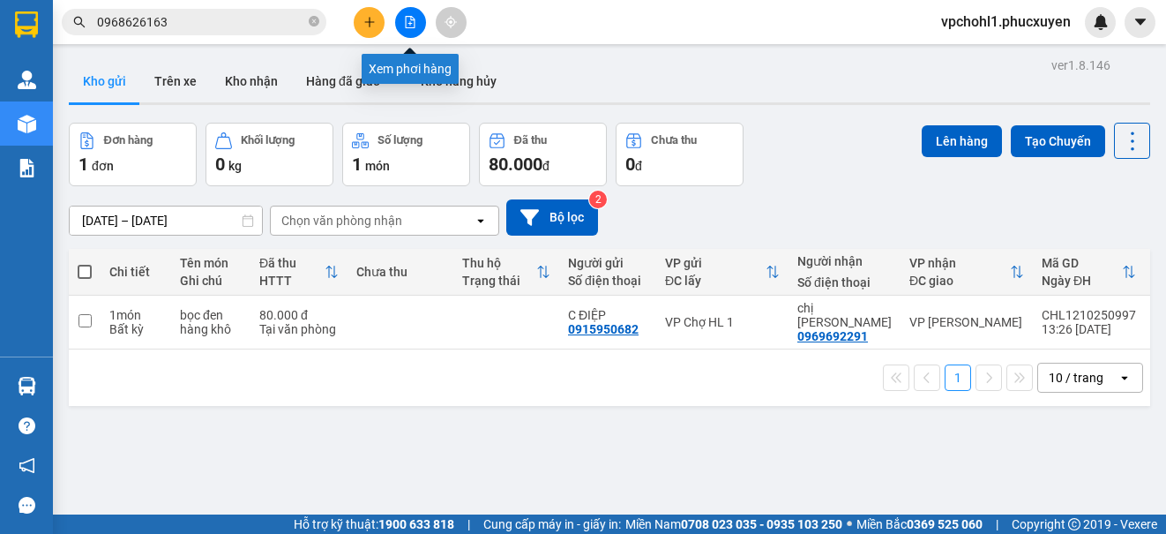
click at [409, 24] on icon "file-add" at bounding box center [411, 22] width 10 height 12
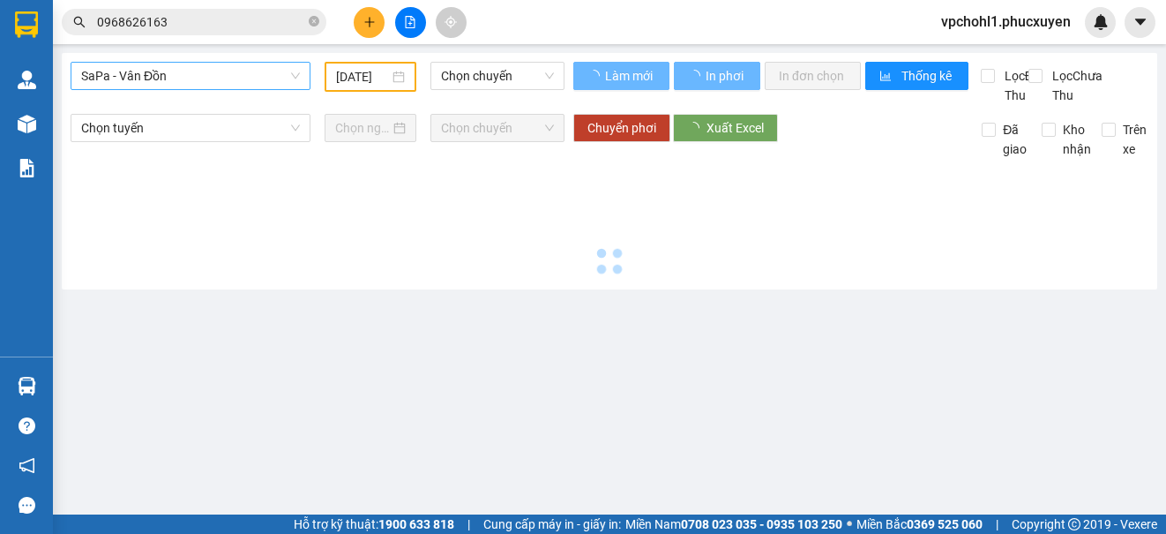
click at [217, 77] on span "SaPa - Vân Đồn" at bounding box center [190, 76] width 219 height 26
type input "[DATE]"
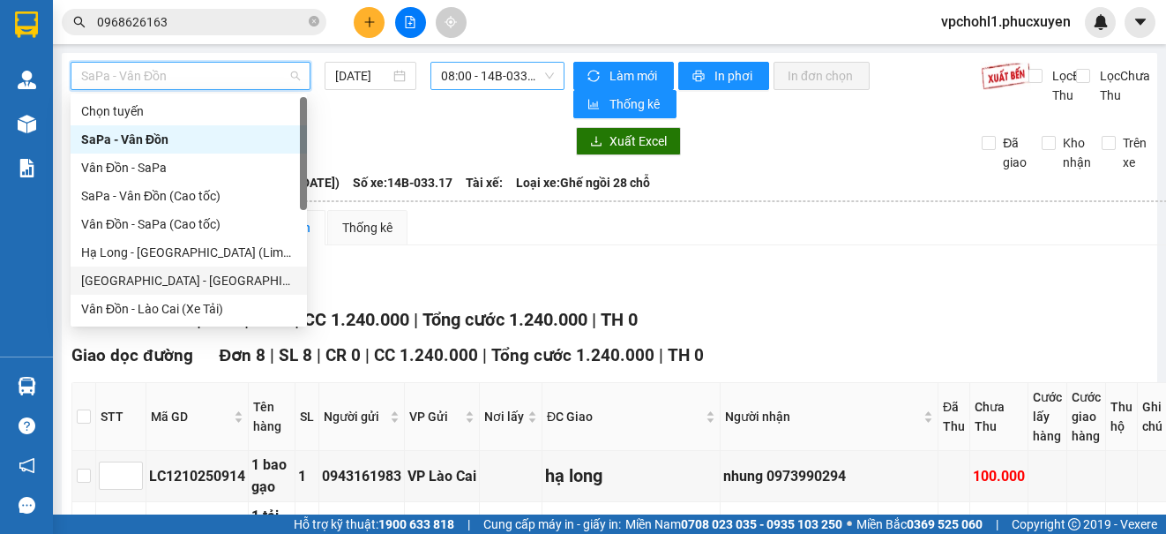
click at [217, 247] on div "Hạ Long - [GEOGRAPHIC_DATA] (Limousine)" at bounding box center [188, 252] width 215 height 19
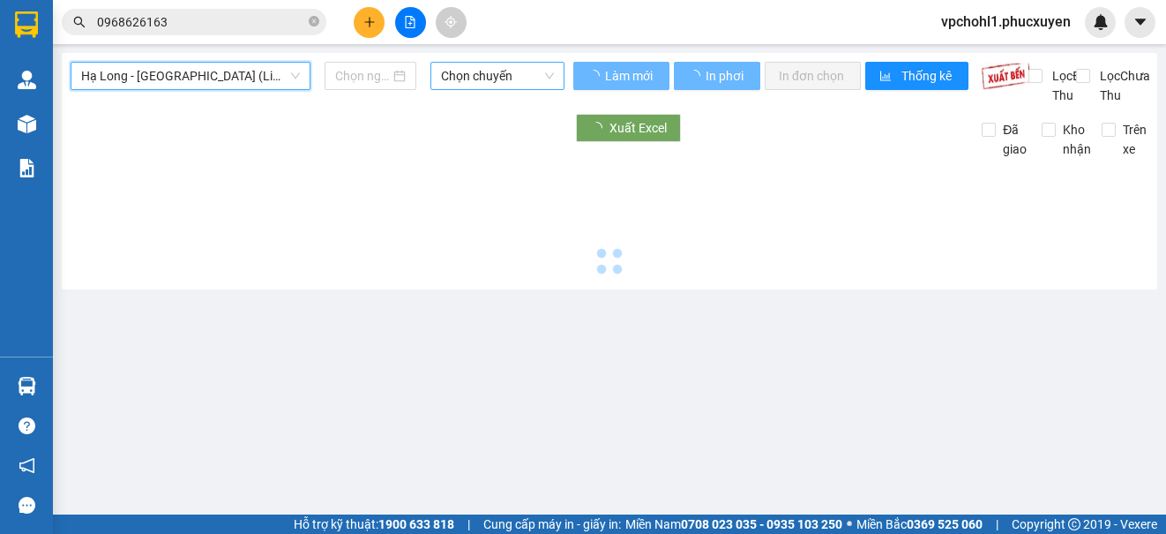
type input "[DATE]"
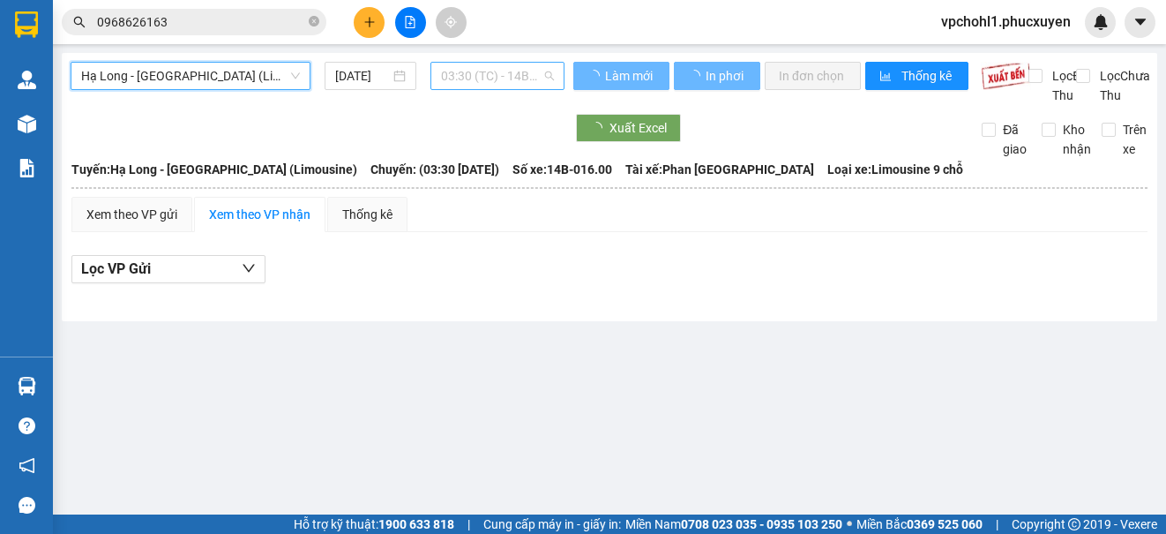
click at [482, 73] on span "03:30 (TC) - 14B-016.00" at bounding box center [497, 76] width 113 height 26
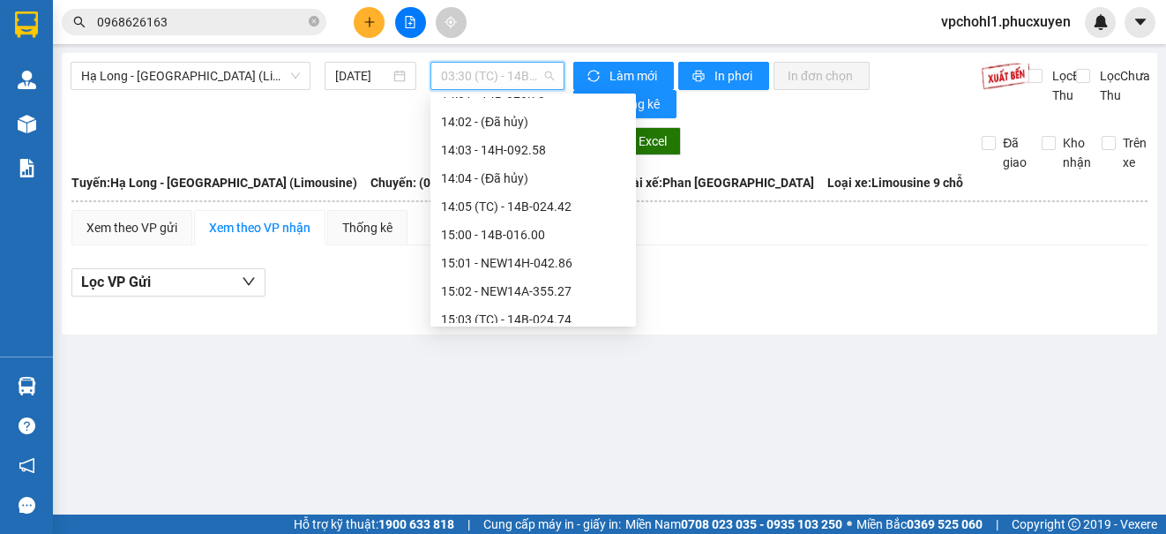
scroll to position [1059, 0]
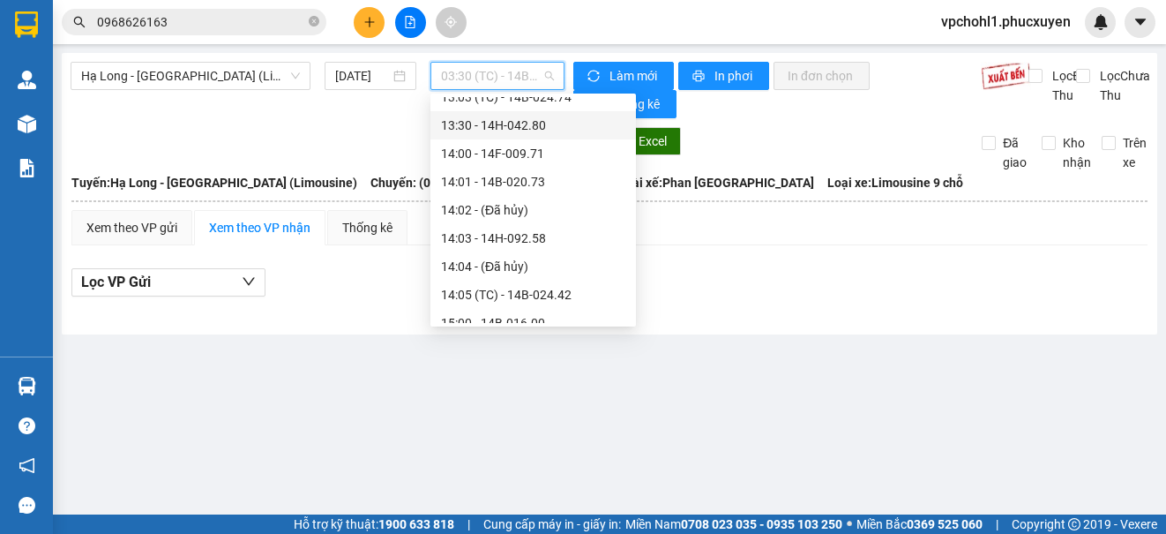
drag, startPoint x: 491, startPoint y: 130, endPoint x: 601, endPoint y: 322, distance: 221.7
click at [493, 129] on div "13:30 - 14H-042.80" at bounding box center [533, 125] width 184 height 19
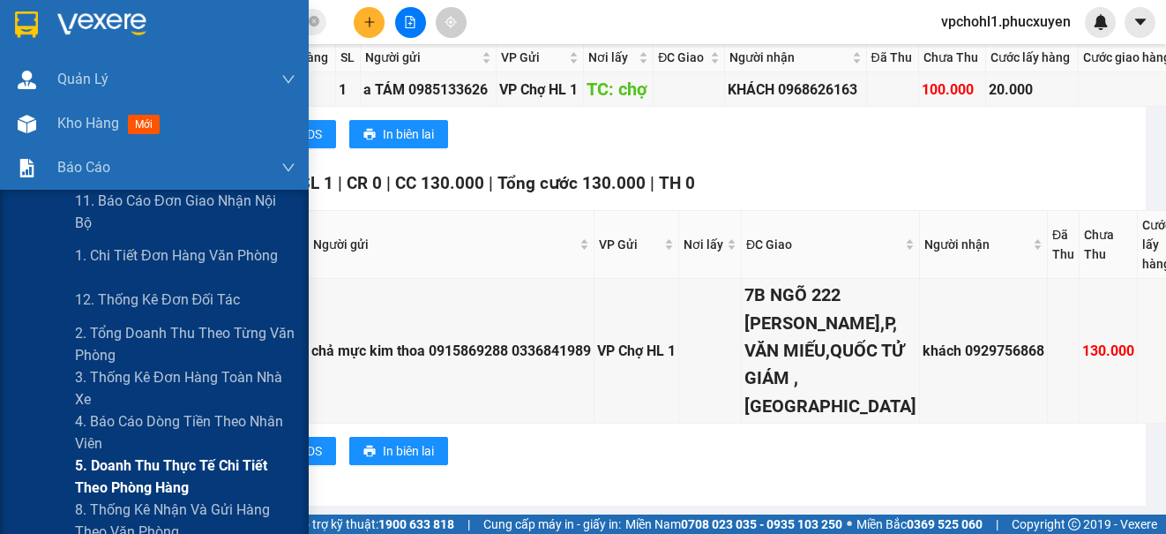
scroll to position [265, 0]
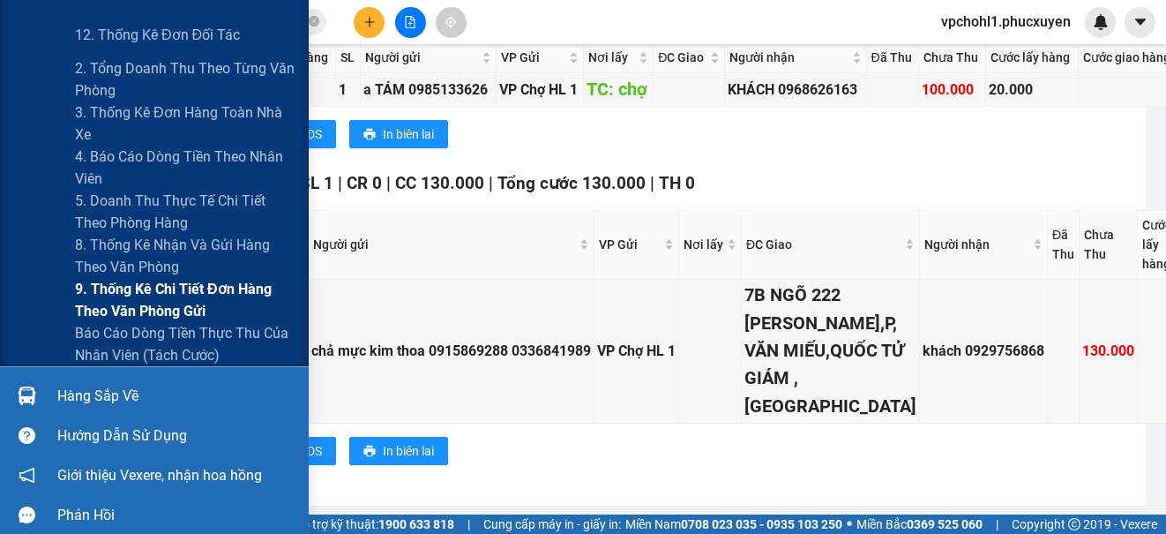
click at [132, 304] on span "9. Thống kê chi tiết đơn hàng theo văn phòng gửi" at bounding box center [185, 300] width 221 height 44
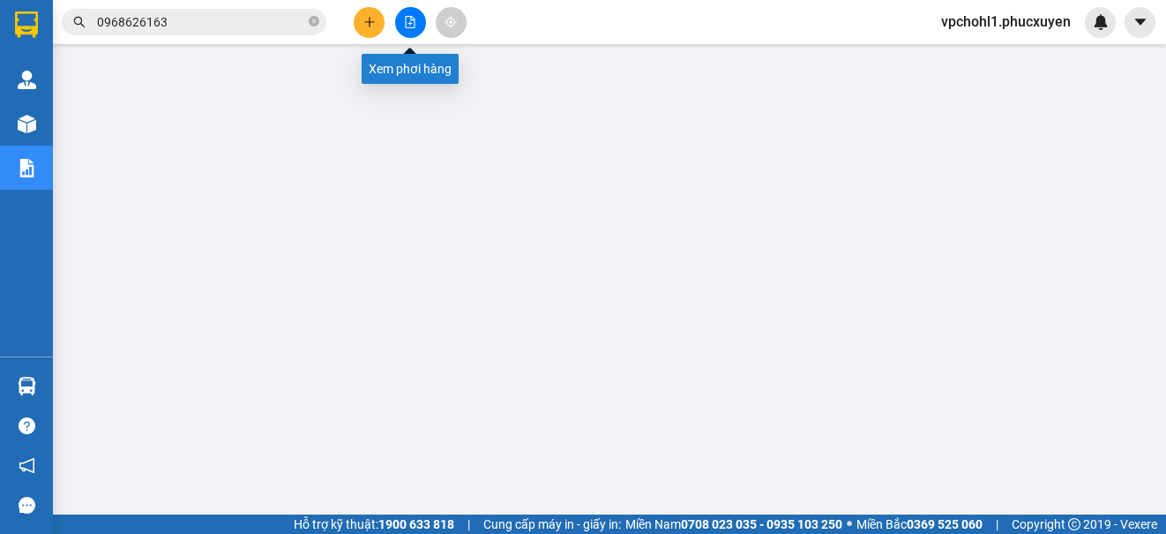
click at [412, 11] on button at bounding box center [410, 22] width 31 height 31
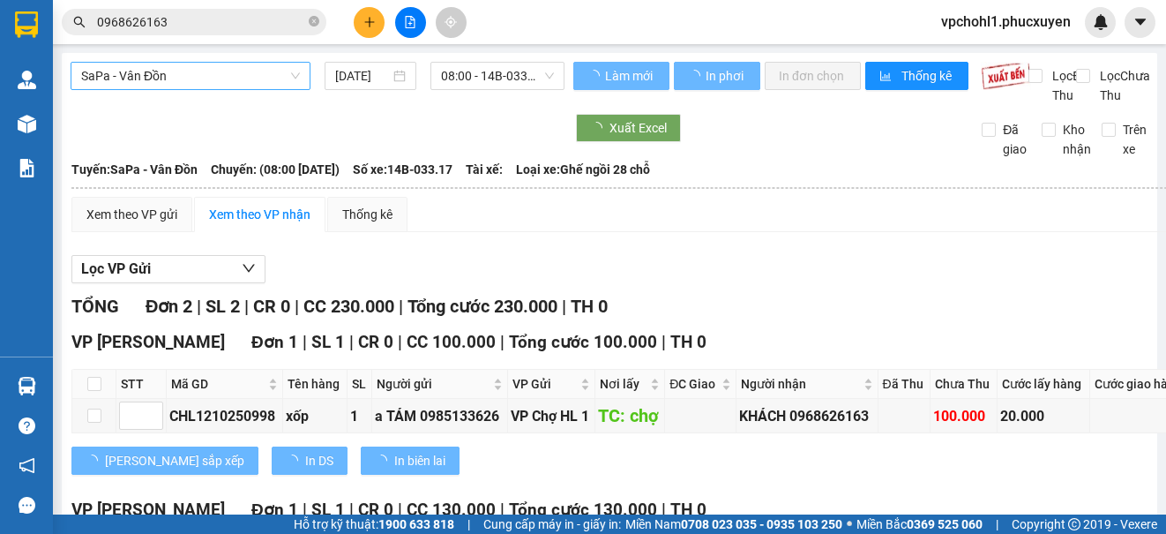
click at [226, 69] on span "SaPa - Vân Đồn" at bounding box center [190, 76] width 219 height 26
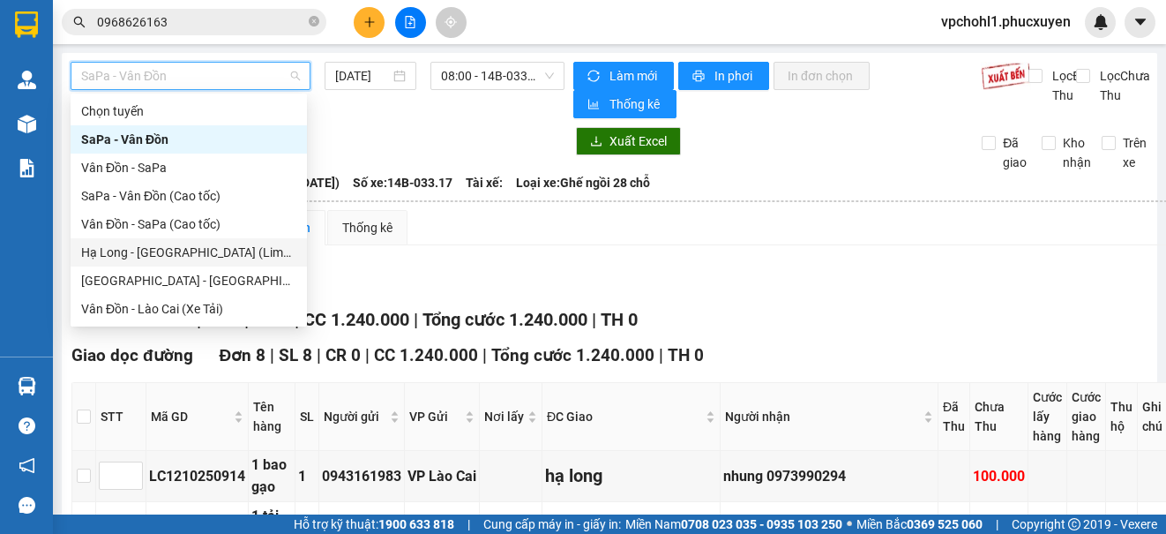
click at [191, 252] on div "Hạ Long - [GEOGRAPHIC_DATA] (Limousine)" at bounding box center [188, 252] width 215 height 19
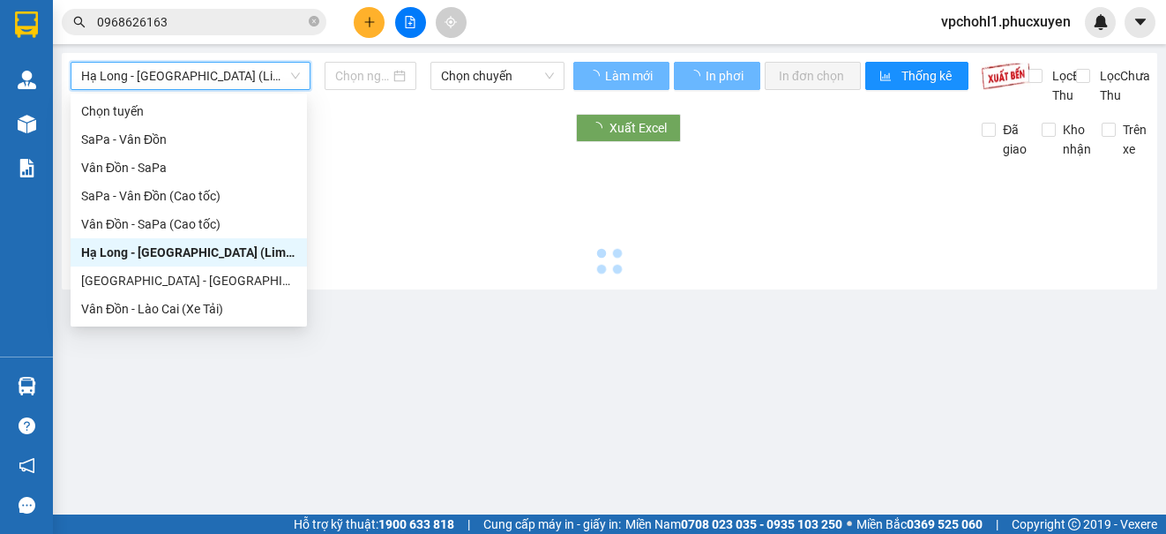
type input "[DATE]"
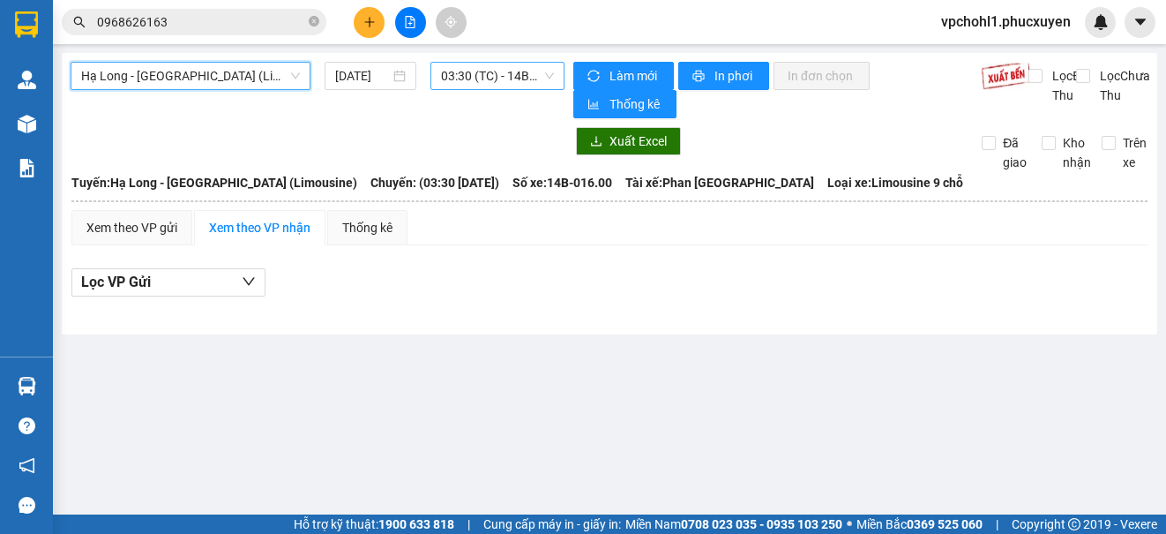
click at [462, 79] on span "03:30 (TC) - 14B-016.00" at bounding box center [497, 76] width 113 height 26
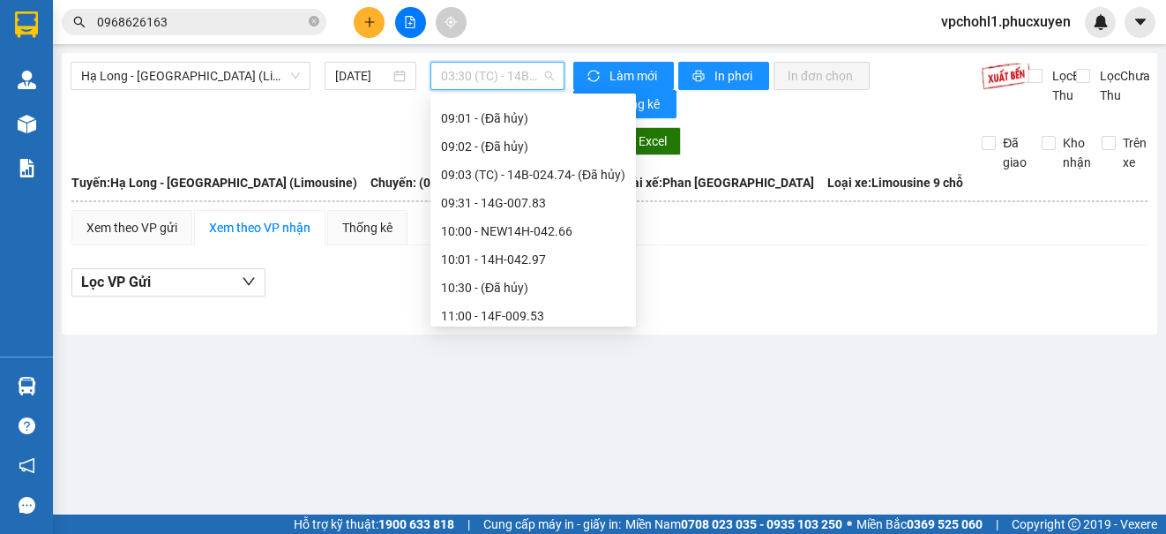
scroll to position [706, 0]
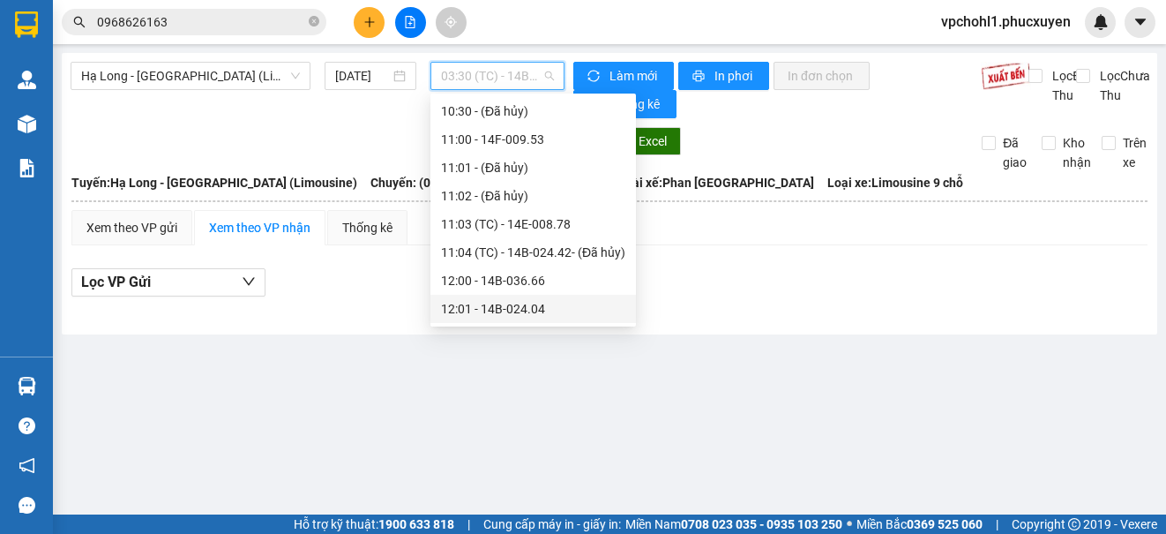
click at [491, 306] on div "12:01 - 14B-024.04" at bounding box center [533, 308] width 184 height 19
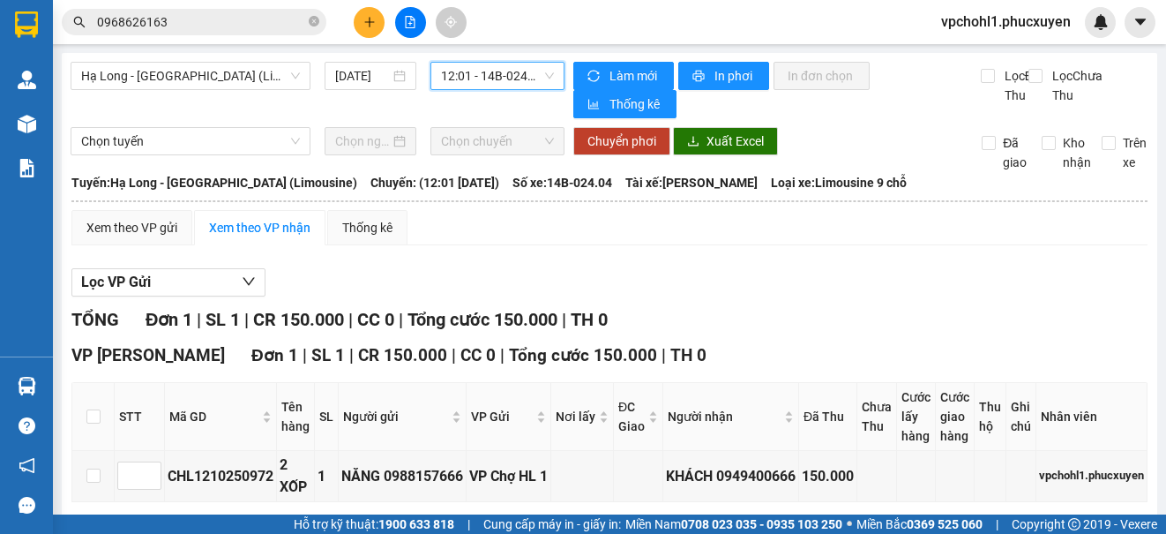
scroll to position [85, 0]
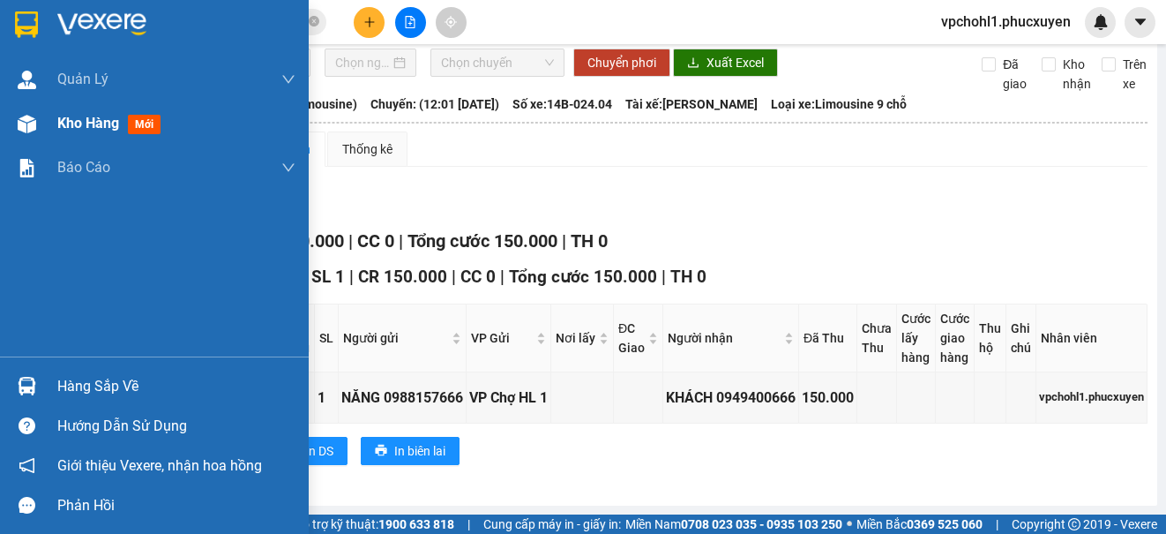
click at [65, 123] on span "Kho hàng" at bounding box center [88, 123] width 62 height 17
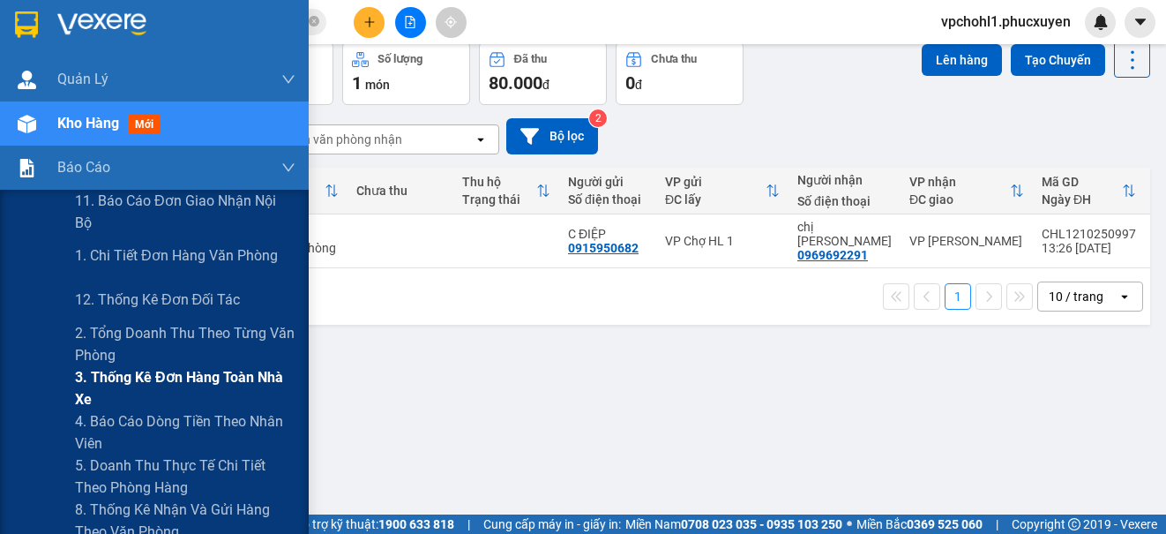
scroll to position [88, 0]
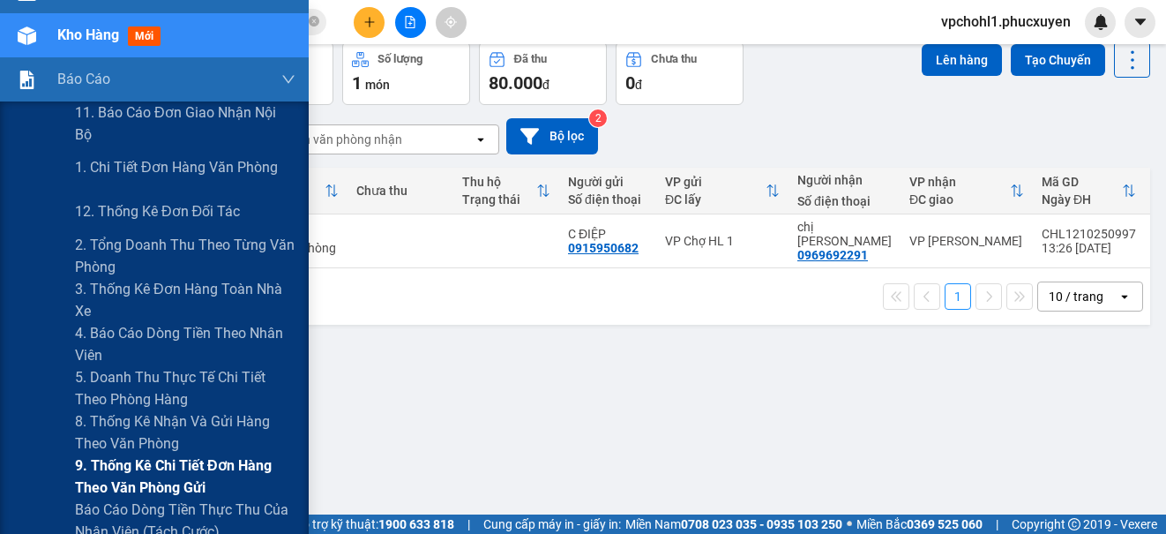
click at [138, 467] on span "9. Thống kê chi tiết đơn hàng theo văn phòng gửi" at bounding box center [185, 476] width 221 height 44
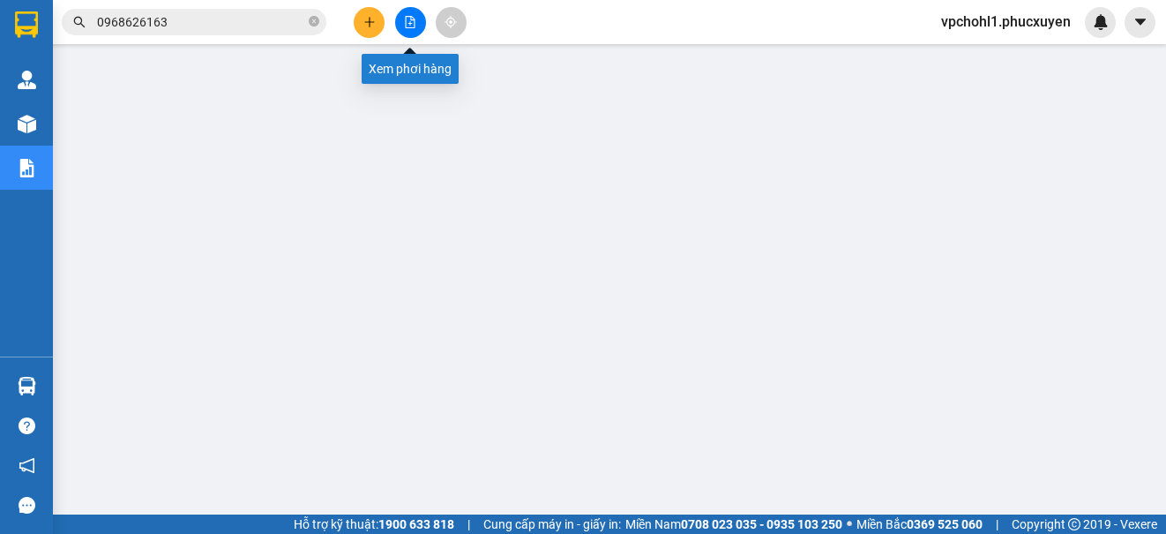
click at [416, 20] on icon "file-add" at bounding box center [410, 22] width 12 height 12
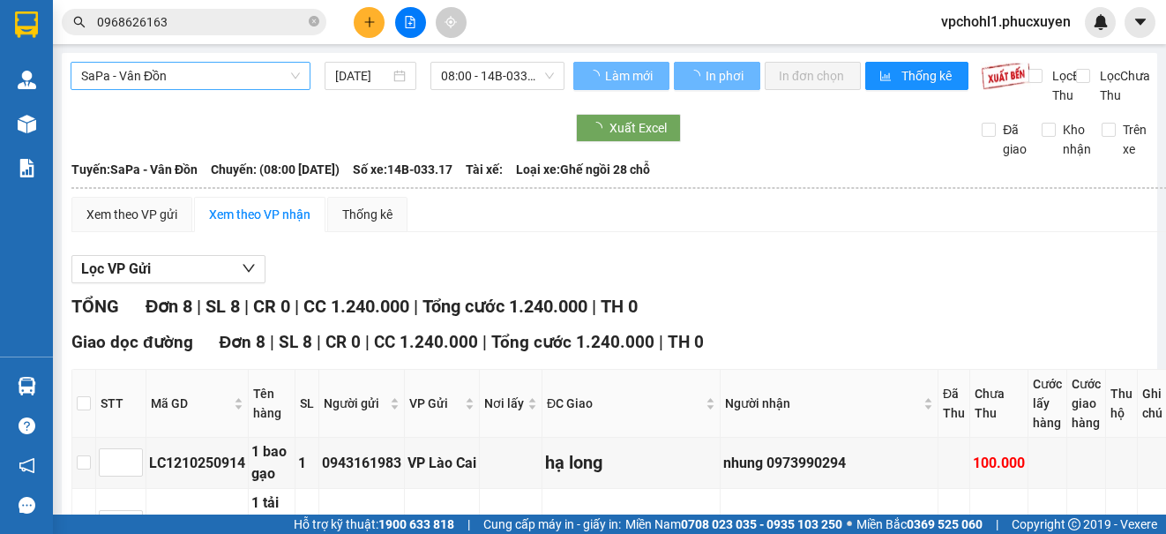
click at [247, 68] on span "SaPa - Vân Đồn" at bounding box center [190, 76] width 219 height 26
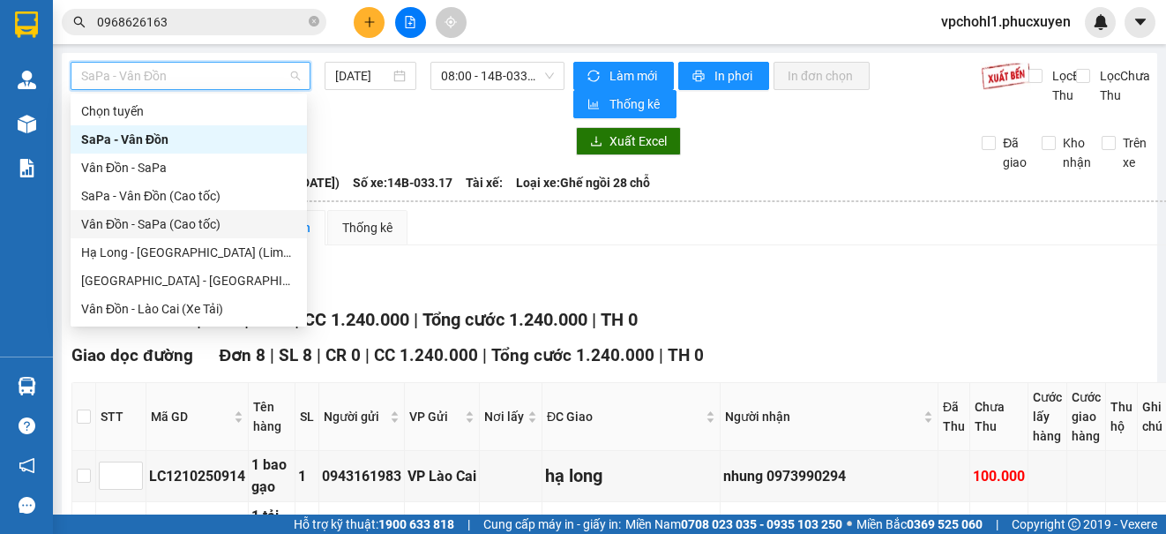
click at [190, 225] on div "Vân Đồn - SaPa (Cao tốc)" at bounding box center [188, 223] width 215 height 19
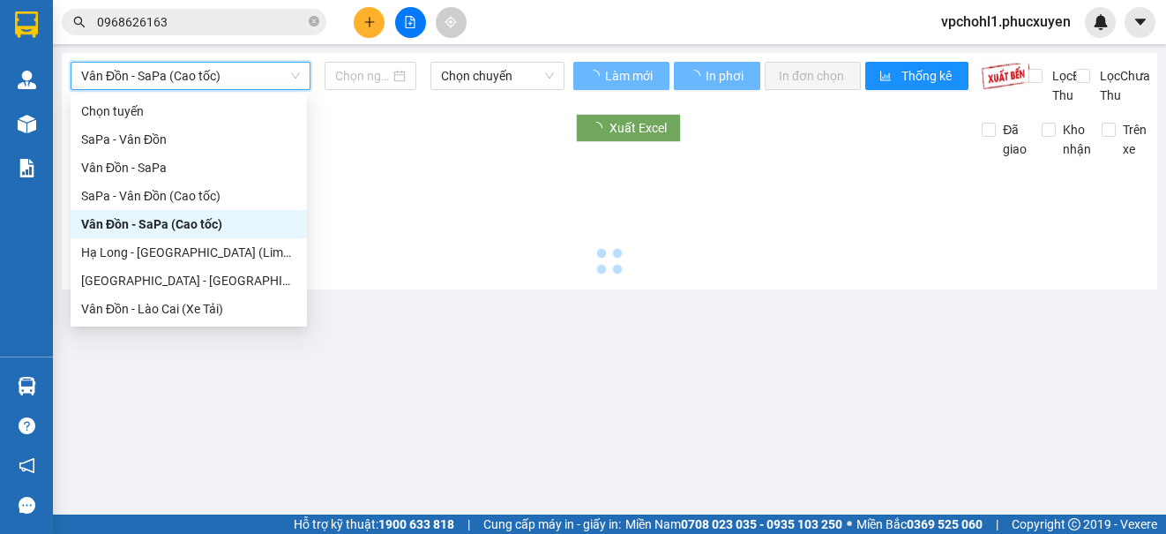
type input "[DATE]"
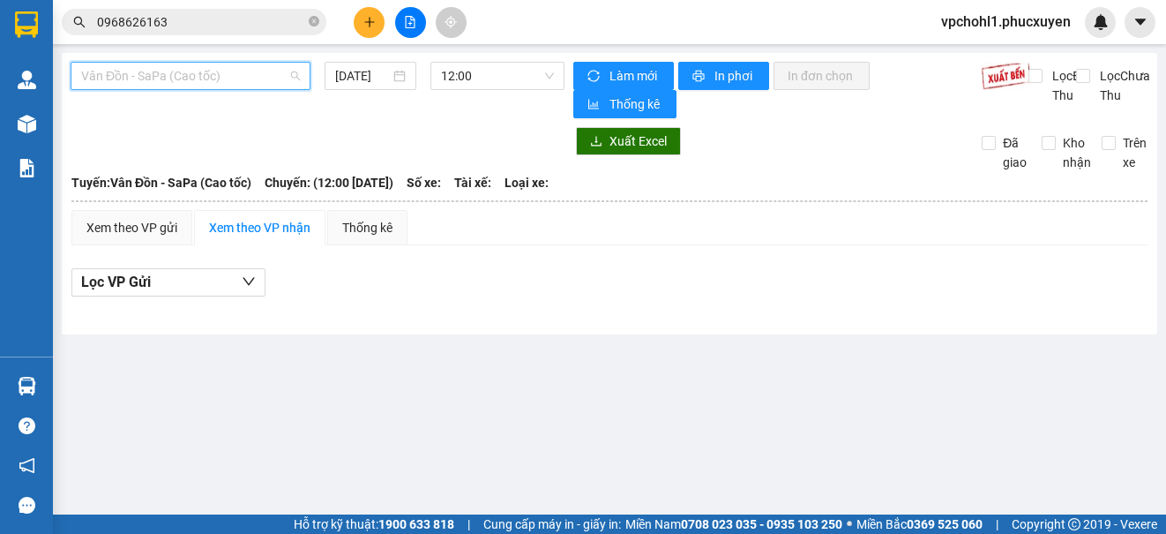
click at [206, 71] on span "Vân Đồn - SaPa (Cao tốc)" at bounding box center [190, 76] width 219 height 26
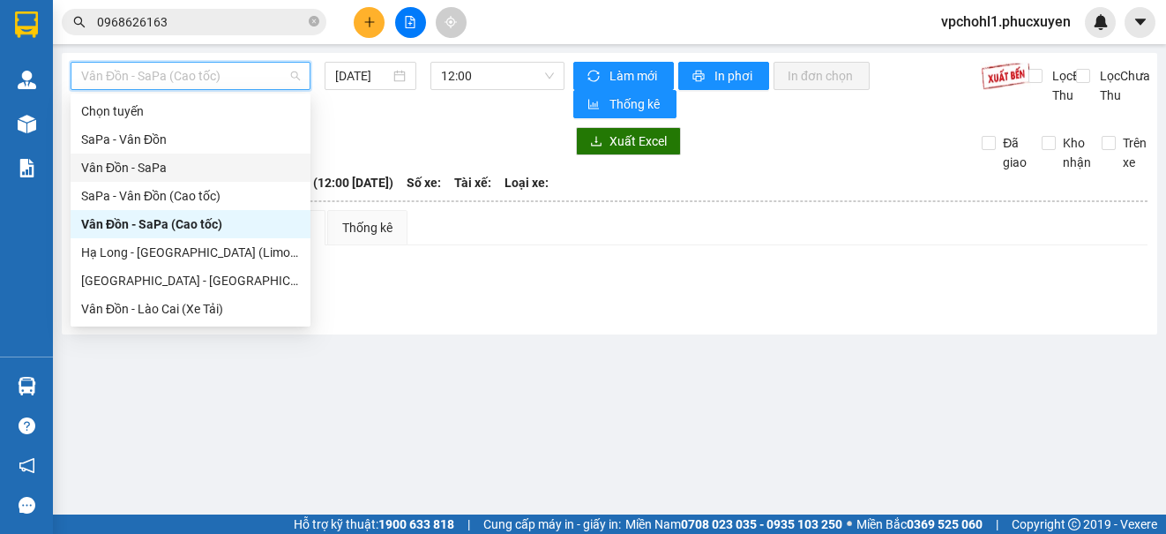
drag, startPoint x: 170, startPoint y: 169, endPoint x: 344, endPoint y: 96, distance: 188.3
click at [170, 169] on div "Vân Đồn - SaPa" at bounding box center [190, 167] width 219 height 19
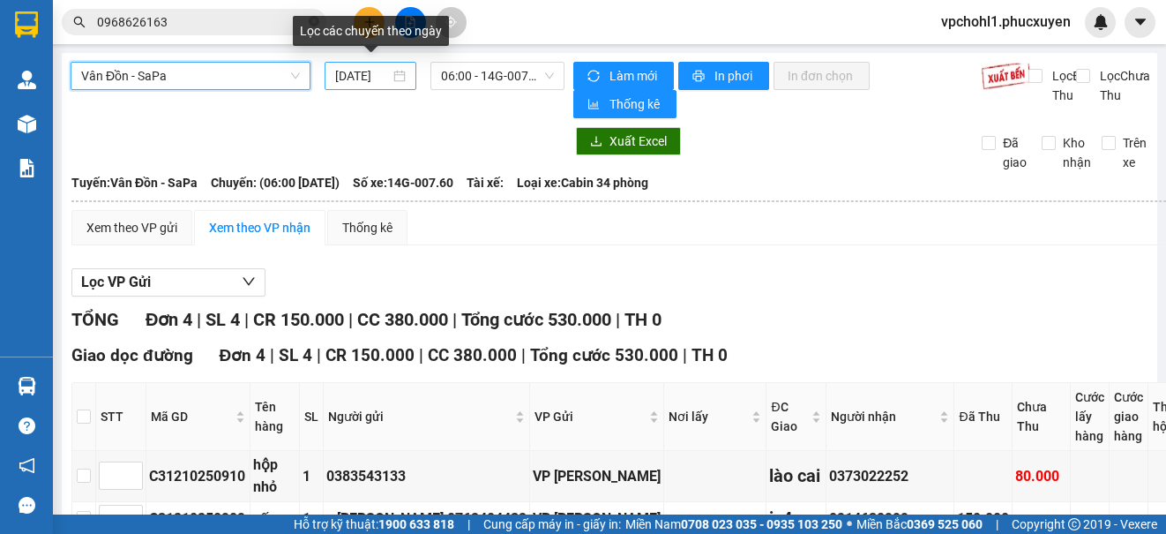
click at [341, 75] on input "[DATE]" at bounding box center [362, 75] width 55 height 19
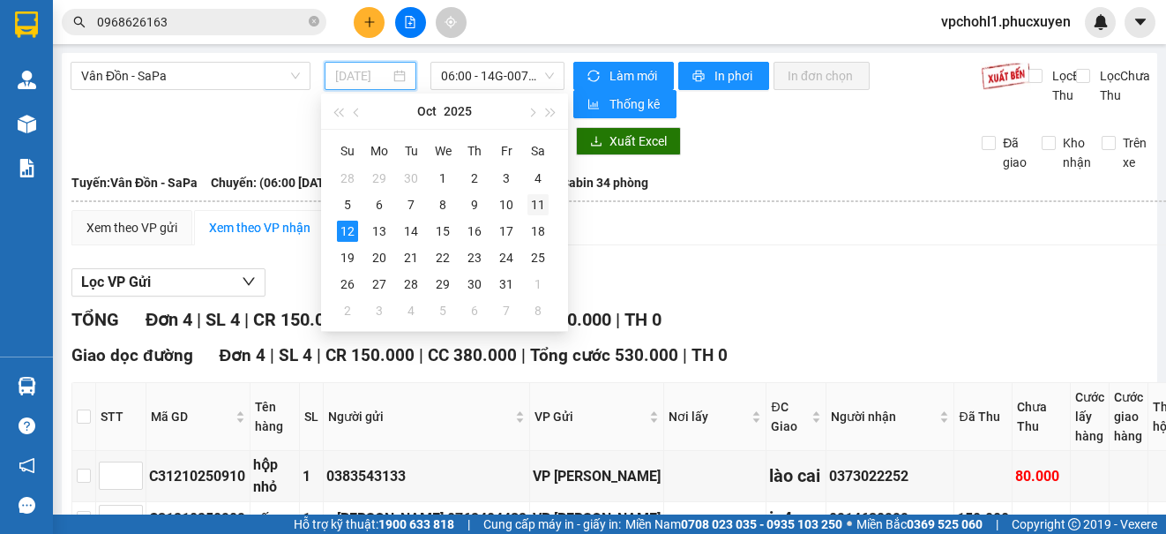
click at [543, 208] on div "11" at bounding box center [538, 204] width 21 height 21
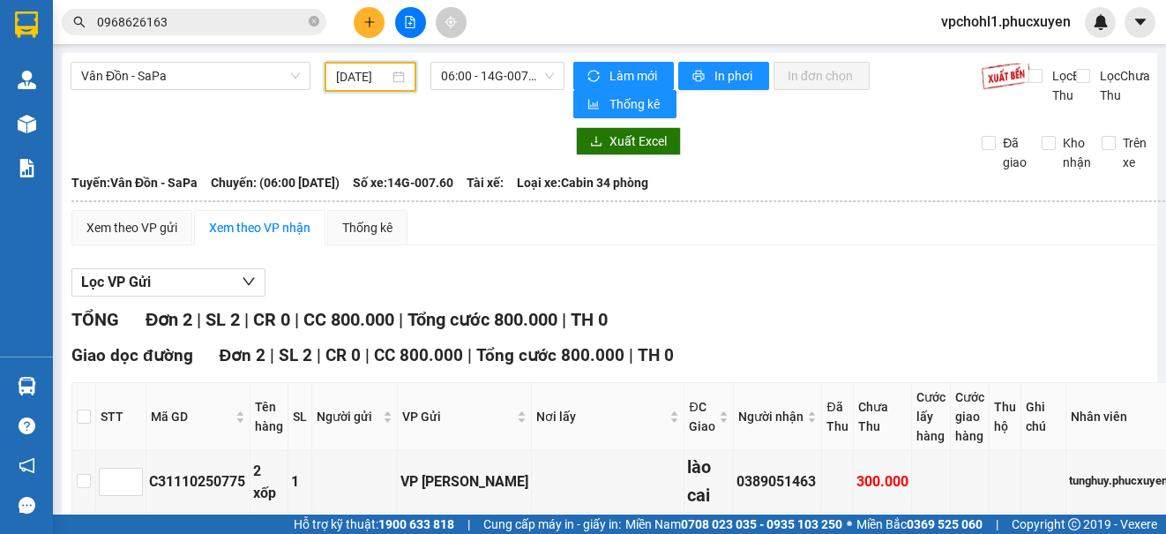
click at [343, 69] on input "[DATE]" at bounding box center [362, 76] width 53 height 19
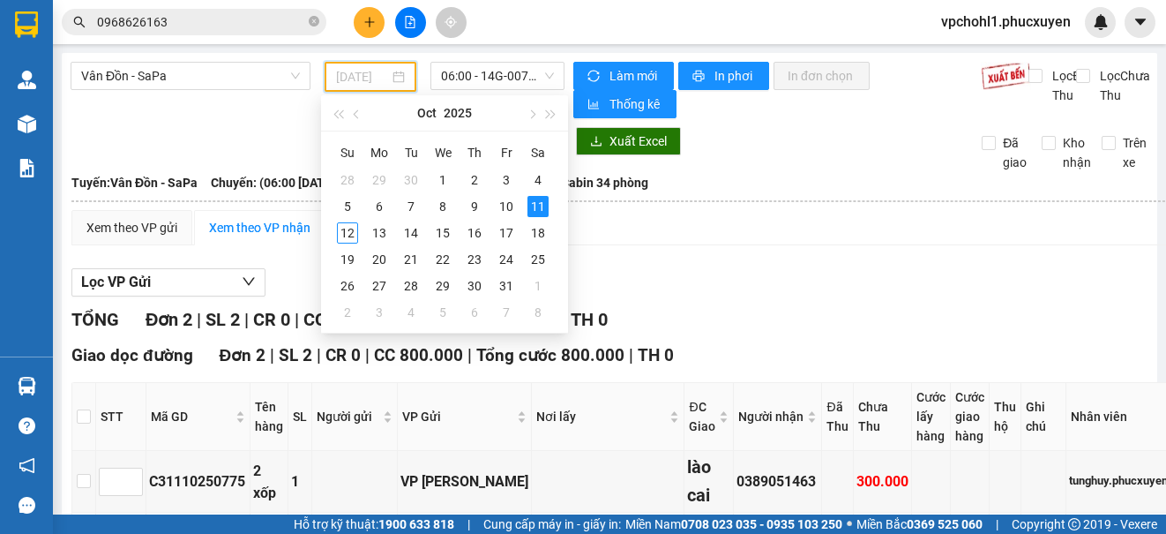
drag, startPoint x: 348, startPoint y: 230, endPoint x: 365, endPoint y: 176, distance: 57.2
click at [348, 229] on div "12" at bounding box center [347, 232] width 21 height 21
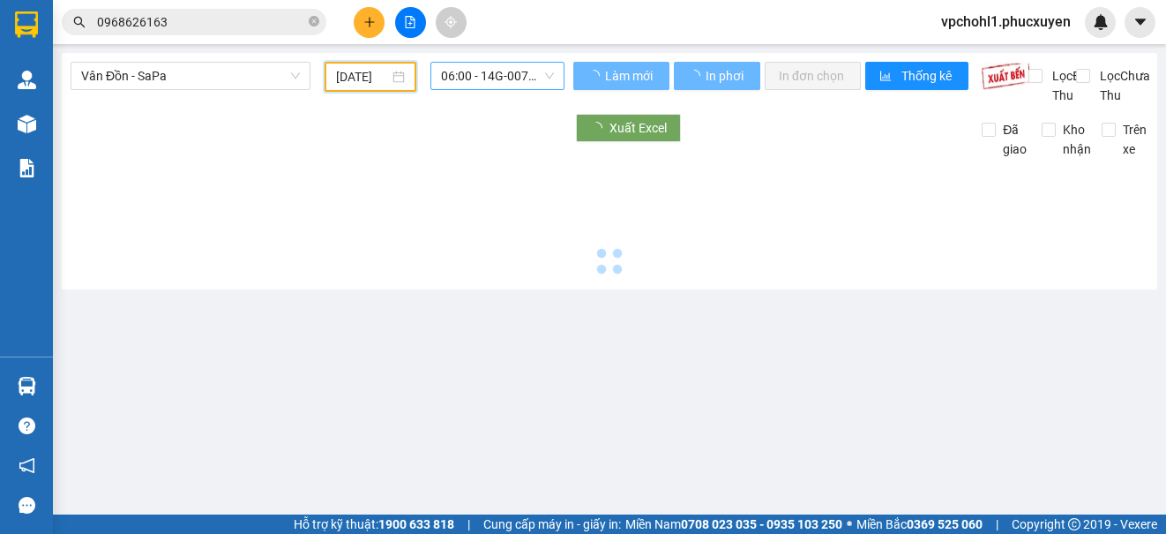
type input "[DATE]"
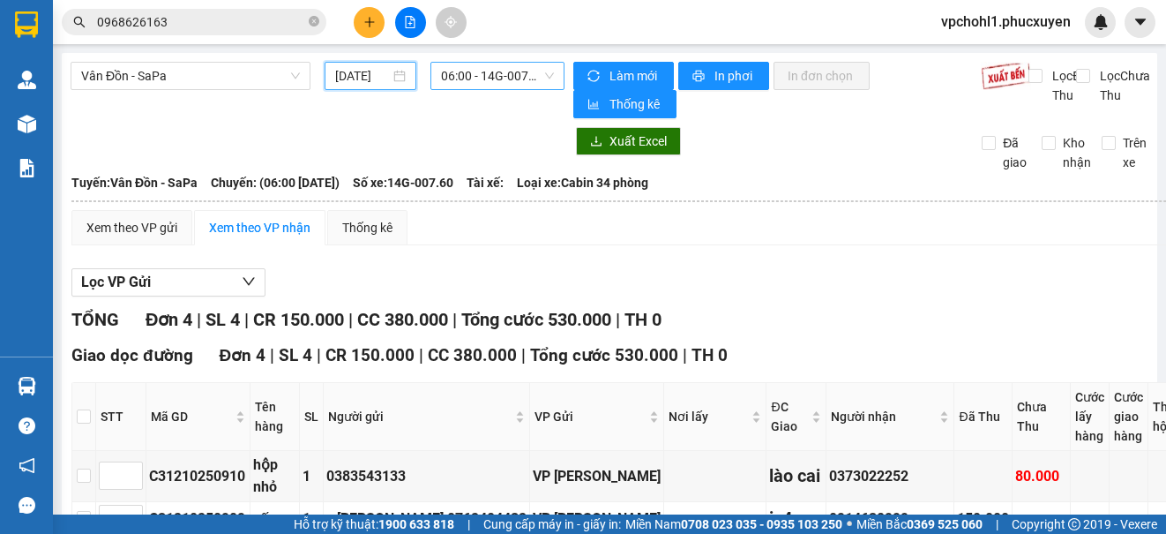
click at [518, 76] on span "06:00 - 14G-007.60" at bounding box center [497, 76] width 113 height 26
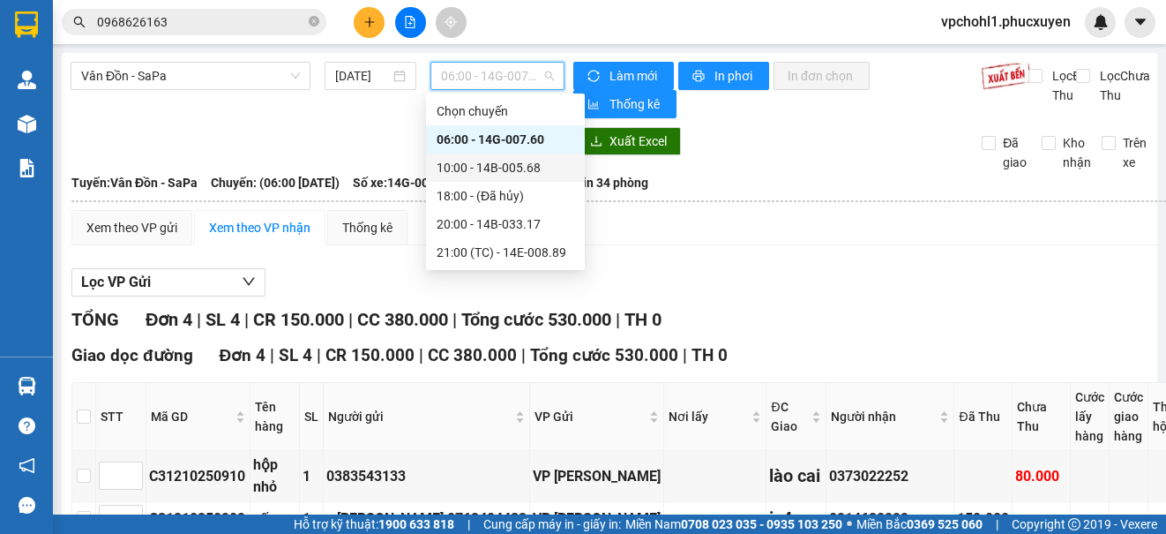
click at [466, 164] on div "10:00 - 14B-005.68" at bounding box center [506, 167] width 138 height 19
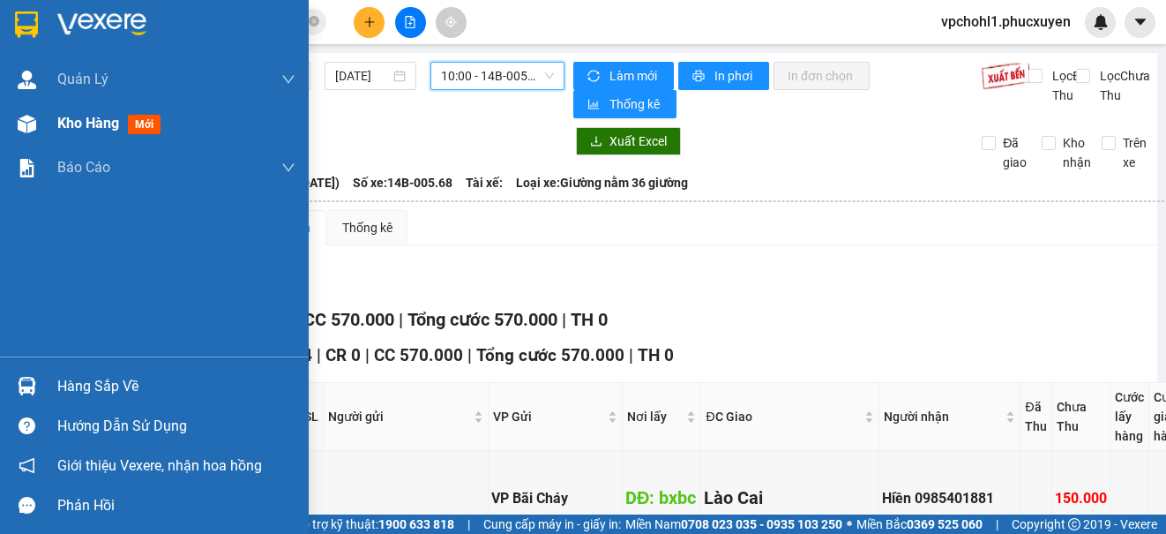
click at [54, 132] on div "Kho hàng mới" at bounding box center [154, 123] width 309 height 44
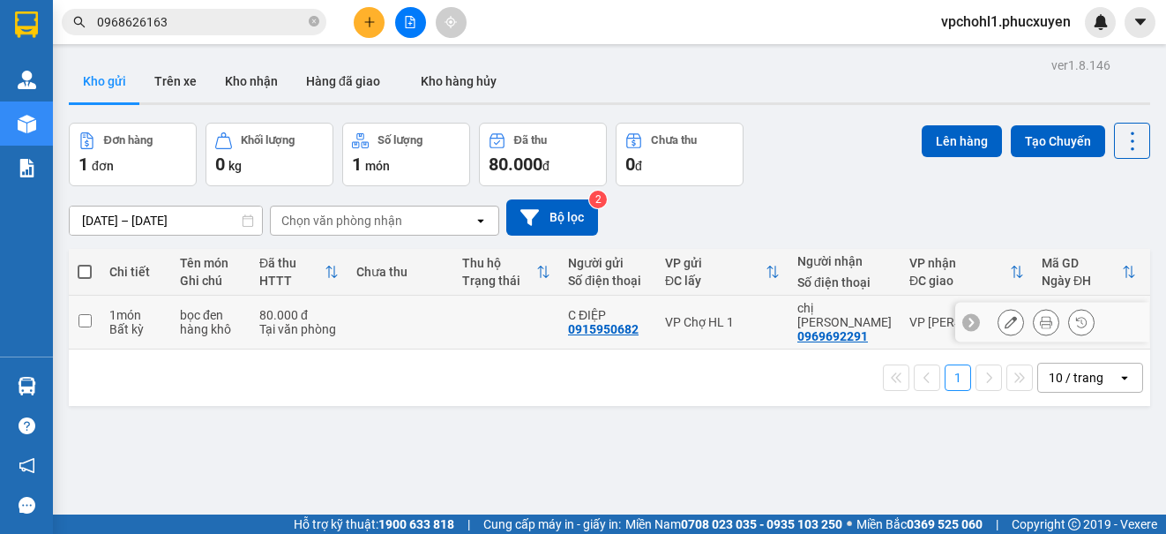
click at [85, 314] on input "checkbox" at bounding box center [85, 320] width 13 height 13
checkbox input "true"
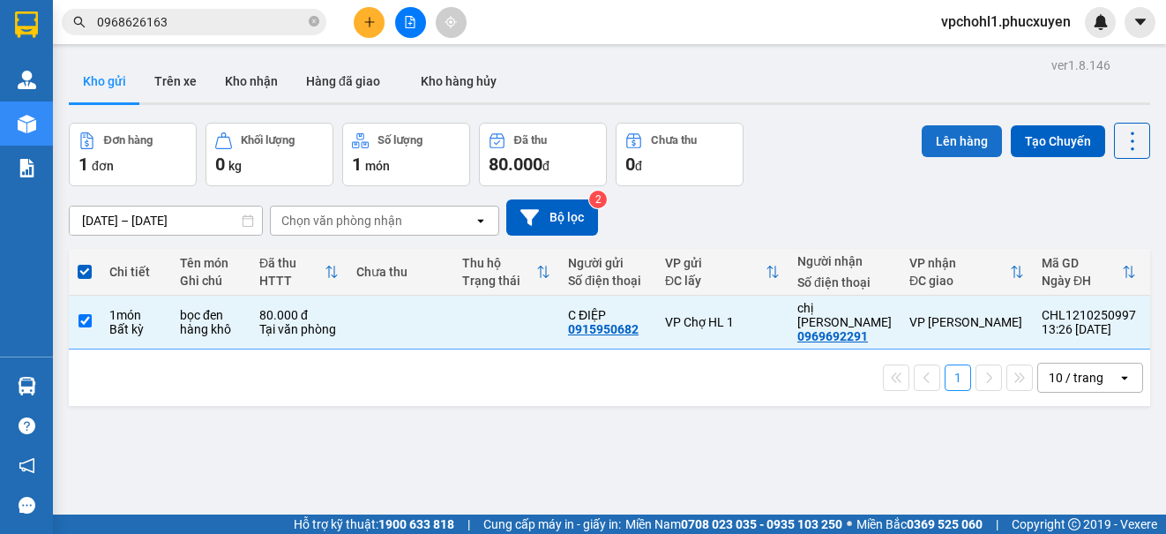
click at [943, 146] on button "Lên hàng" at bounding box center [962, 141] width 80 height 32
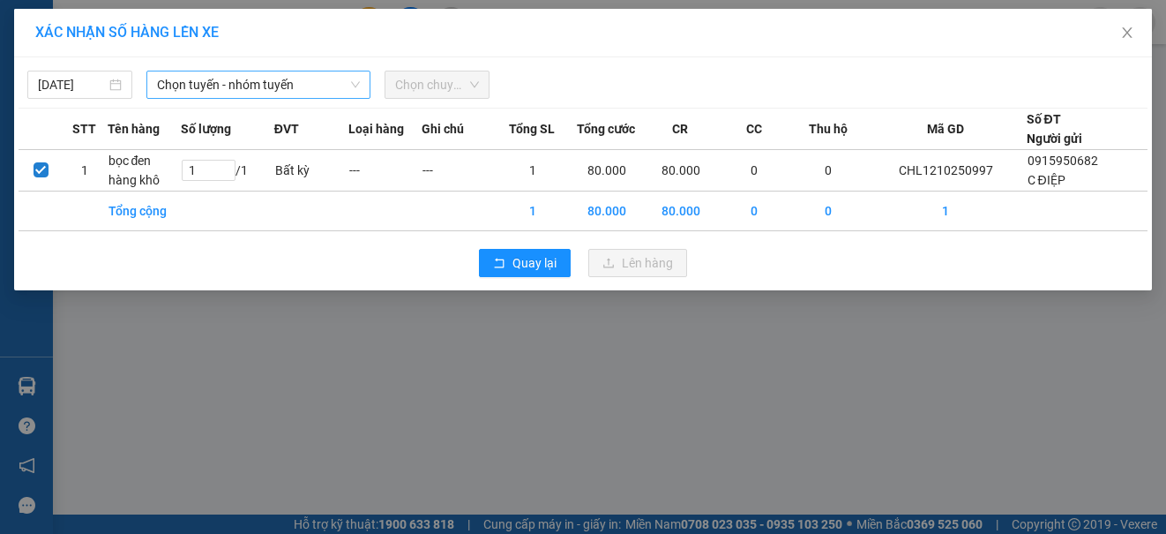
click at [243, 86] on span "Chọn tuyến - nhóm tuyến" at bounding box center [258, 84] width 203 height 26
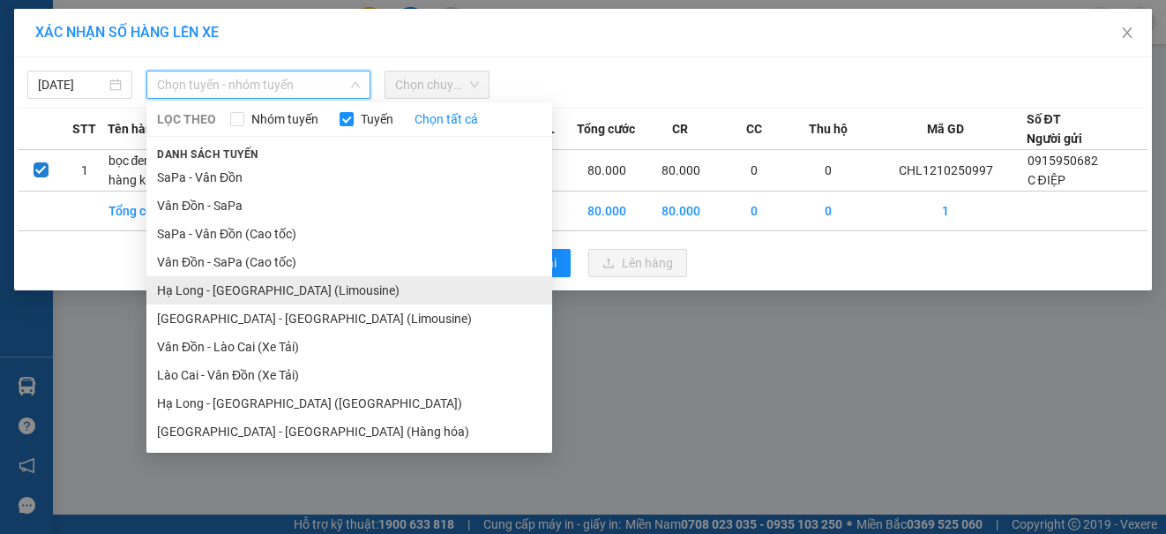
click at [258, 289] on li "Hạ Long - [GEOGRAPHIC_DATA] (Limousine)" at bounding box center [349, 290] width 406 height 28
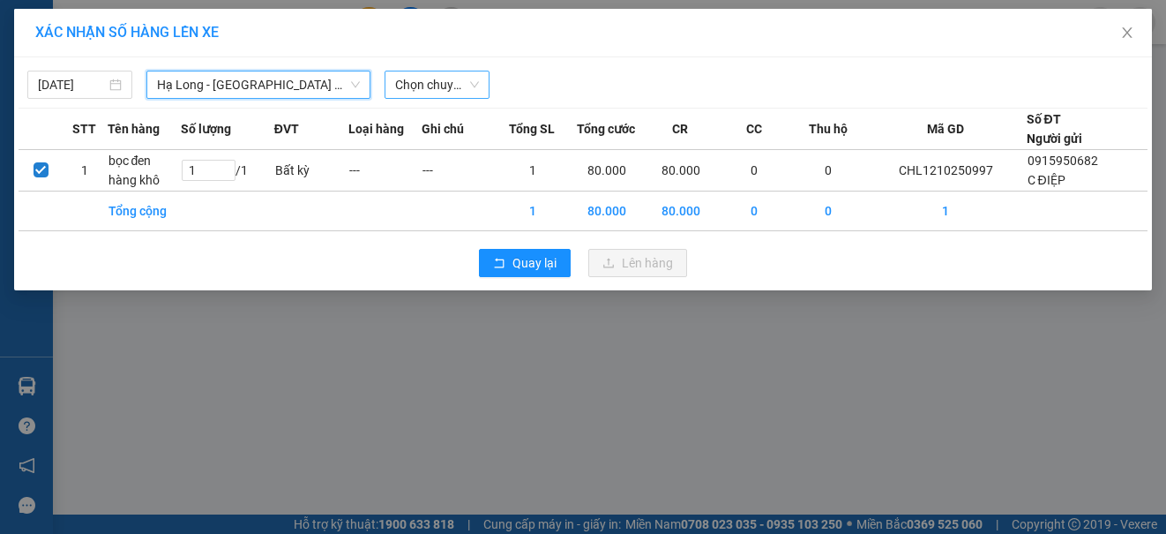
click at [417, 75] on span "Chọn chuyến" at bounding box center [437, 84] width 84 height 26
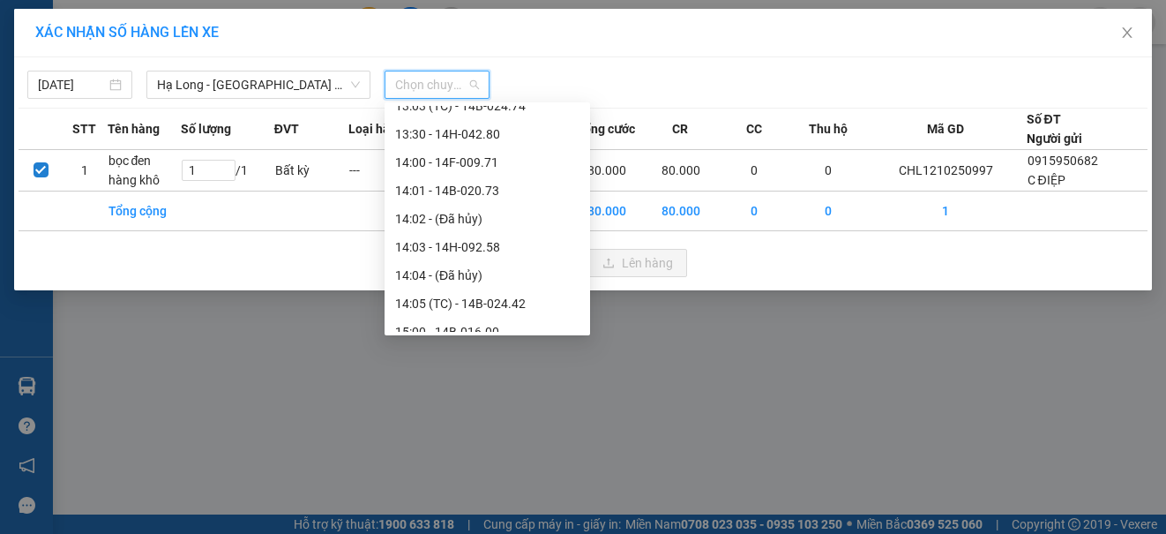
scroll to position [1147, 0]
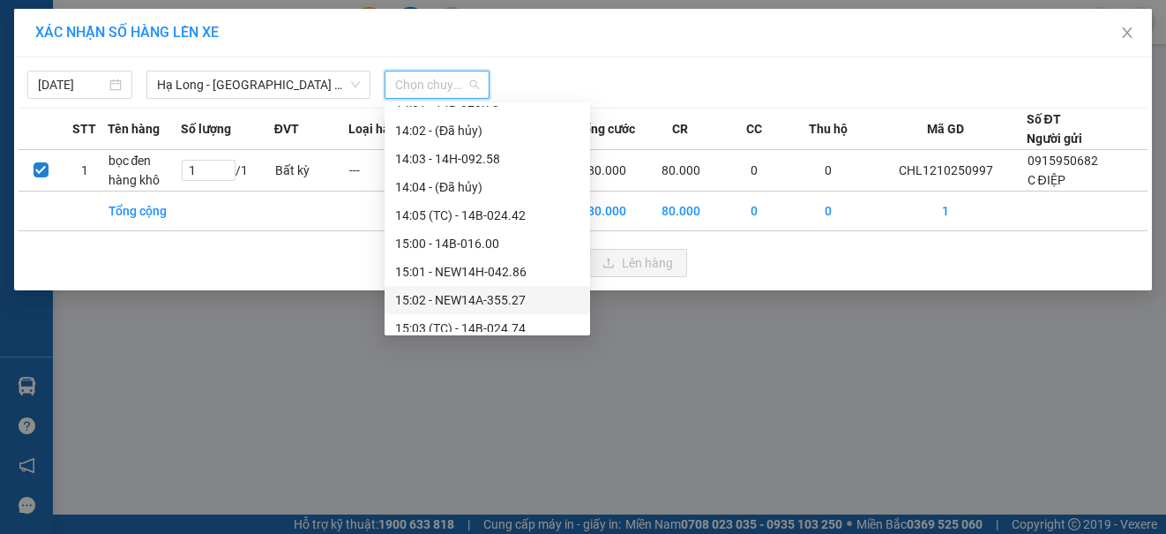
click at [483, 296] on div "15:02 - NEW14A-355.27" at bounding box center [487, 299] width 184 height 19
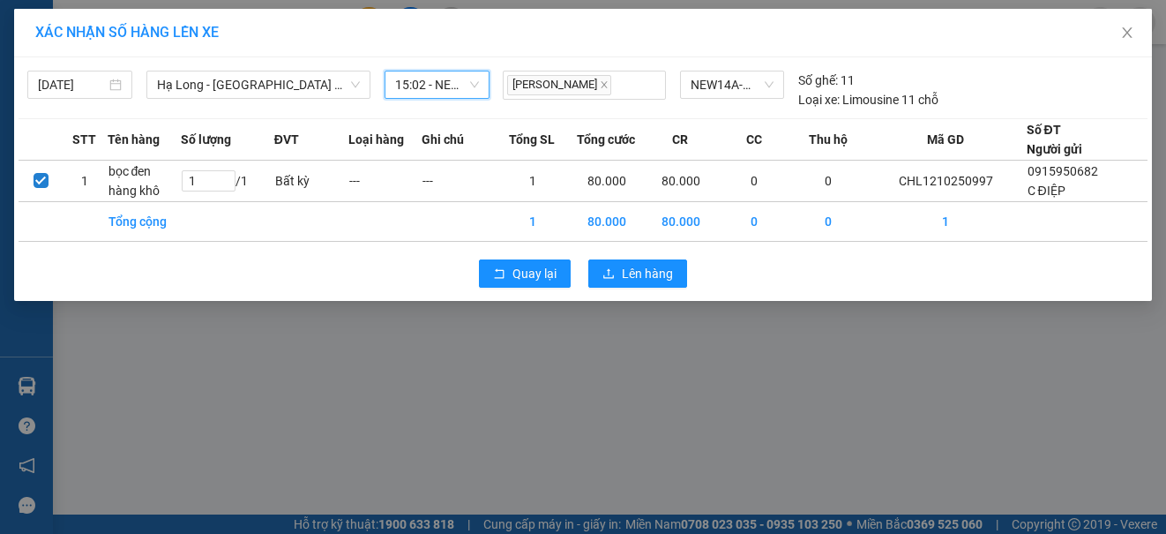
click at [442, 80] on span "15:02 - NEW14A-355.27" at bounding box center [437, 84] width 84 height 26
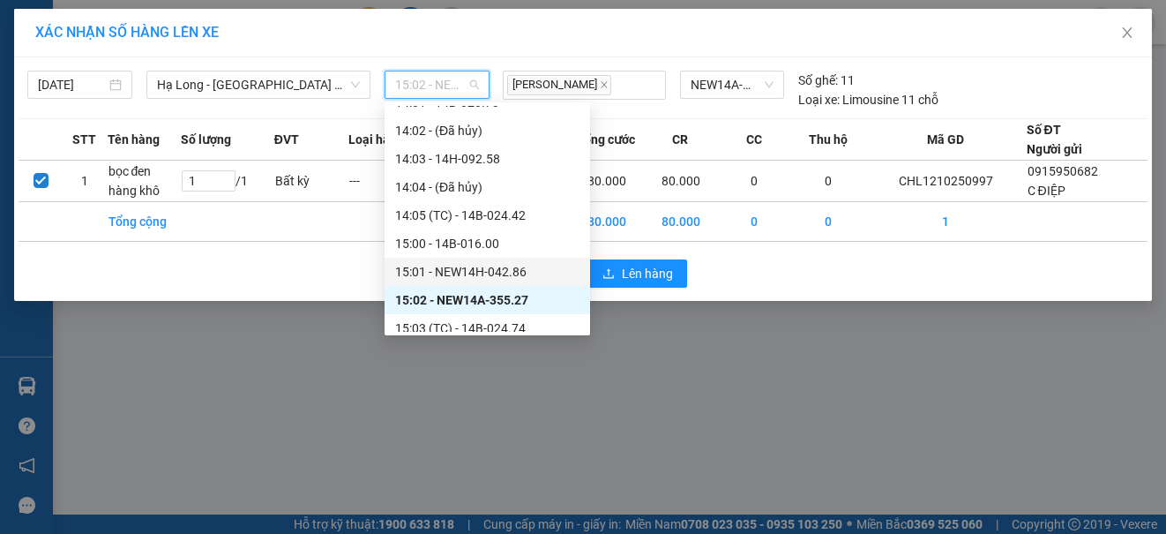
click at [476, 270] on div "15:01 - NEW14H-042.86" at bounding box center [487, 271] width 184 height 19
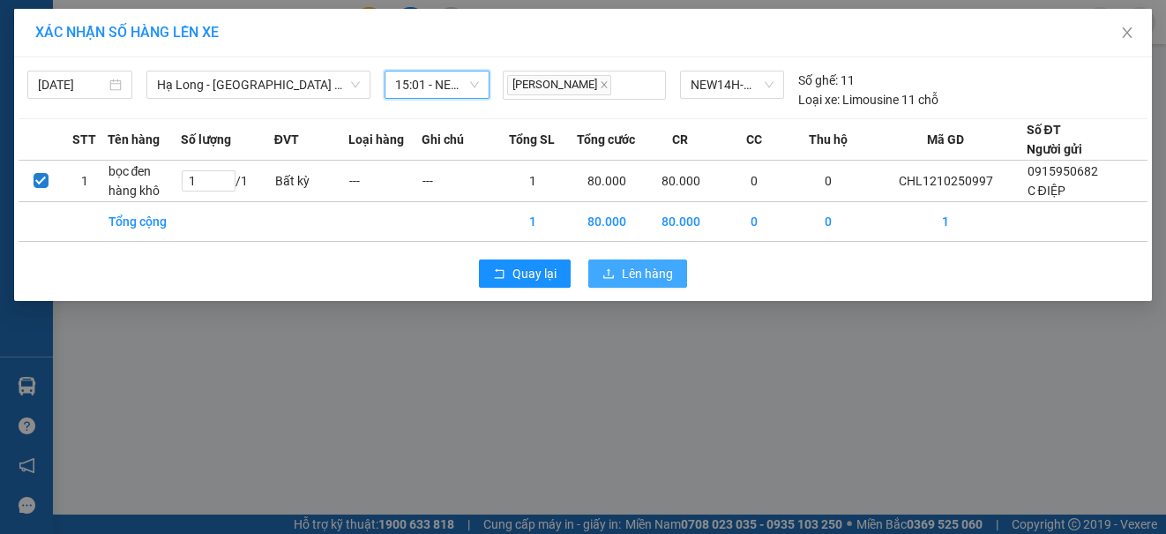
click at [651, 278] on span "Lên hàng" at bounding box center [647, 273] width 51 height 19
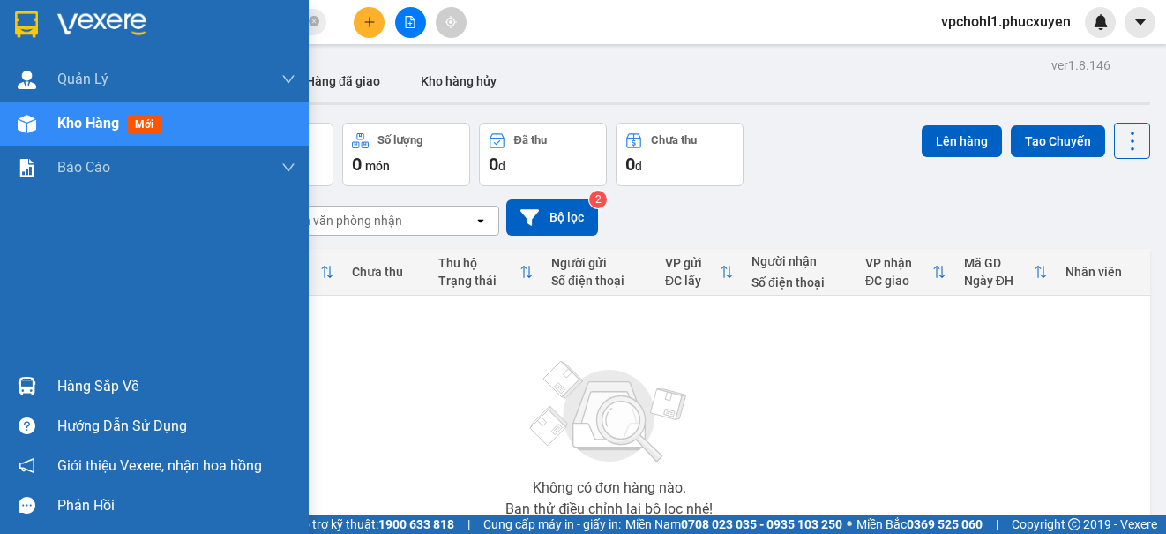
click at [73, 378] on div "Hàng sắp về" at bounding box center [176, 386] width 238 height 26
